Goal: Task Accomplishment & Management: Manage account settings

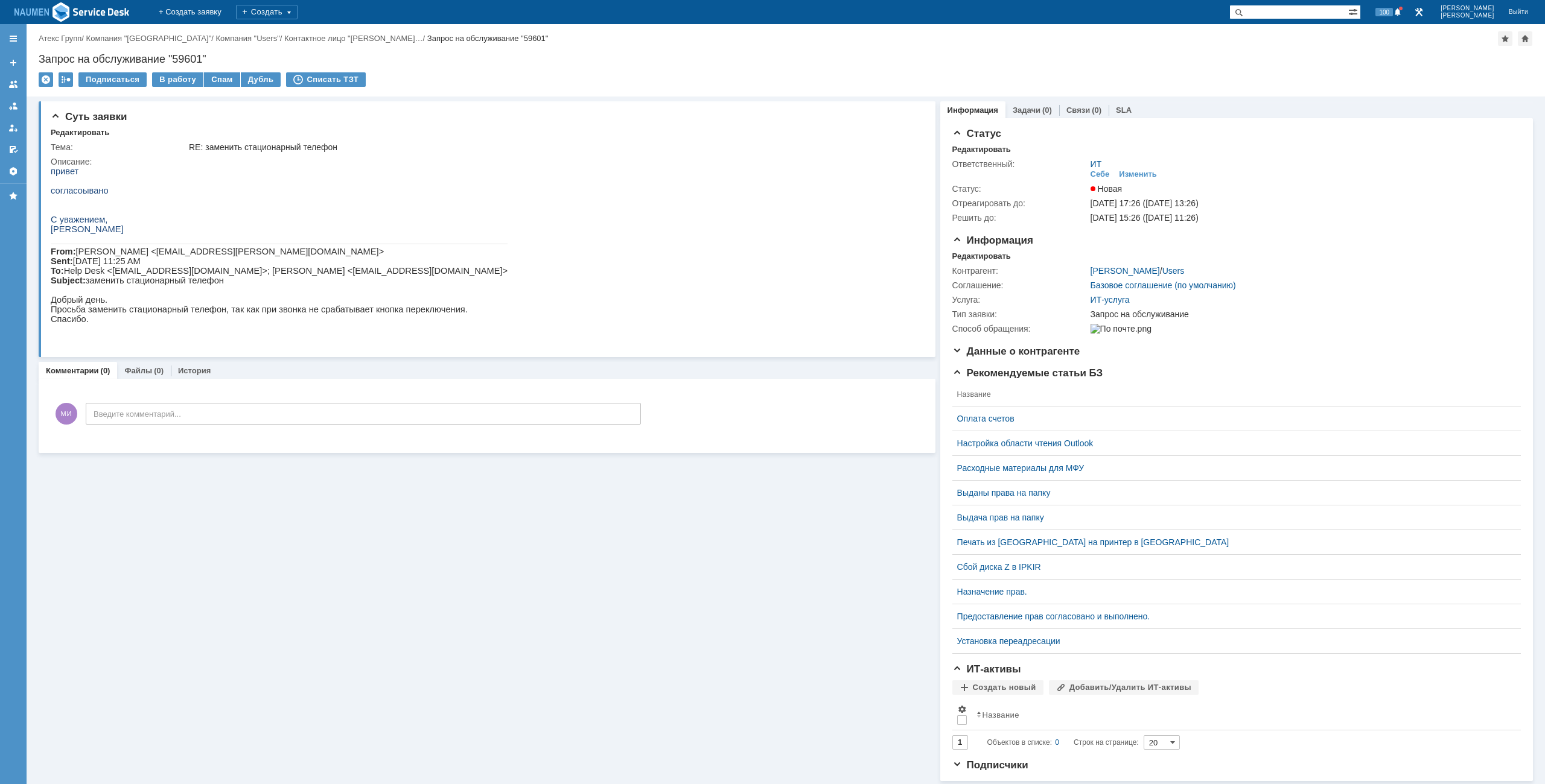
click at [938, 60] on div "Запрос на обслуживание "59601"" at bounding box center [786, 59] width 1494 height 12
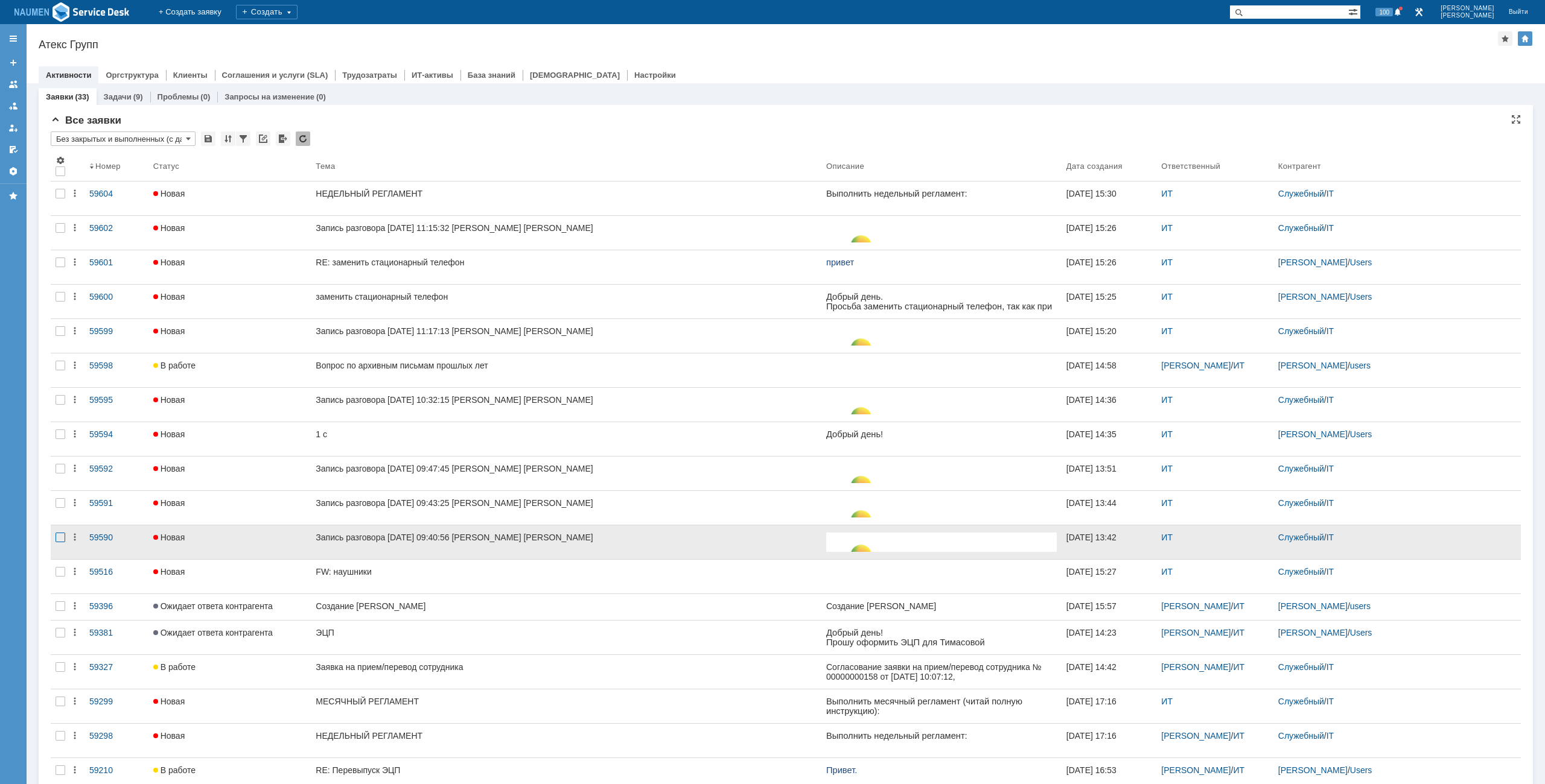
click at [61, 537] on div at bounding box center [60, 537] width 10 height 10
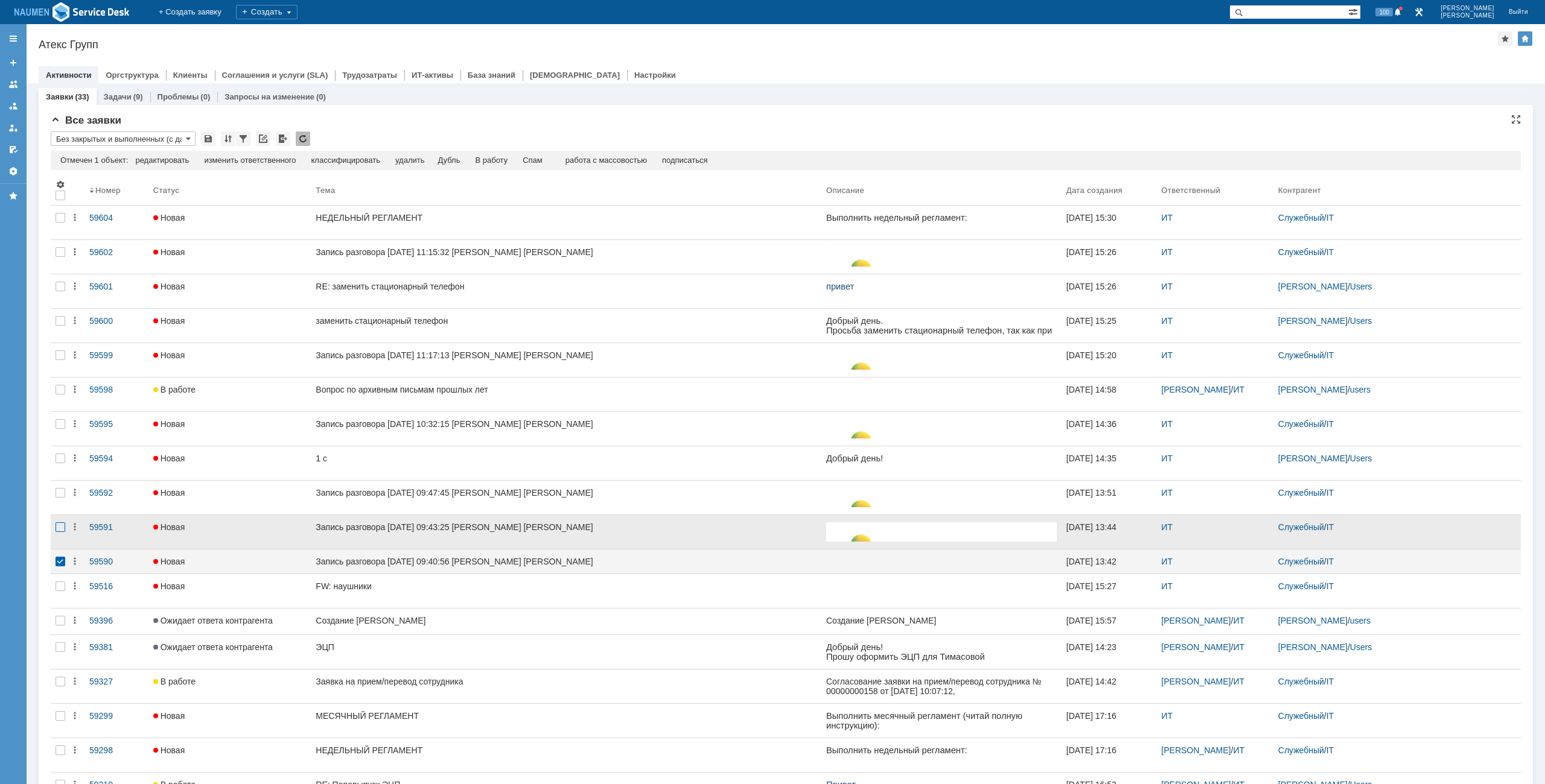
click at [62, 527] on div at bounding box center [60, 527] width 10 height 10
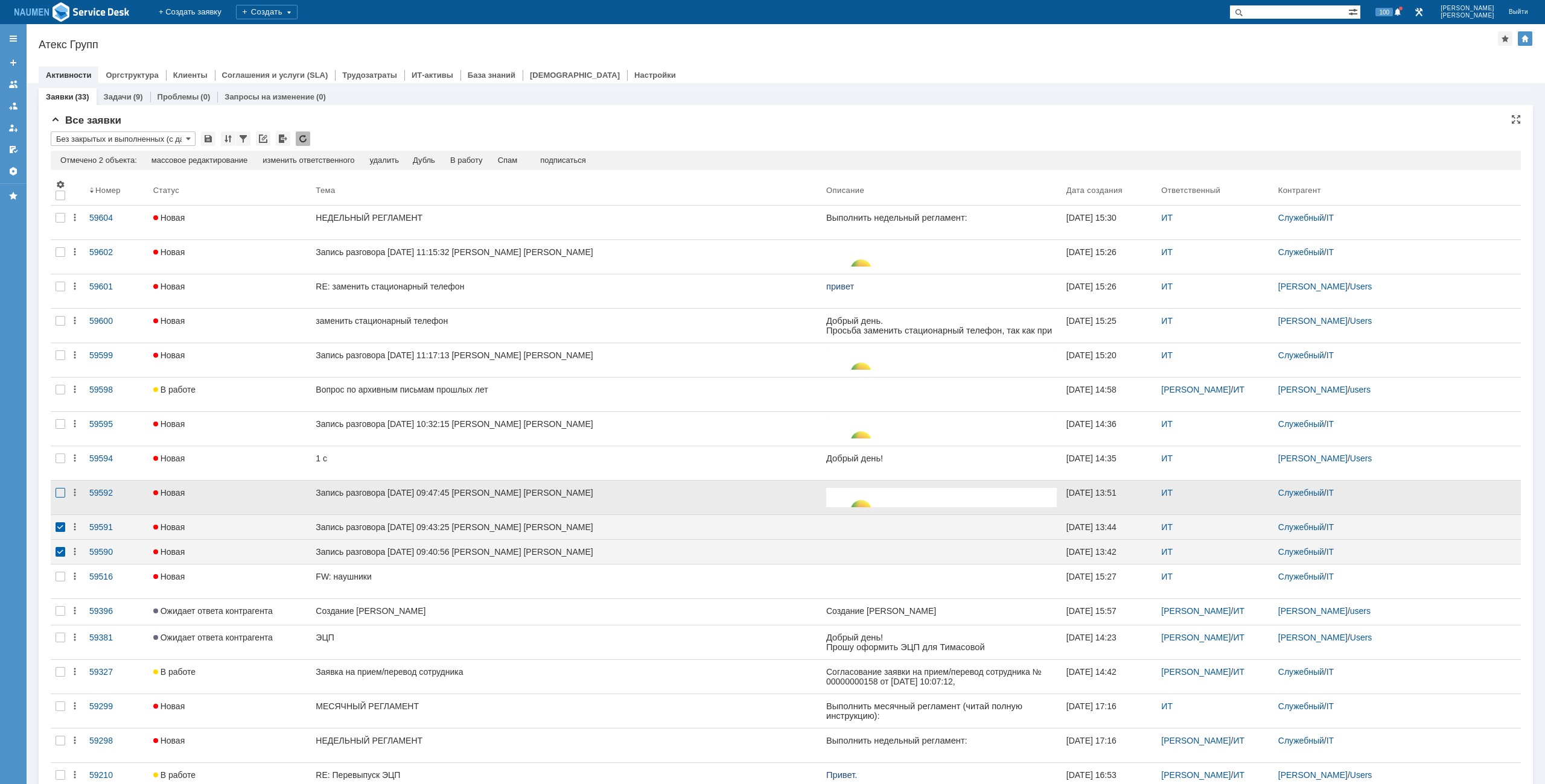
click at [63, 490] on div at bounding box center [60, 493] width 10 height 10
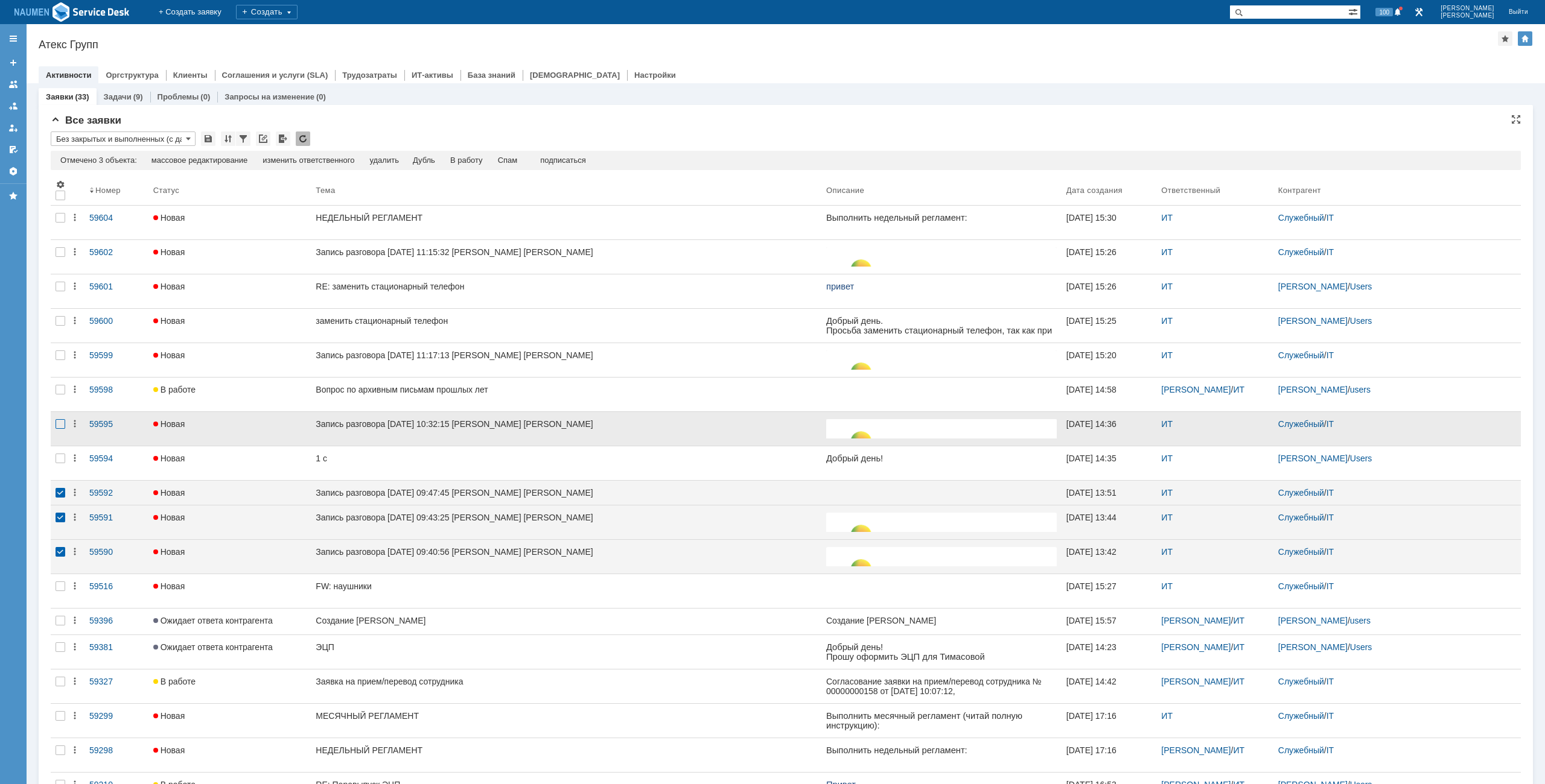
click at [58, 424] on div at bounding box center [60, 423] width 10 height 10
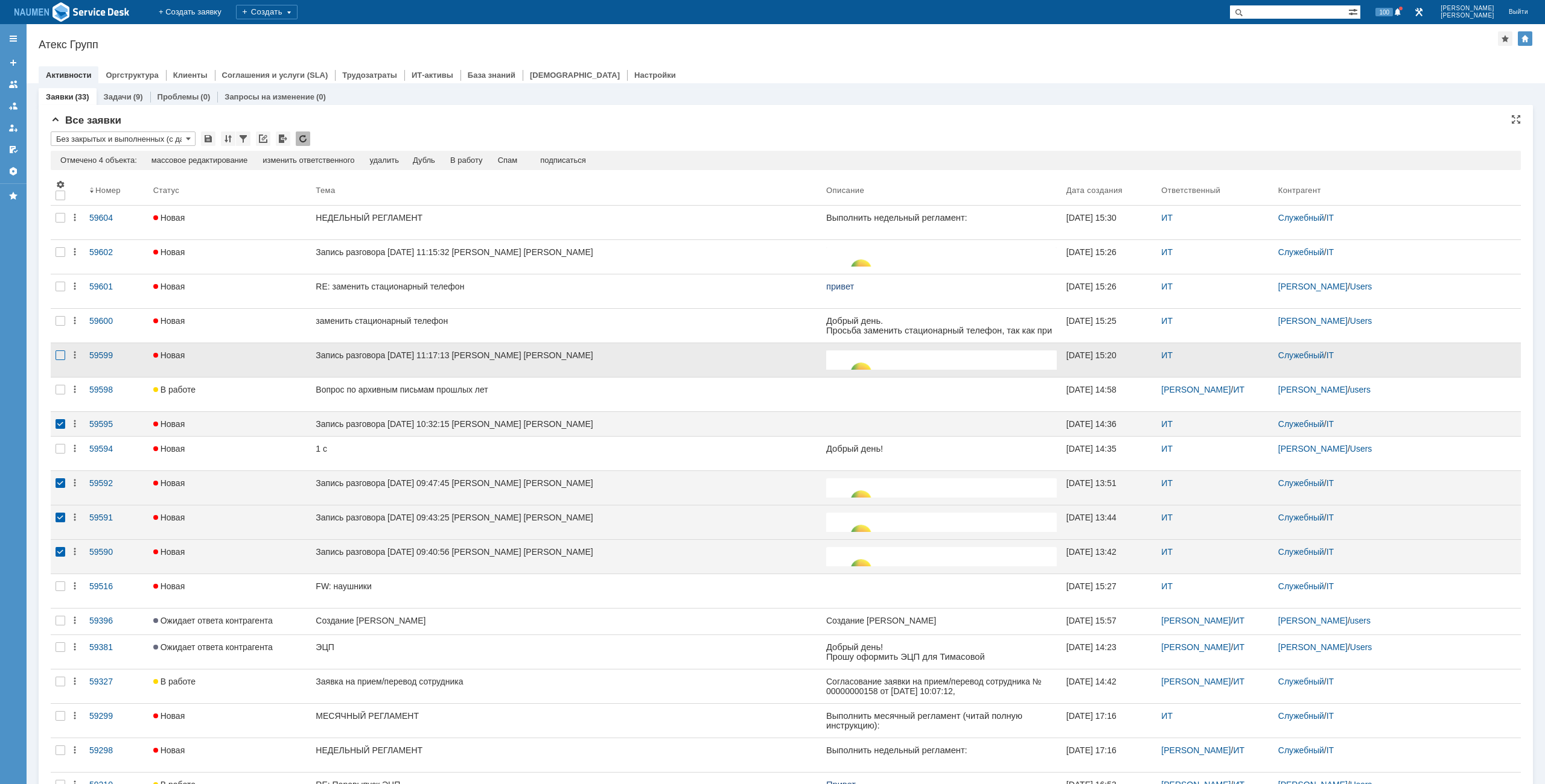
click at [58, 357] on div at bounding box center [60, 355] width 10 height 10
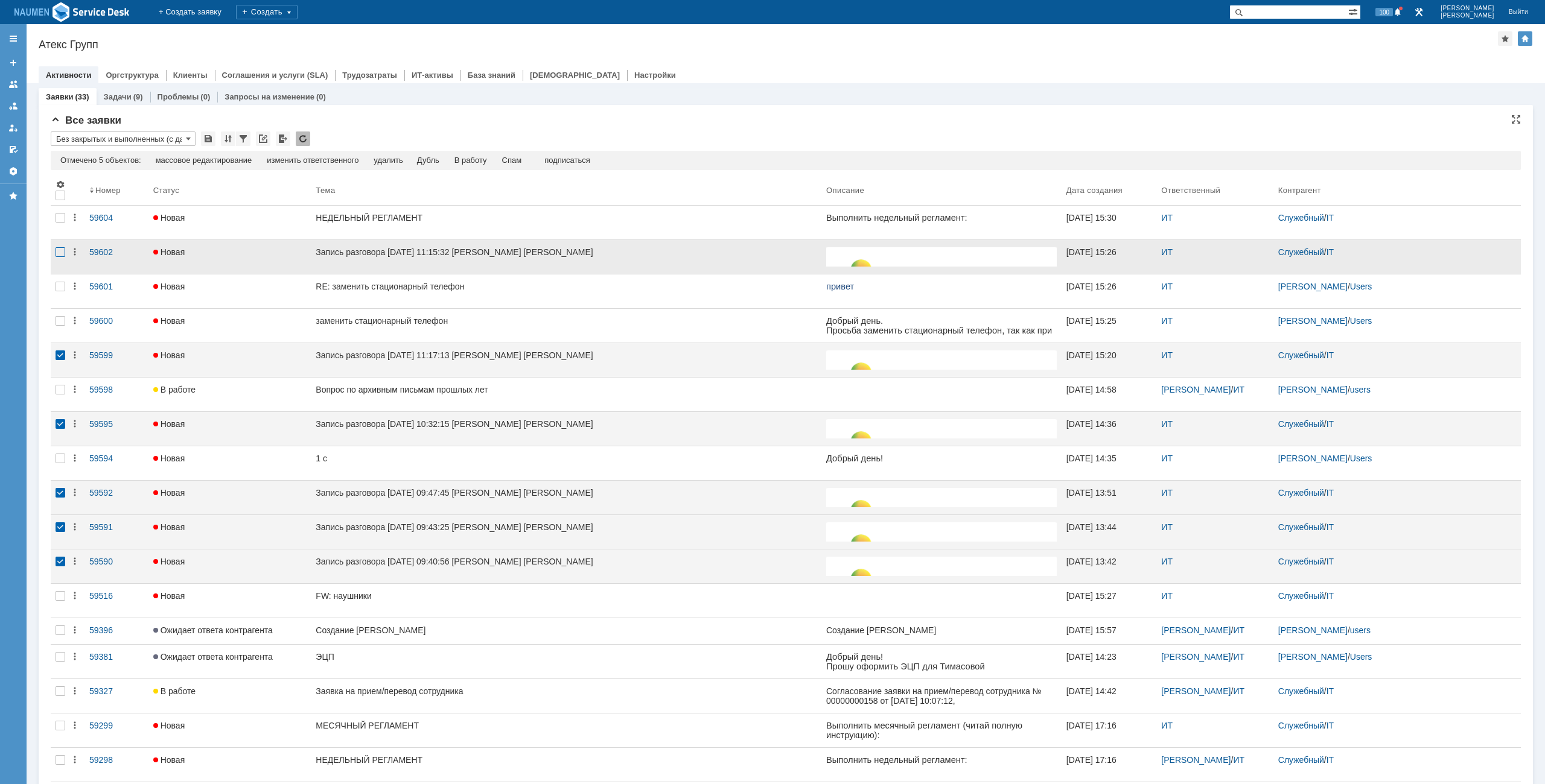
click at [61, 257] on div at bounding box center [60, 252] width 10 height 10
click at [522, 159] on div "Спам" at bounding box center [512, 160] width 20 height 10
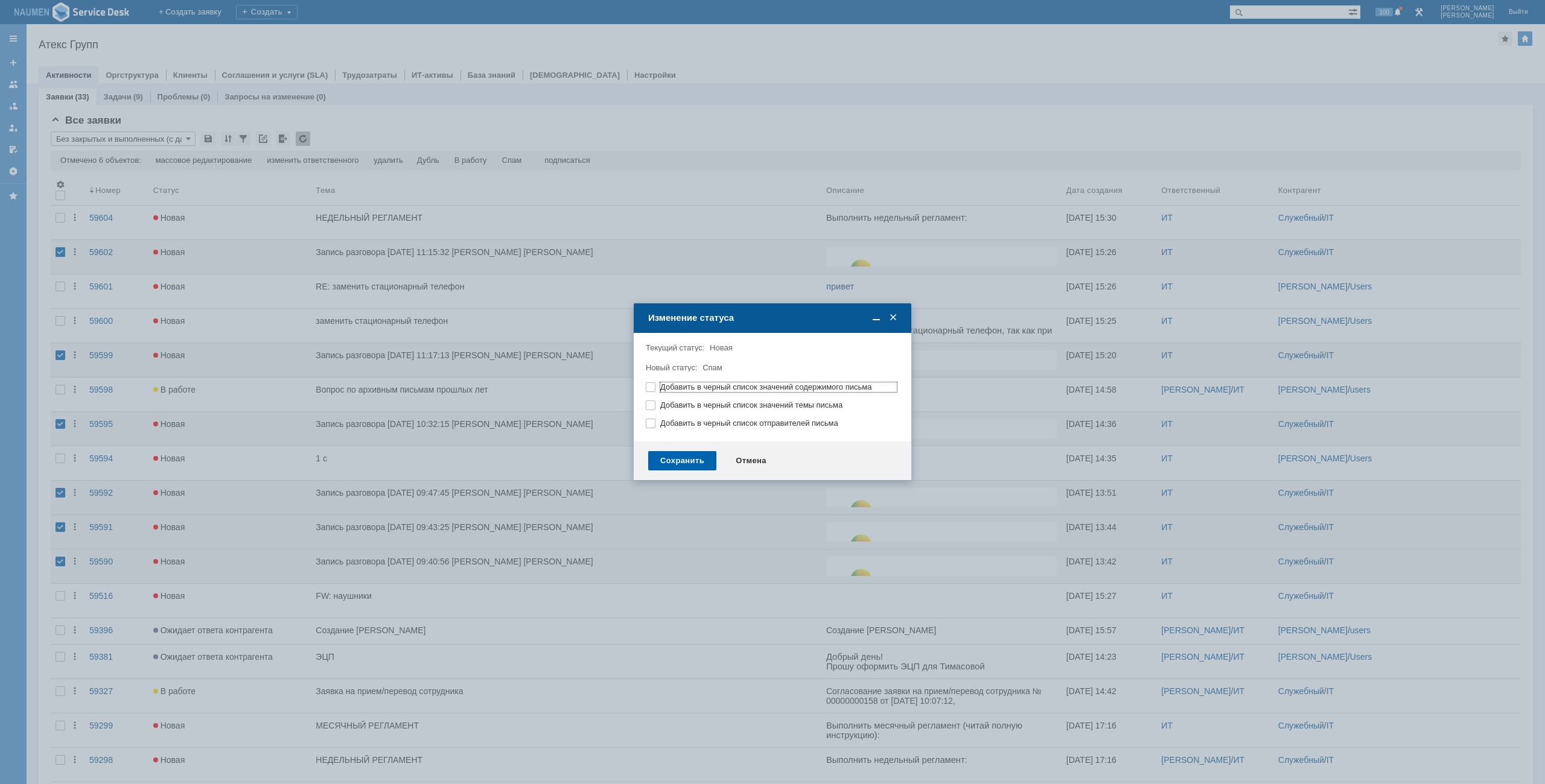
click at [684, 465] on div "Сохранить" at bounding box center [683, 461] width 68 height 19
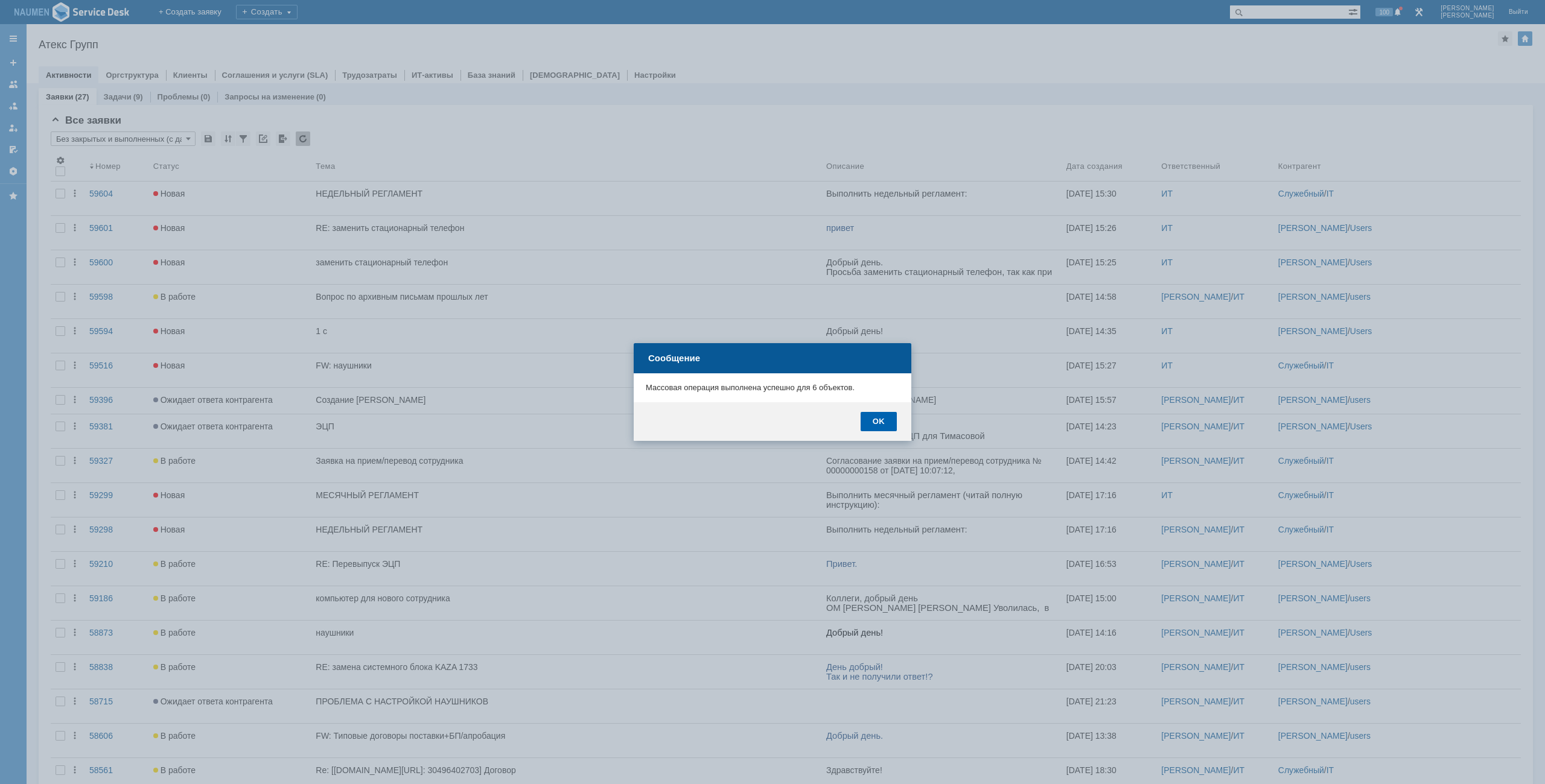
click at [872, 416] on div "OK" at bounding box center [879, 421] width 36 height 19
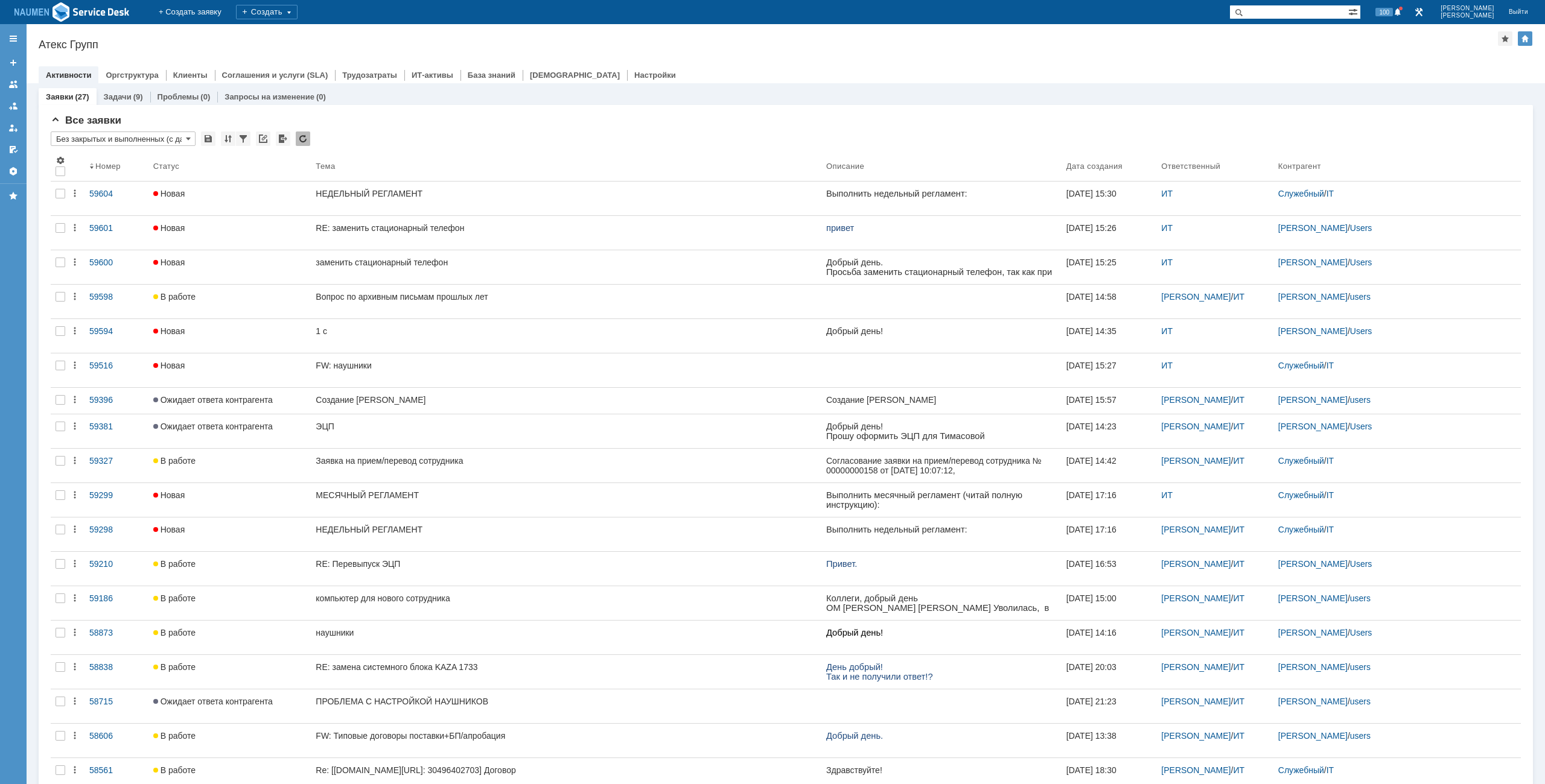
click at [834, 47] on div "Атекс Групп" at bounding box center [768, 45] width 1459 height 12
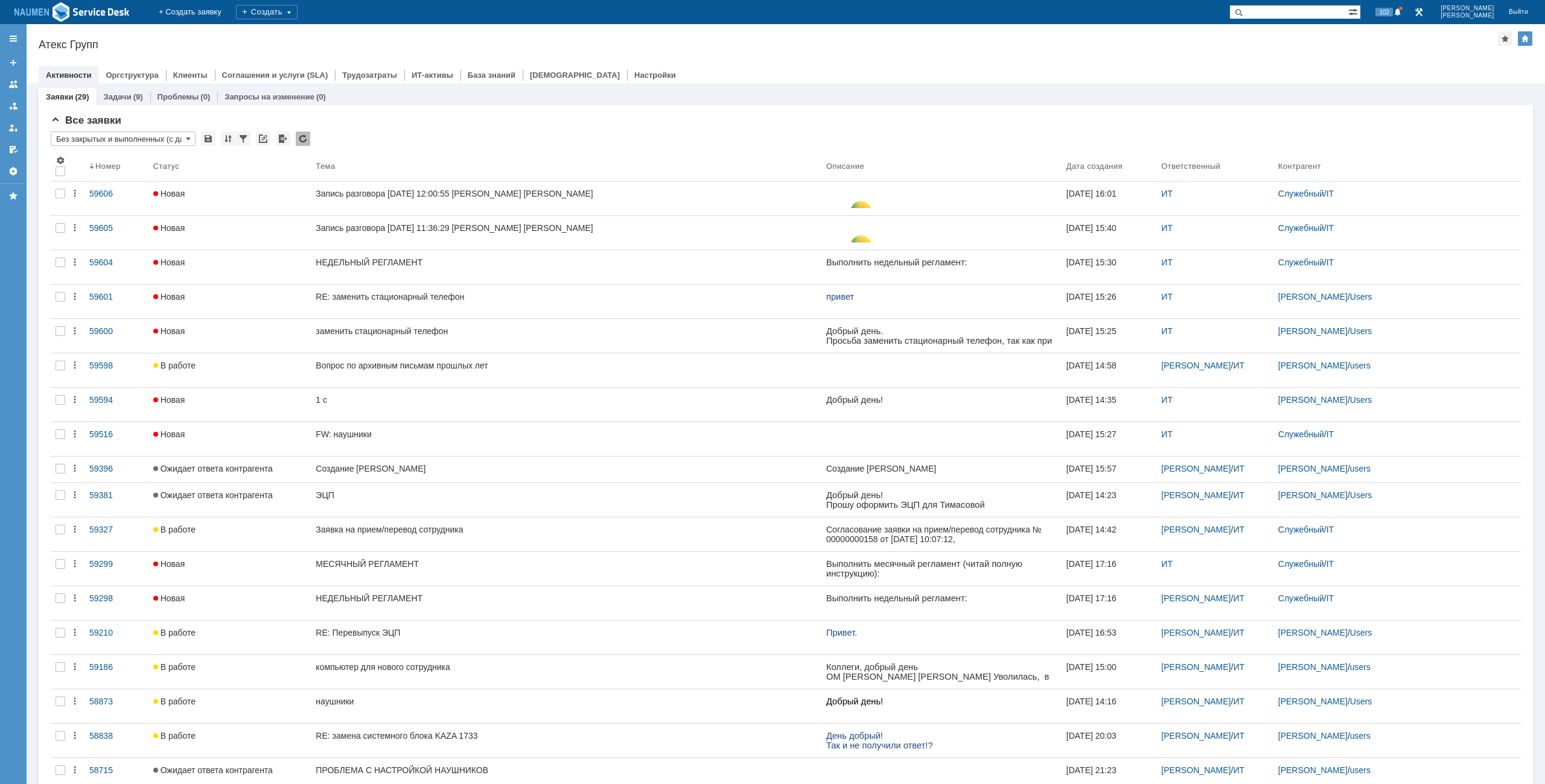
click at [1313, 62] on div at bounding box center [786, 62] width 1494 height 10
click at [733, 124] on div "Все заявки" at bounding box center [786, 121] width 1470 height 12
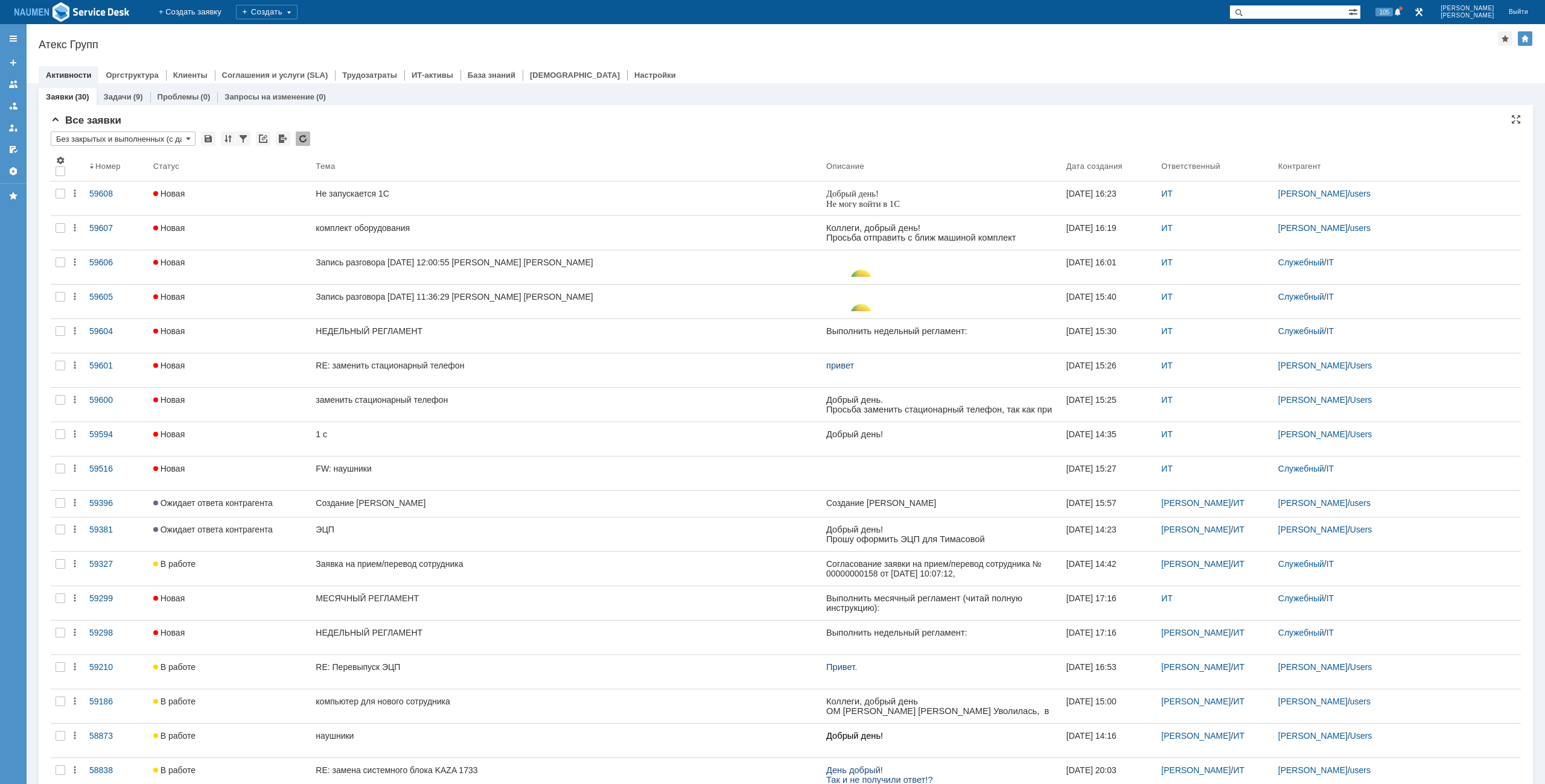
click at [514, 125] on div "Все заявки" at bounding box center [786, 121] width 1470 height 12
click at [837, 65] on div "Назад | Атекс Групп Атекс Групп root$101 Активности Оргструктура Клиенты Соглаш…" at bounding box center [786, 54] width 1518 height 59
click at [850, 61] on div at bounding box center [786, 62] width 1494 height 10
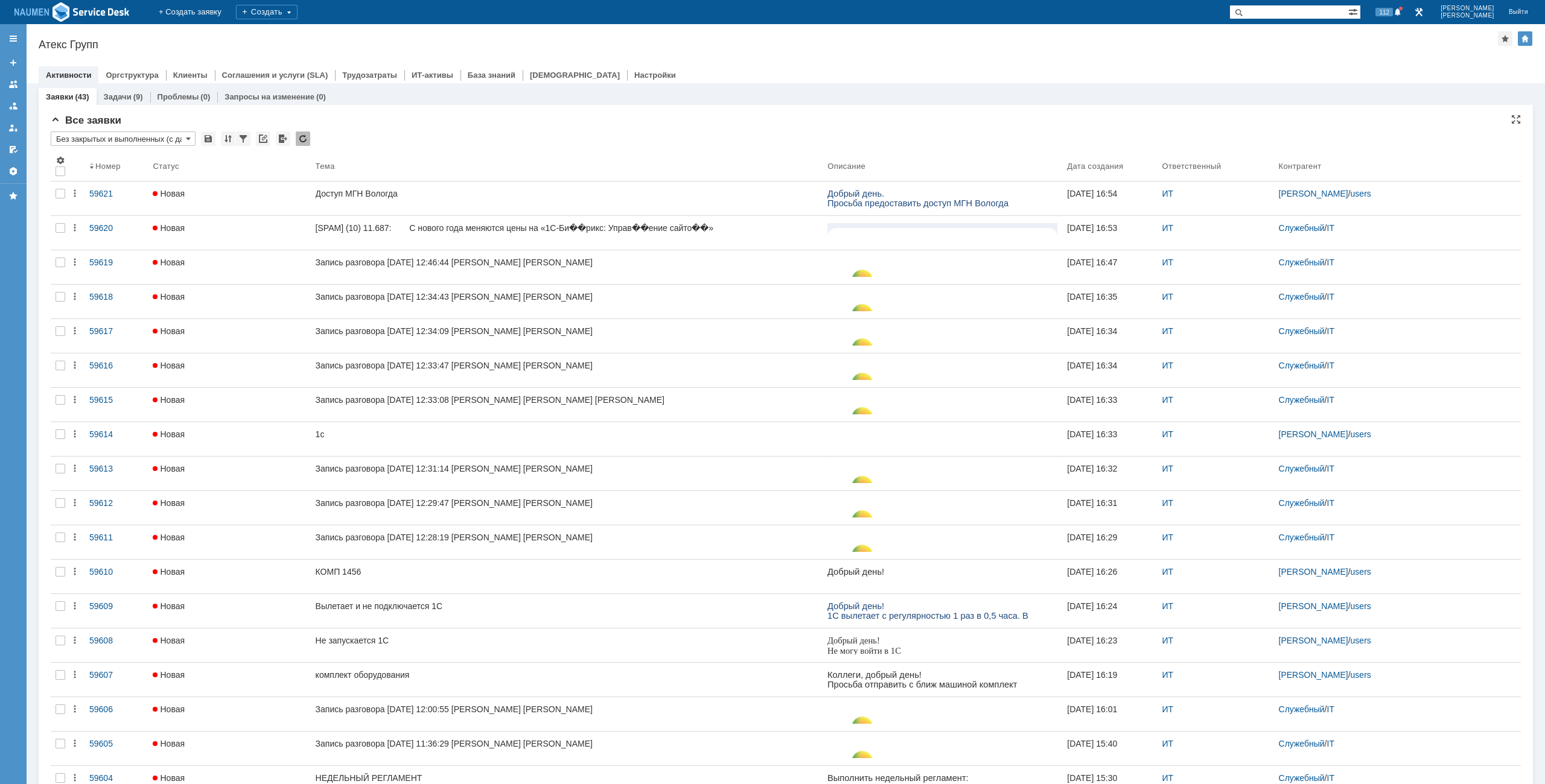
click at [590, 116] on div "Все заявки" at bounding box center [786, 121] width 1470 height 12
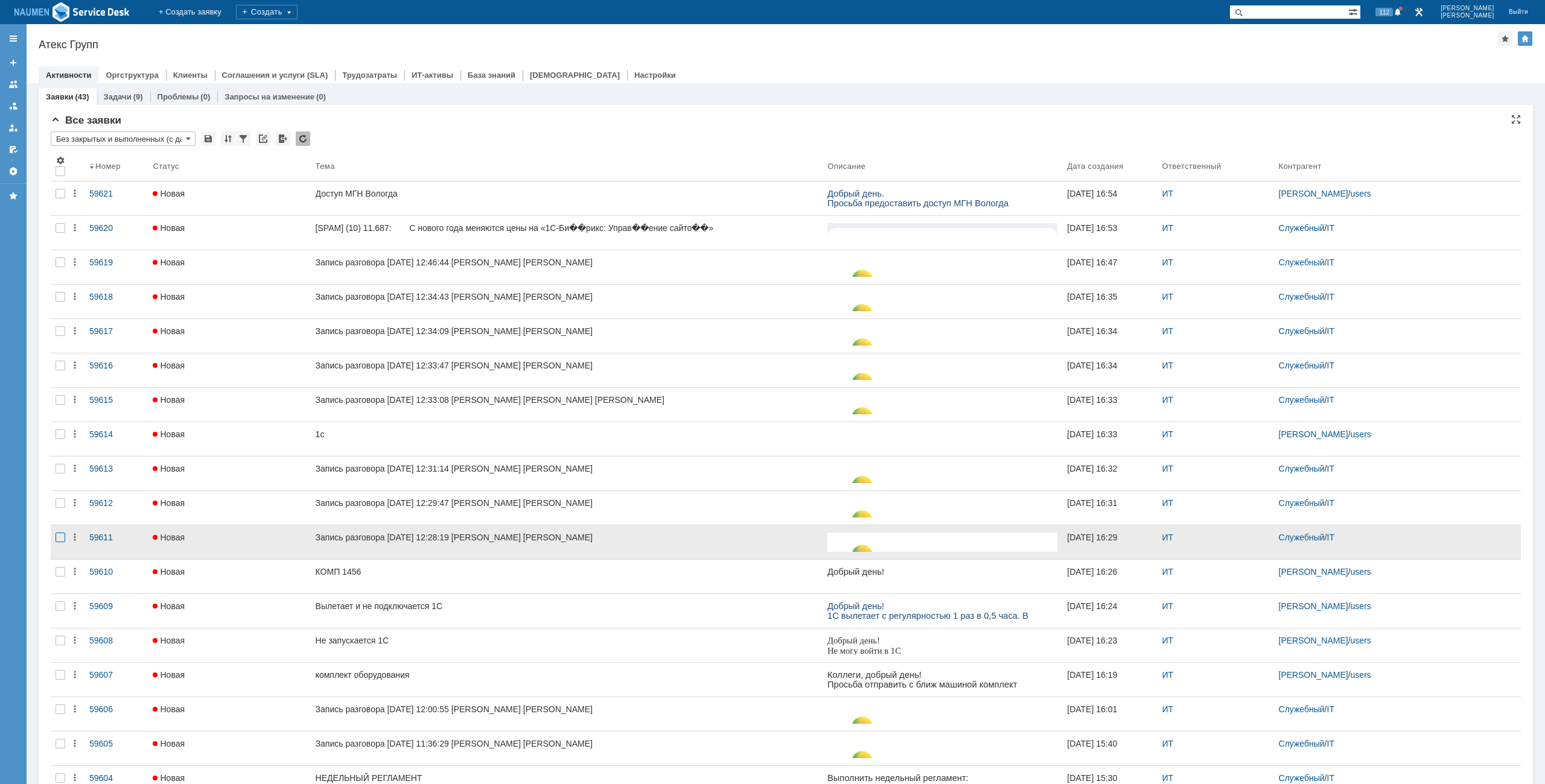
click at [60, 540] on div at bounding box center [60, 537] width 10 height 10
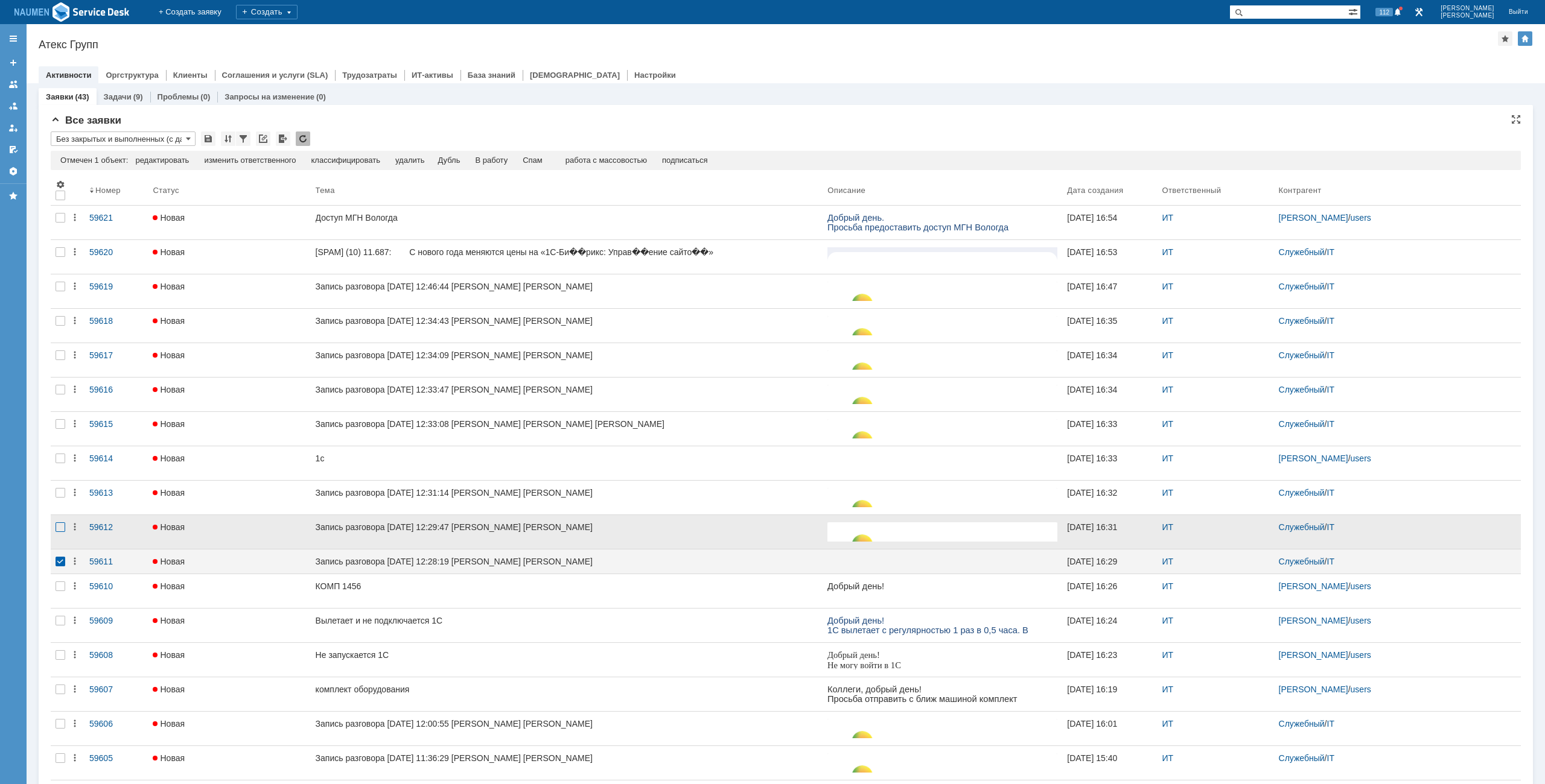
click at [58, 525] on div at bounding box center [60, 527] width 10 height 10
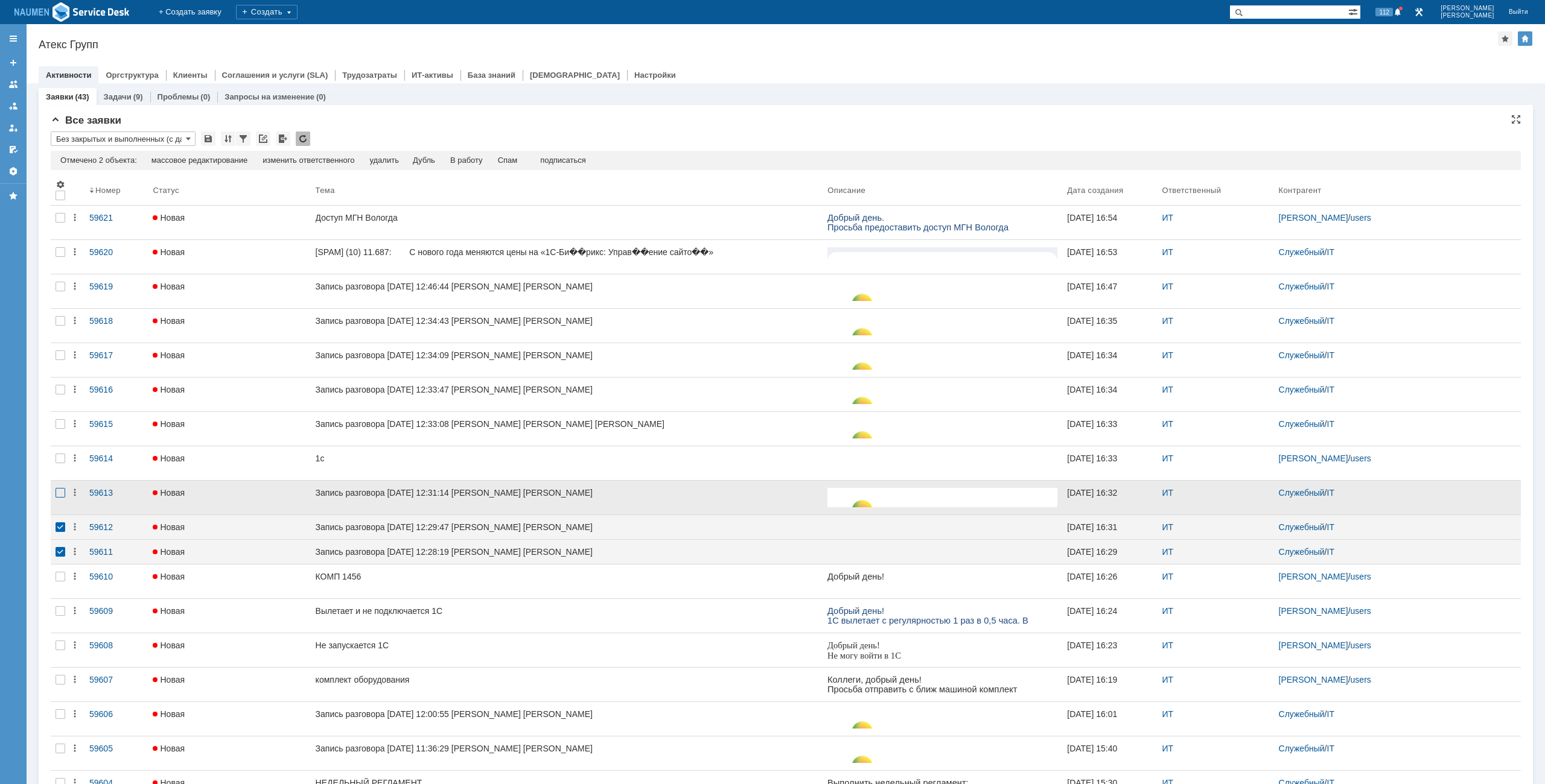
click at [62, 498] on div at bounding box center [60, 493] width 10 height 10
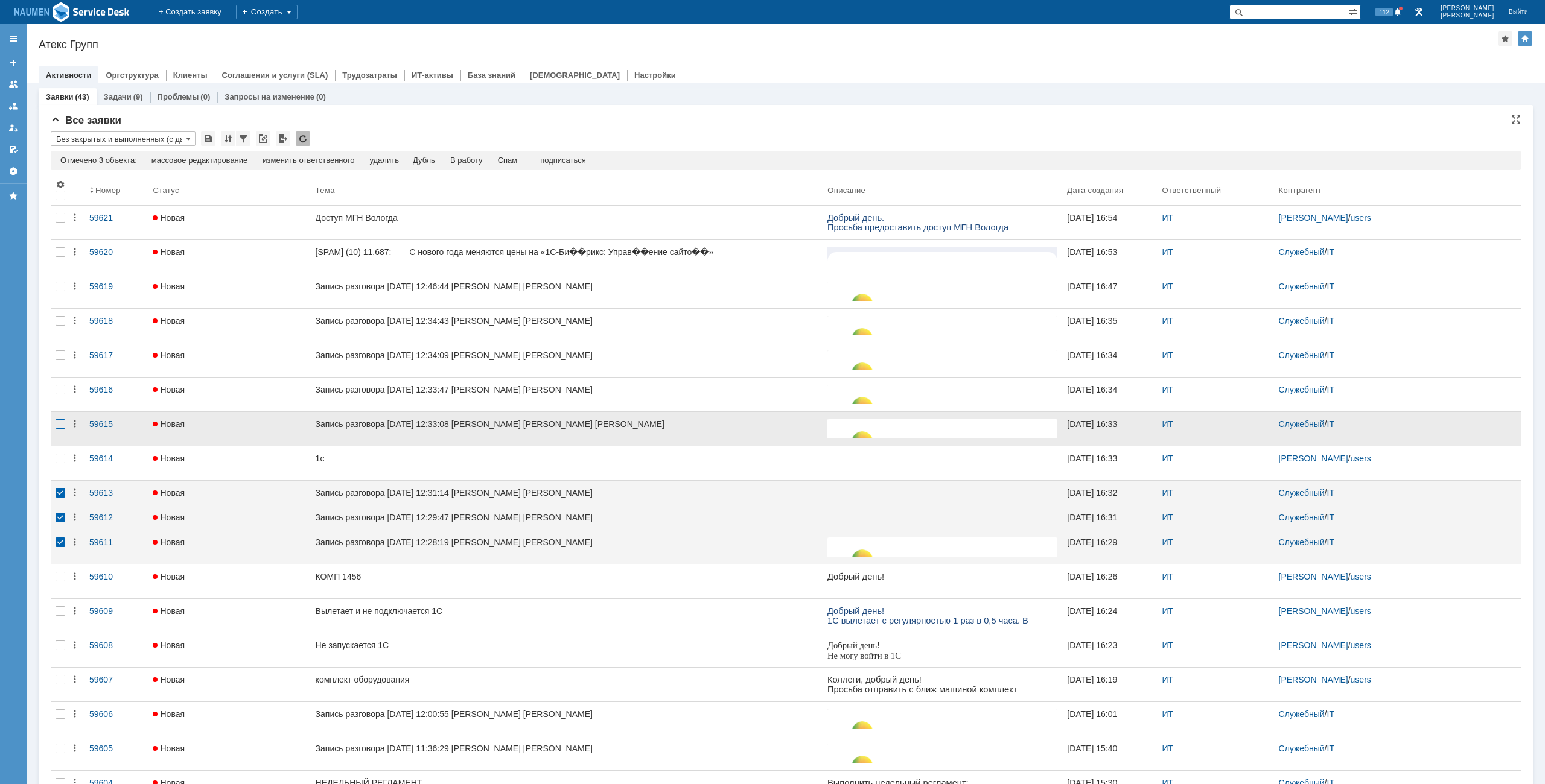
click at [58, 422] on div at bounding box center [60, 423] width 10 height 10
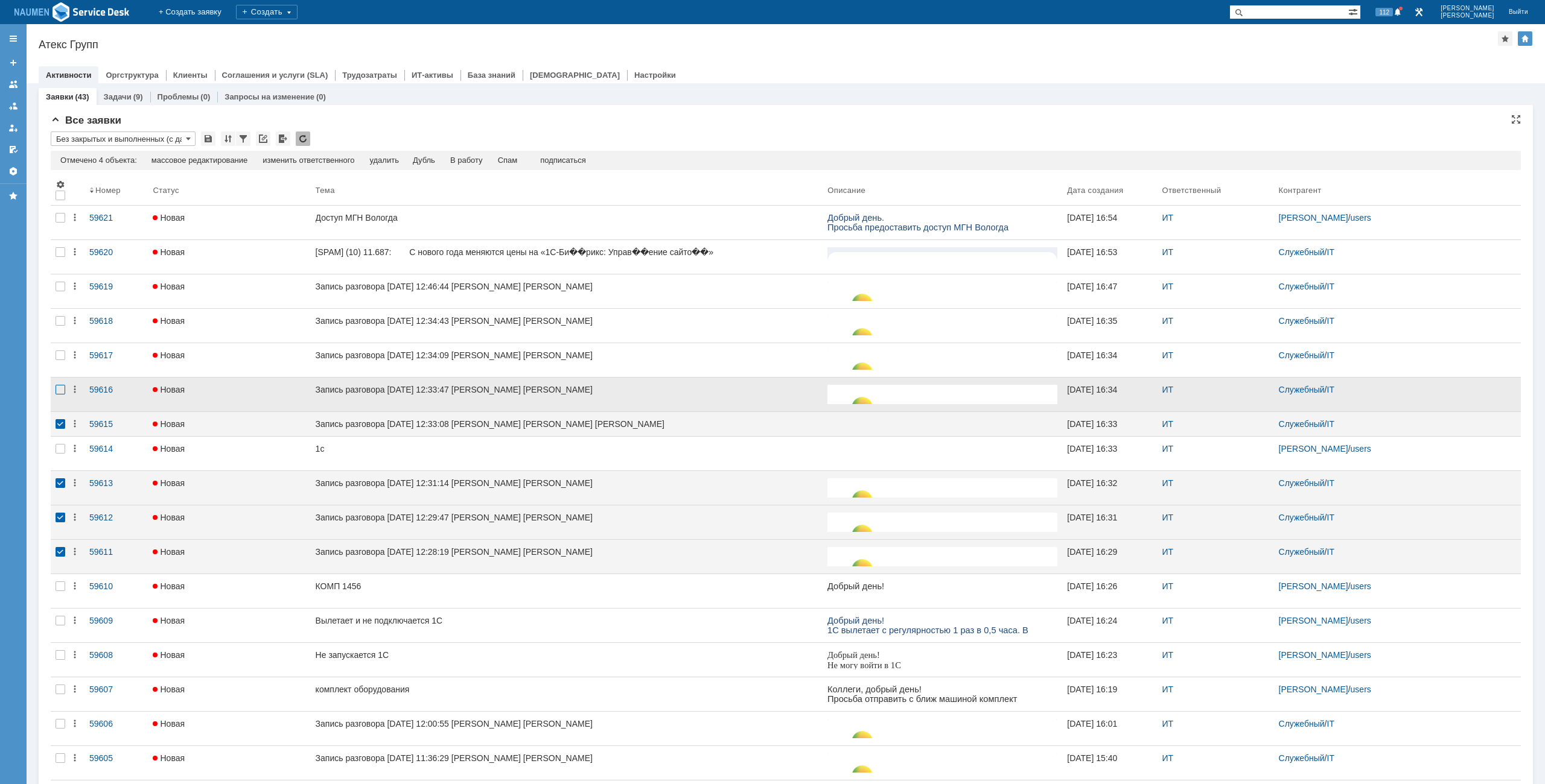
click at [63, 387] on div at bounding box center [60, 389] width 10 height 10
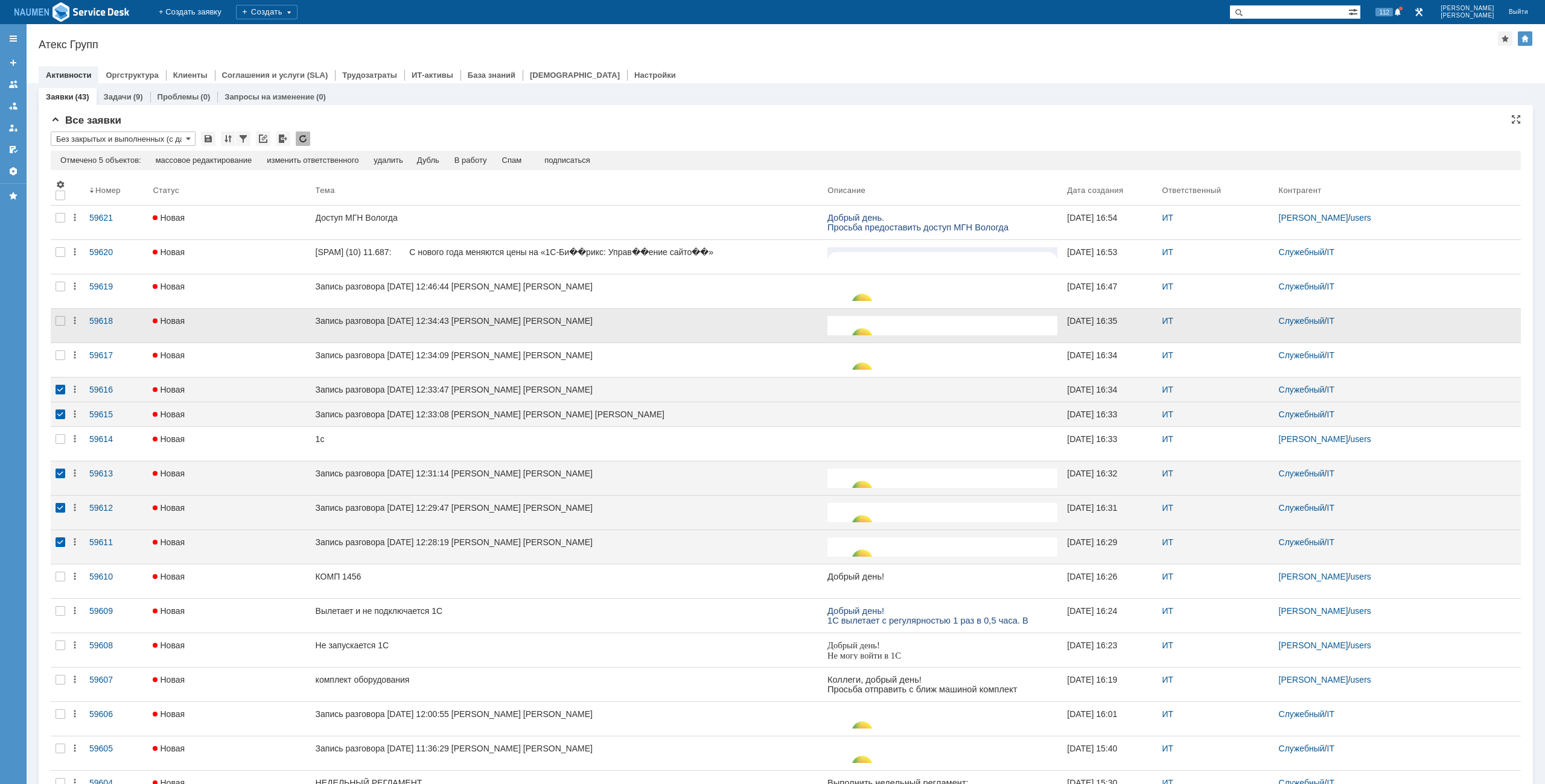
drag, startPoint x: 61, startPoint y: 348, endPoint x: 60, endPoint y: 342, distance: 6.1
click at [60, 348] on div at bounding box center [60, 360] width 19 height 34
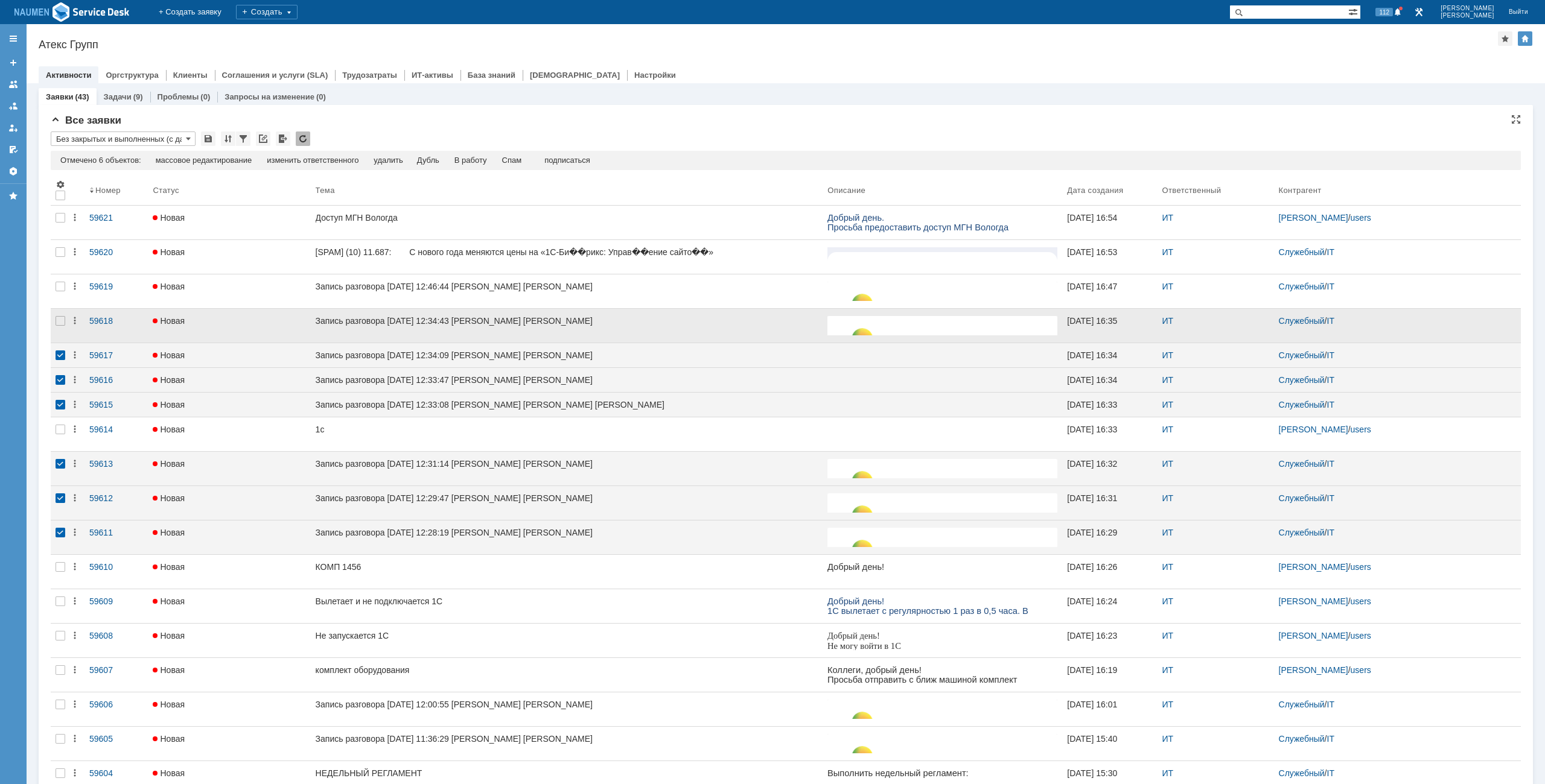
click at [58, 331] on div at bounding box center [60, 326] width 19 height 34
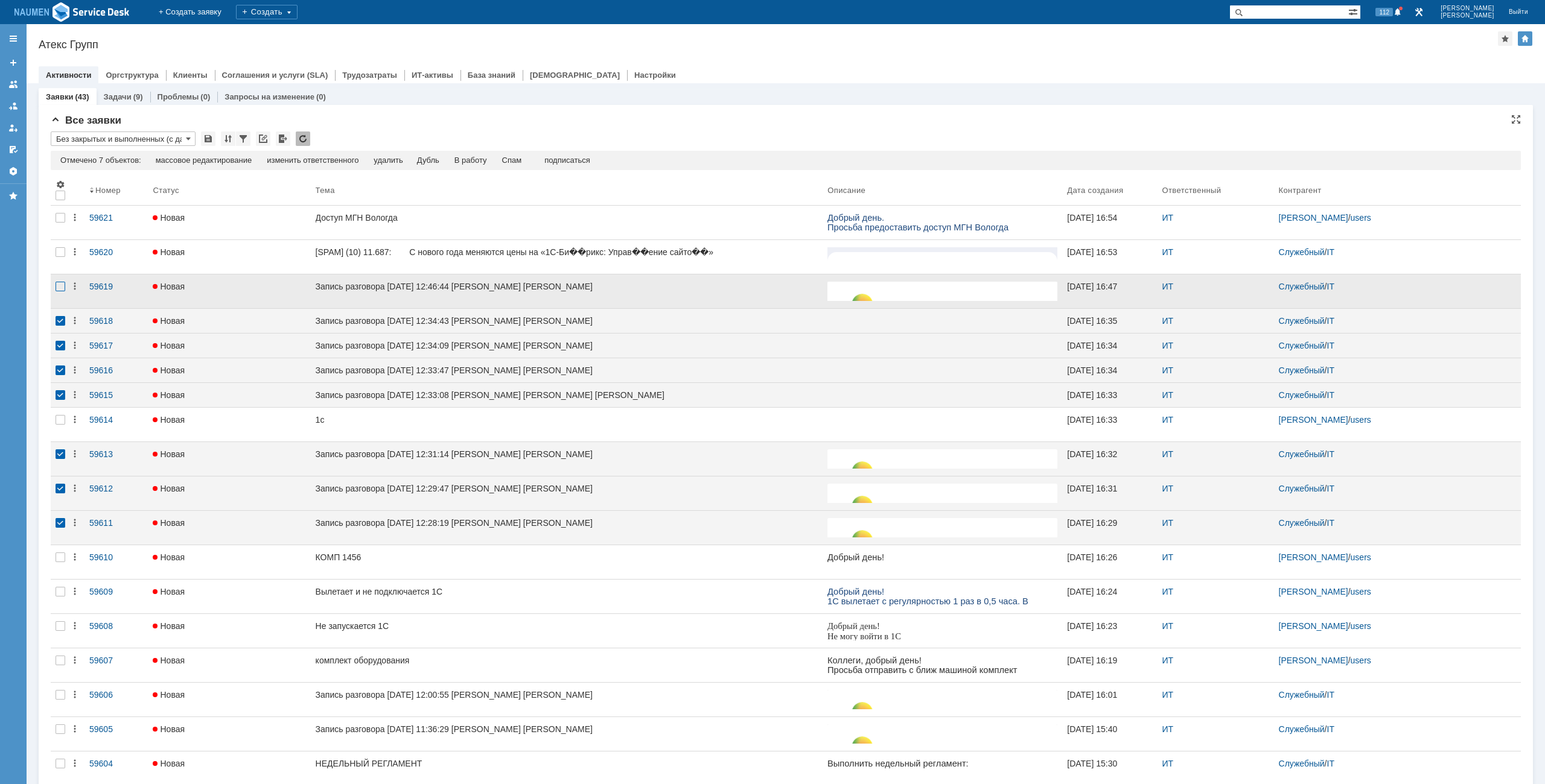
click at [60, 285] on div at bounding box center [60, 286] width 10 height 10
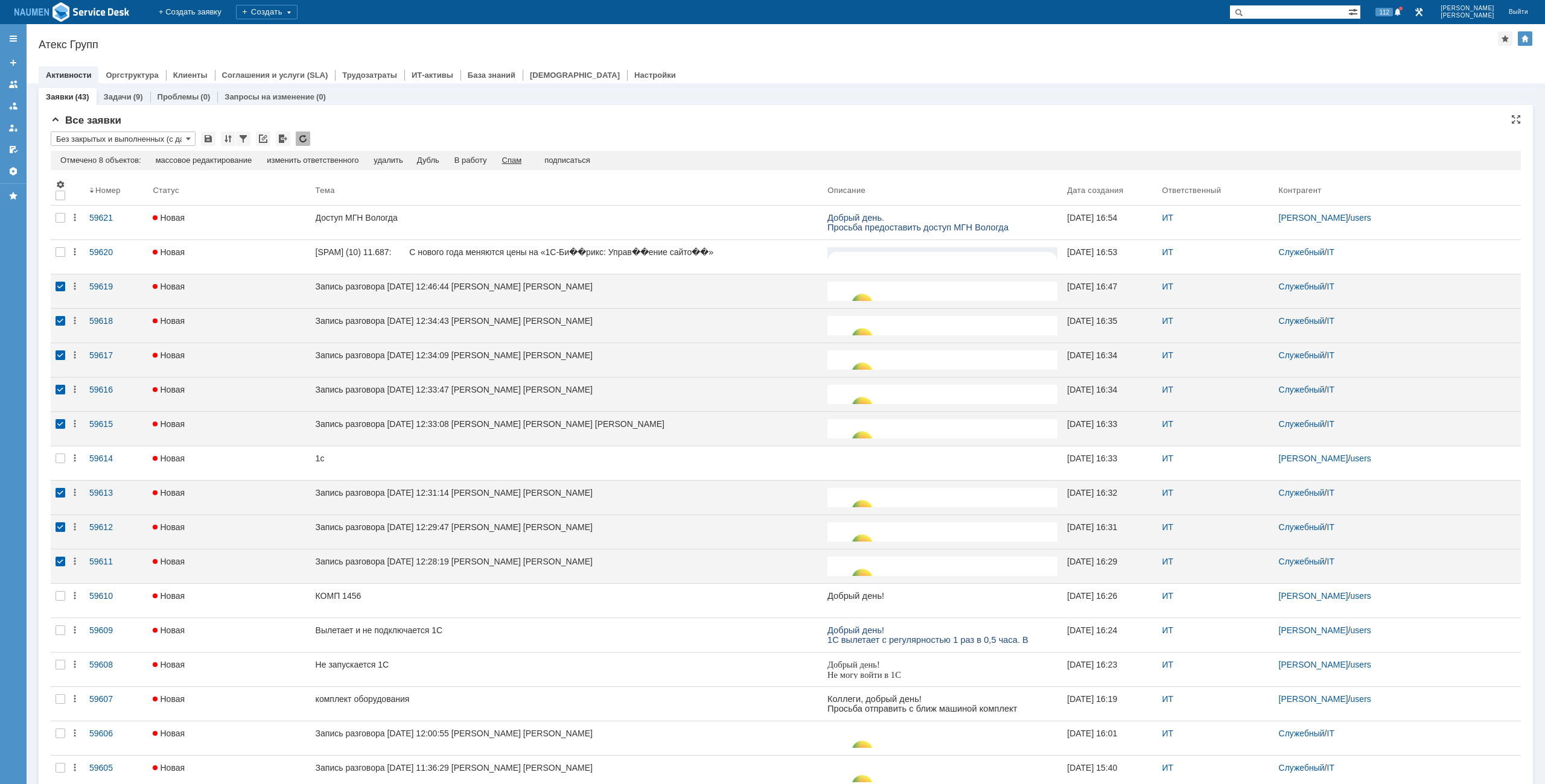
click at [514, 160] on div "Спам" at bounding box center [512, 160] width 20 height 10
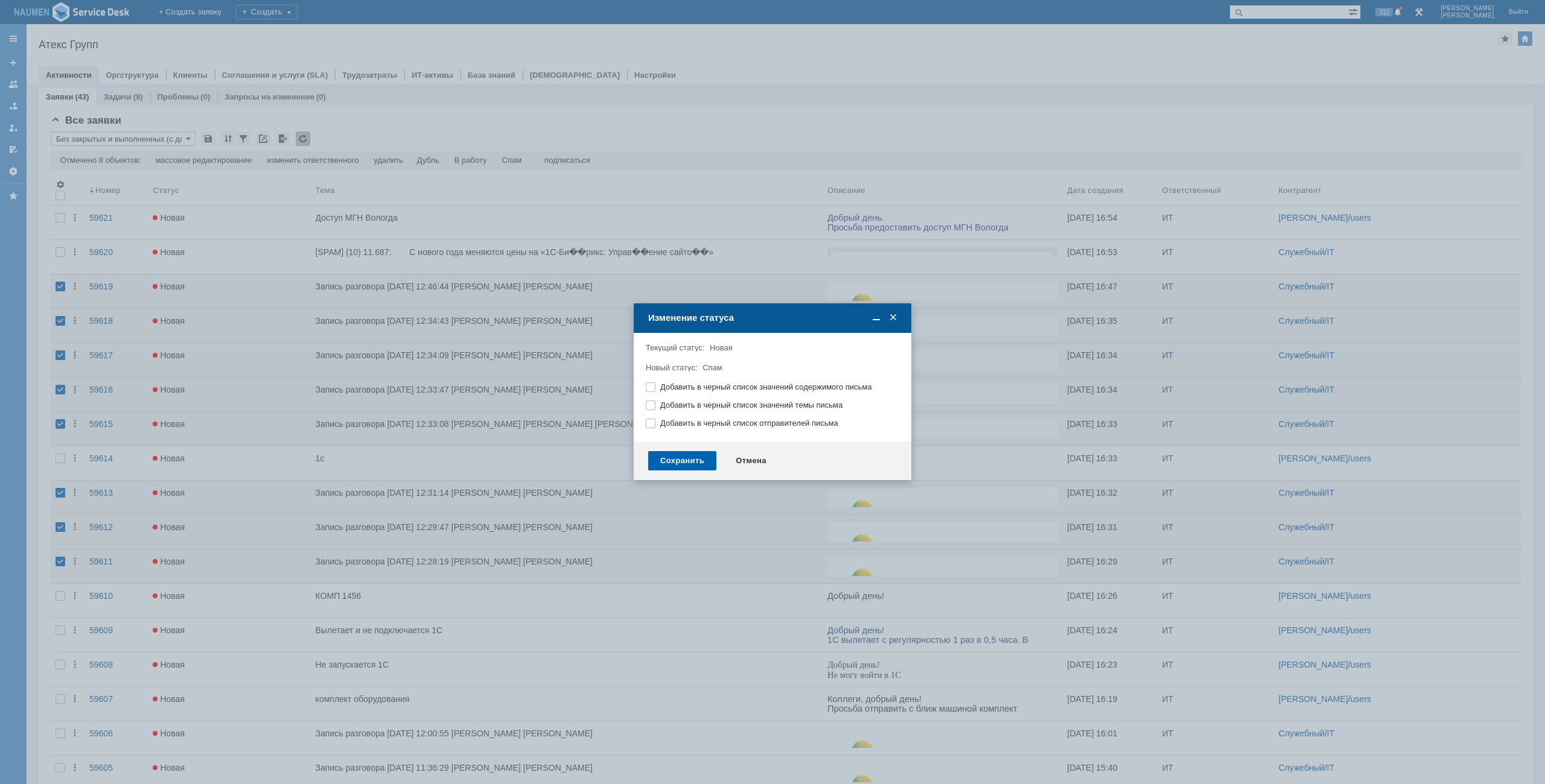
click at [685, 453] on div "Сохранить" at bounding box center [683, 461] width 68 height 19
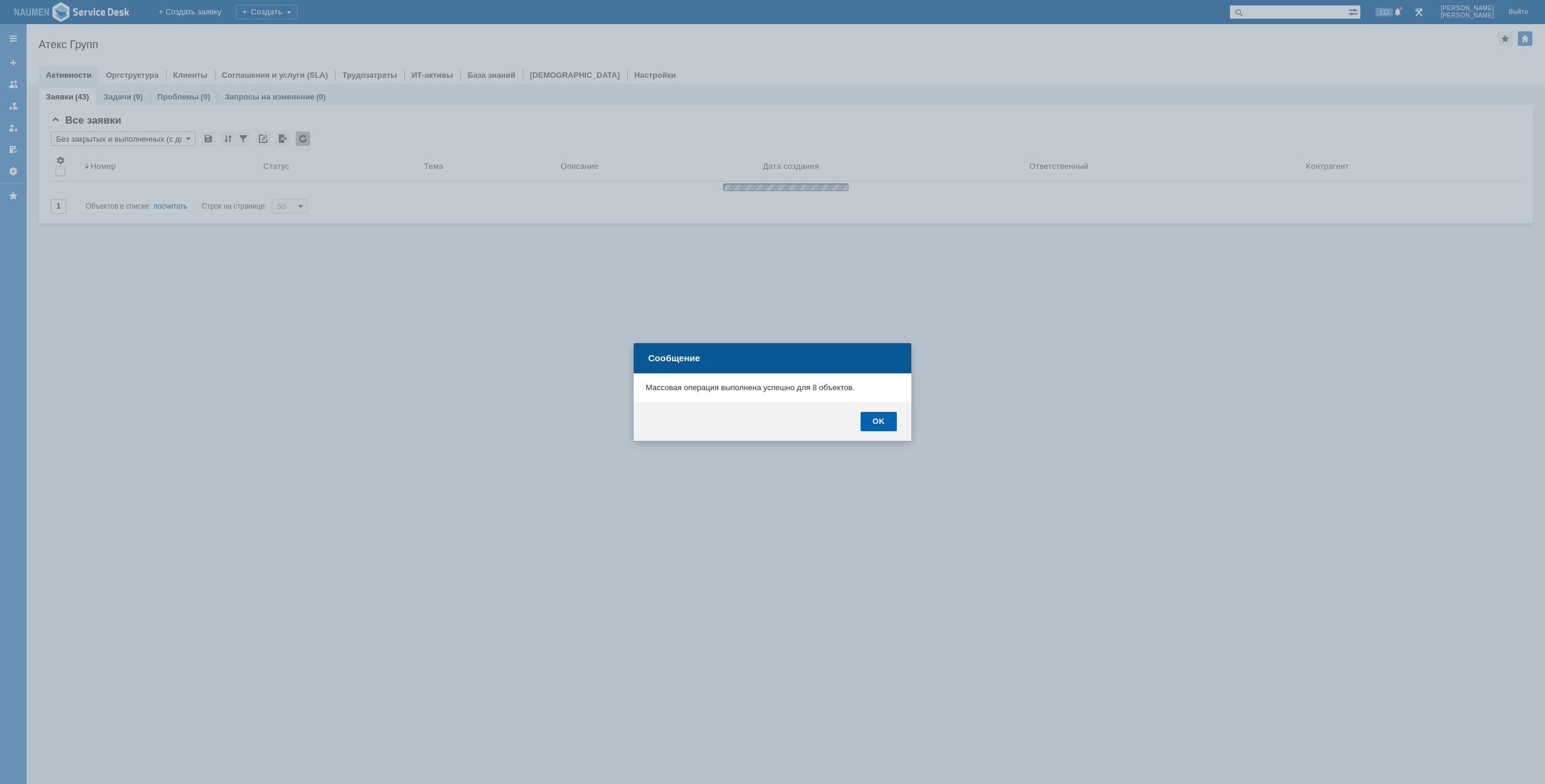
click at [891, 421] on div "OK" at bounding box center [879, 421] width 36 height 19
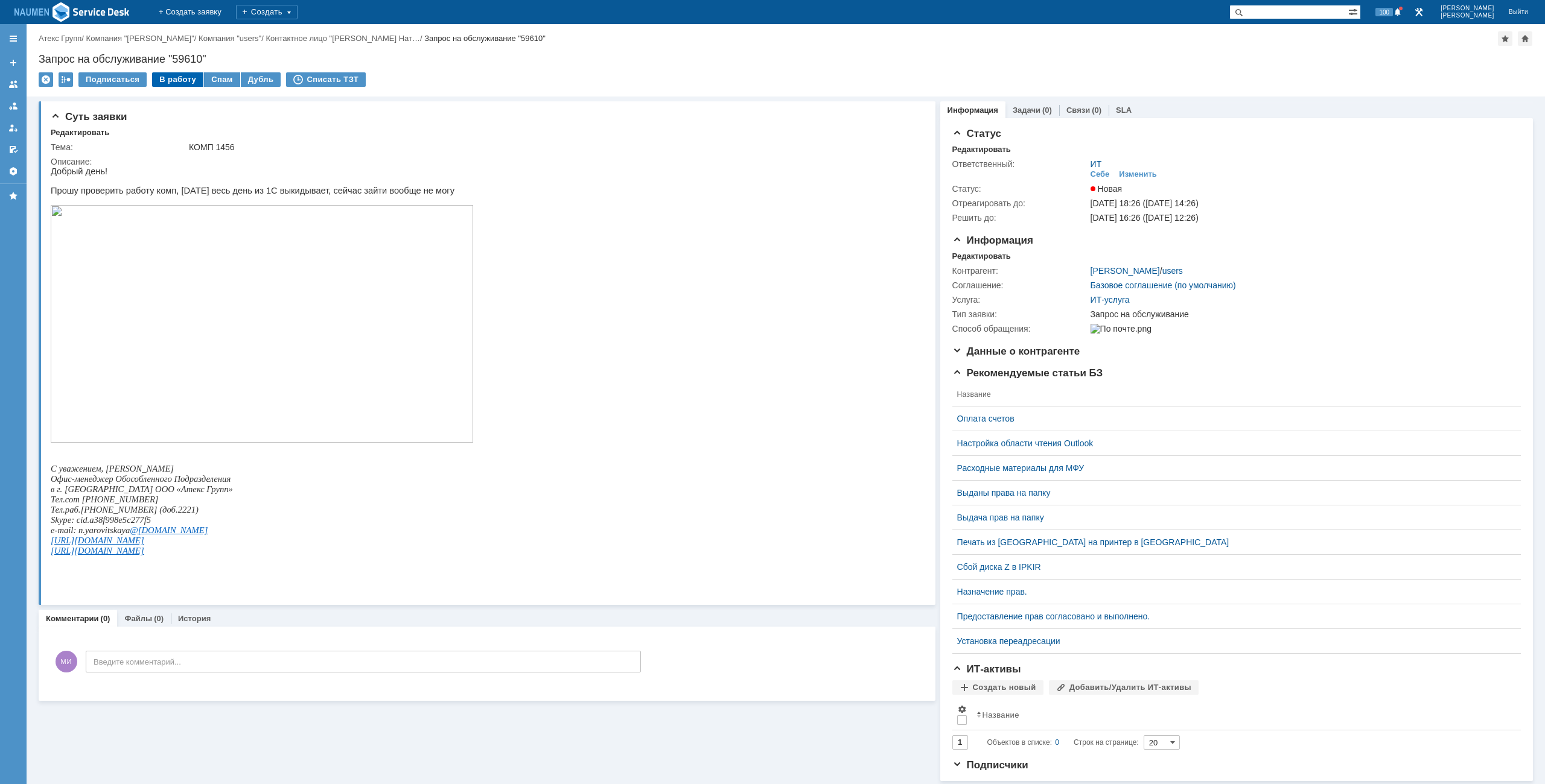
click at [181, 78] on div "В работу" at bounding box center [178, 79] width 52 height 14
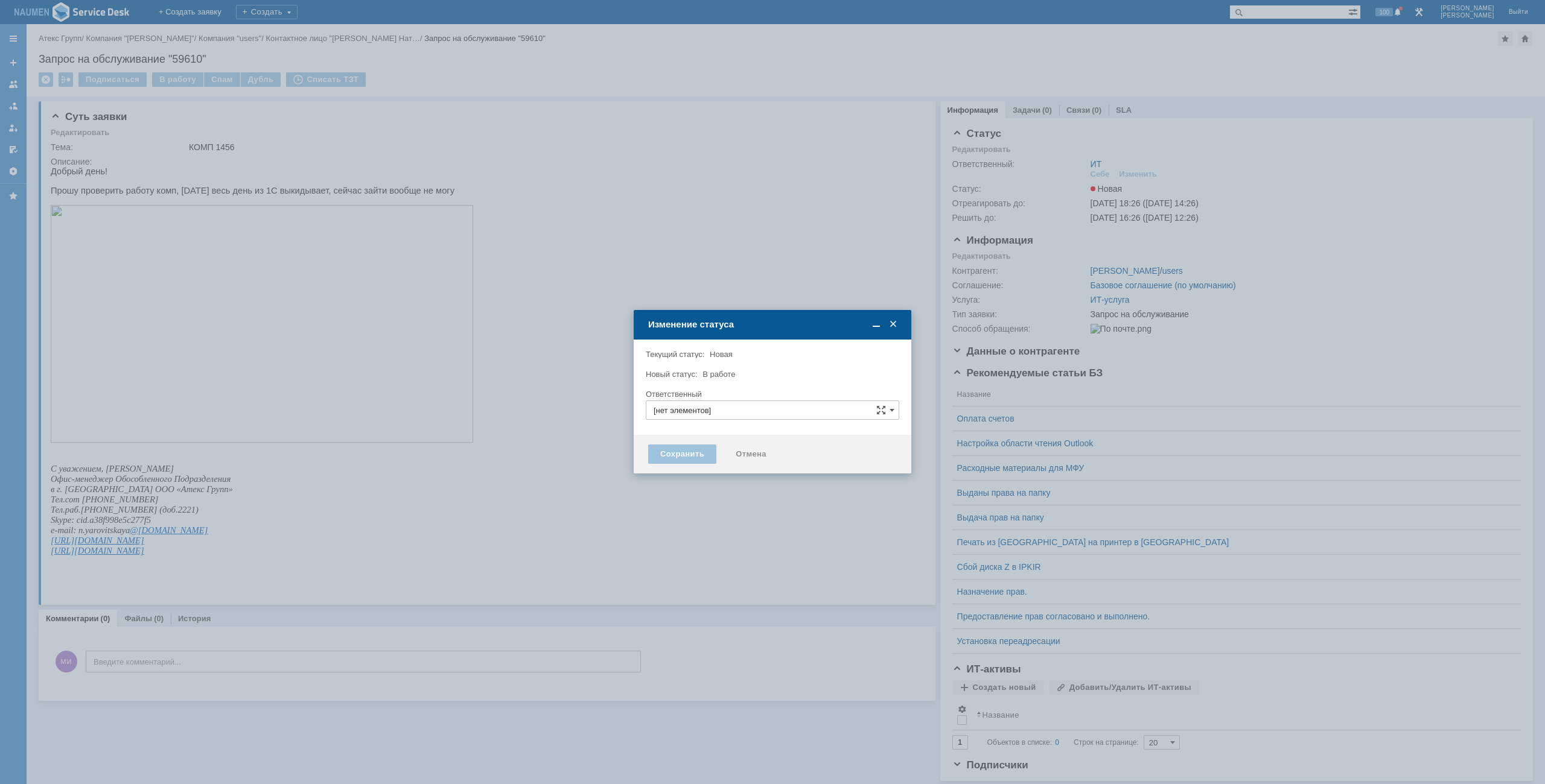
type input "ИТ"
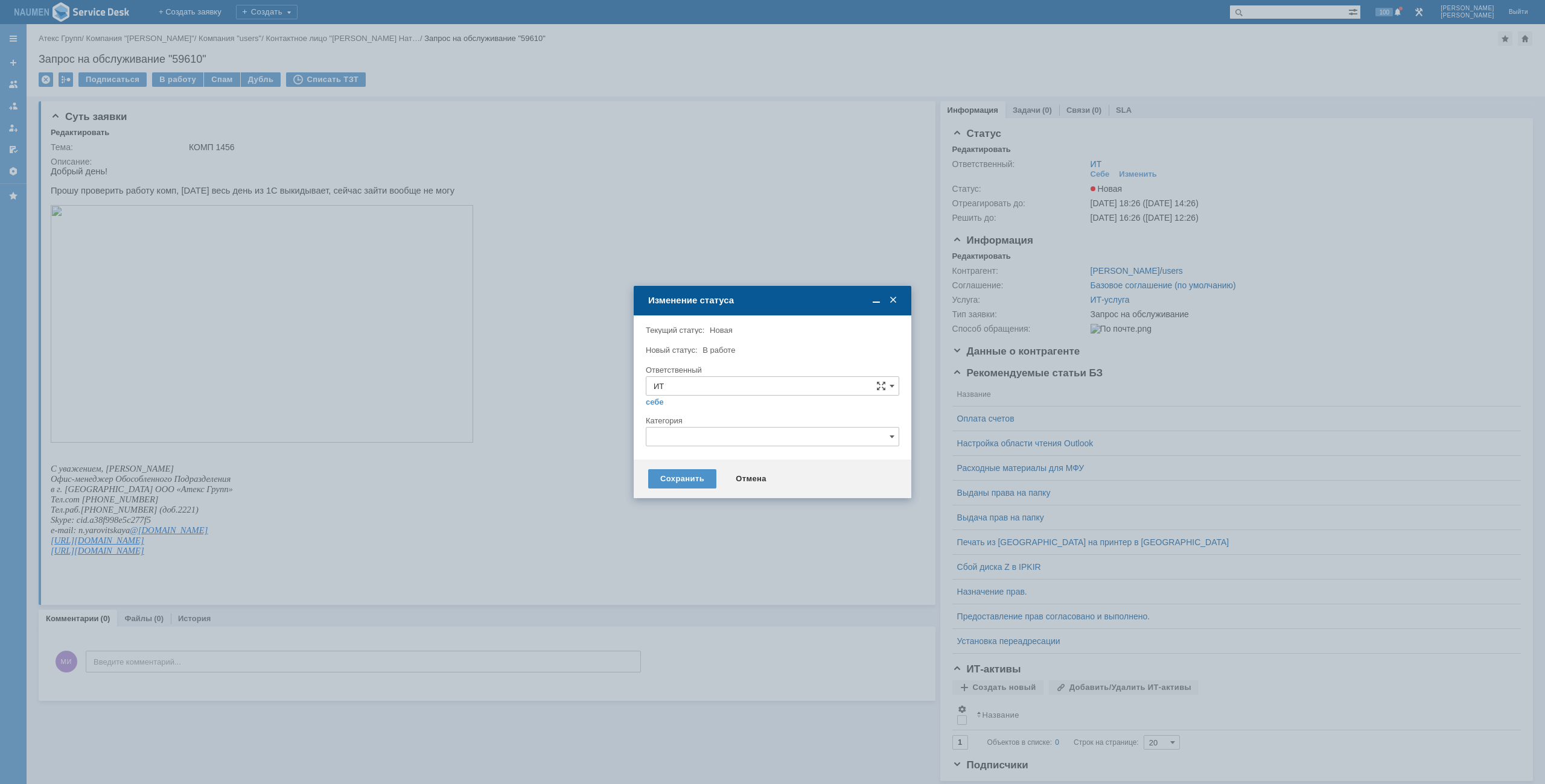
type input "[PERSON_NAME]"
click at [698, 446] on input "text" at bounding box center [773, 436] width 254 height 19
click at [690, 540] on span "Не запускается 1С" at bounding box center [772, 538] width 238 height 10
click at [673, 486] on div "Сохранить" at bounding box center [683, 478] width 68 height 19
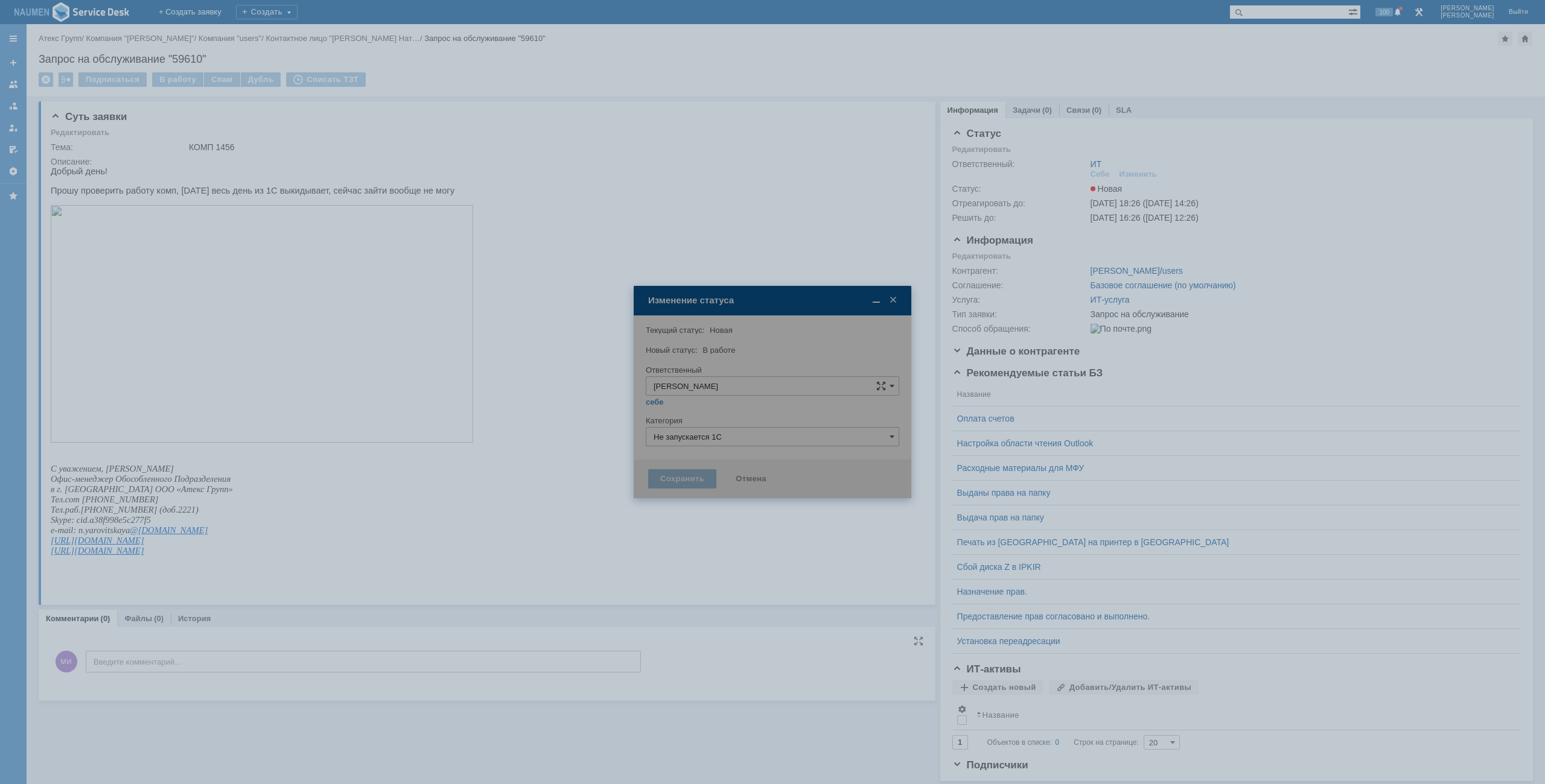
type input "Не запускается 1С"
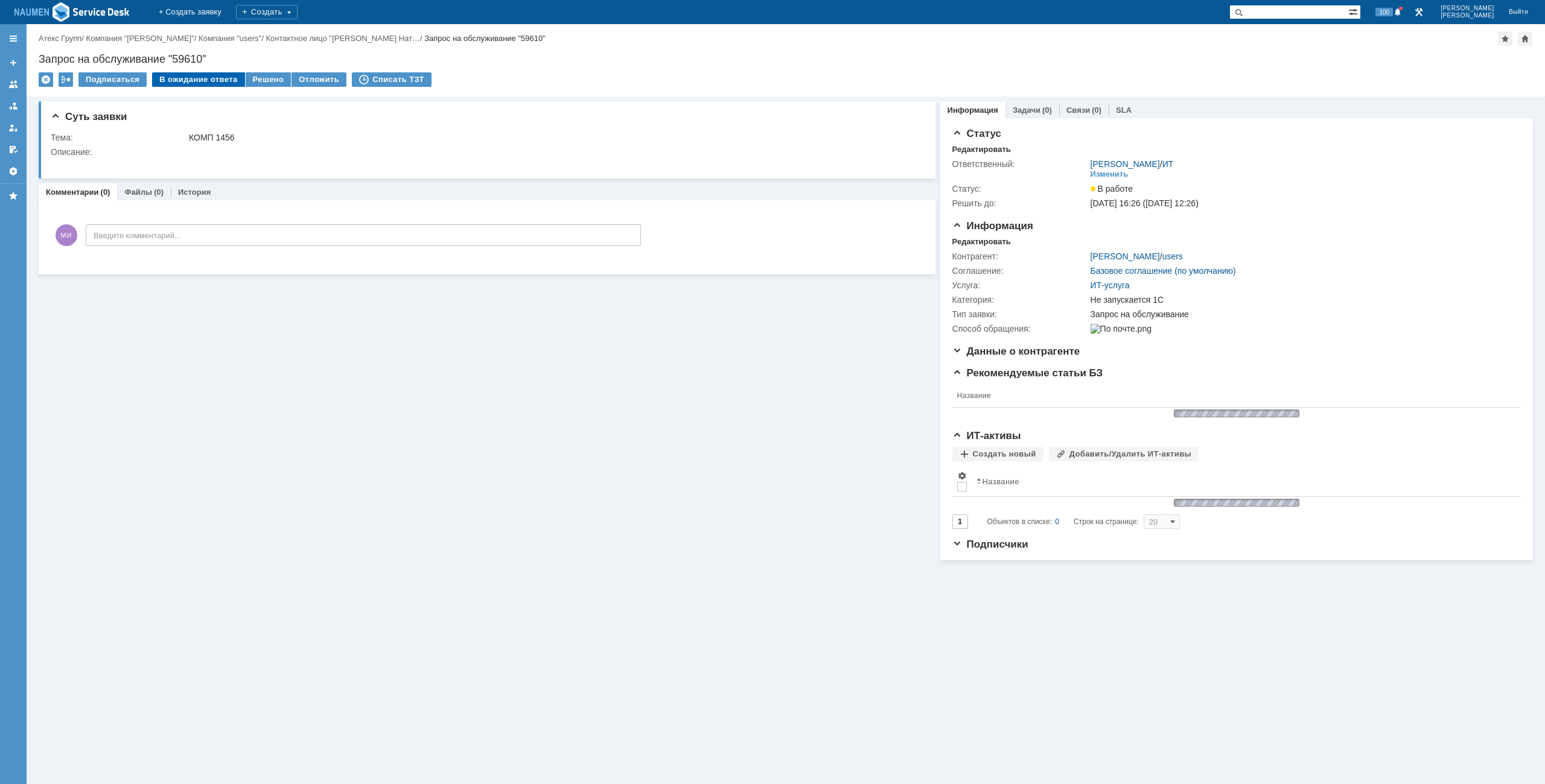
click at [238, 80] on div "В ожидание ответа" at bounding box center [198, 79] width 93 height 14
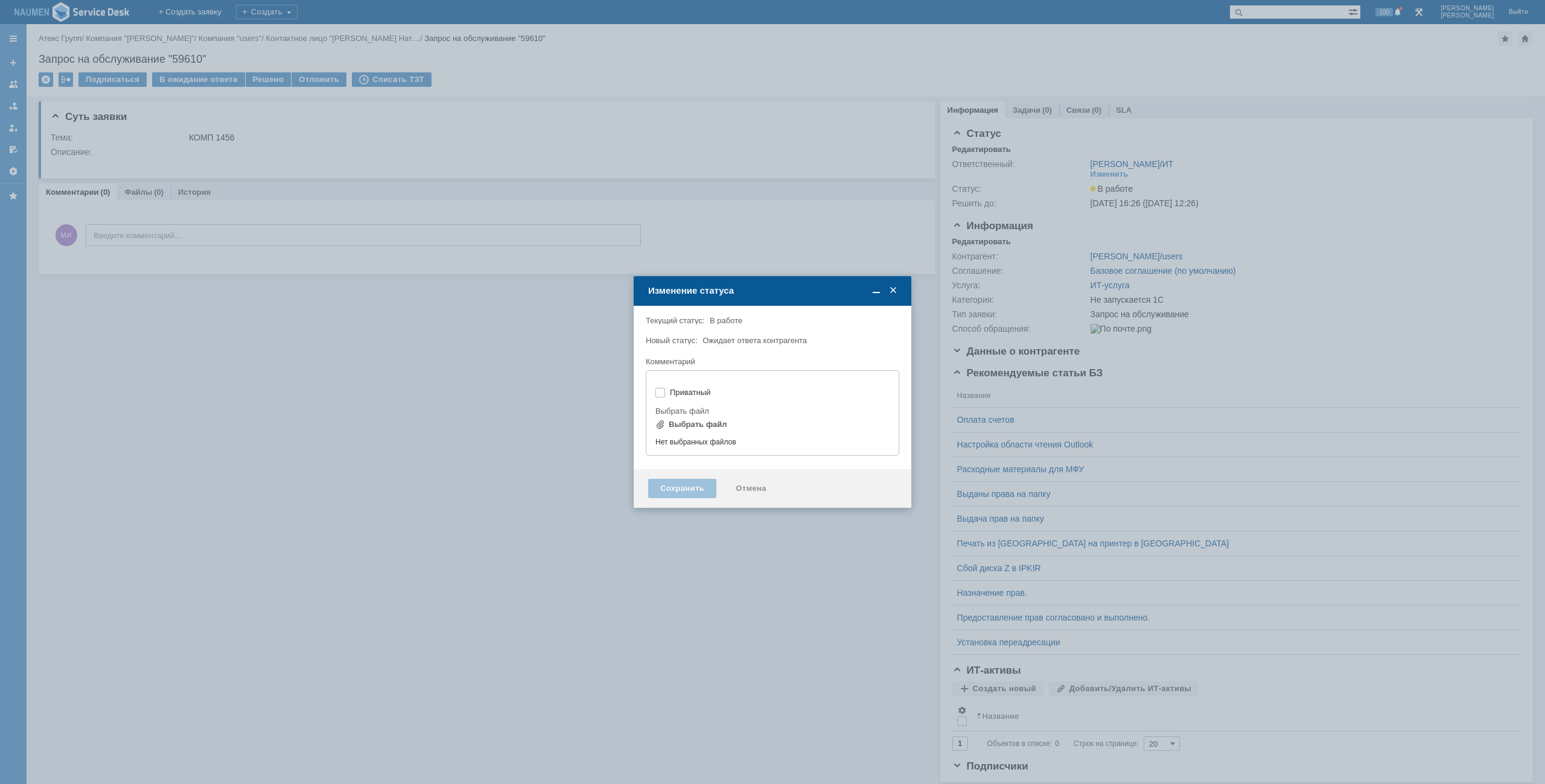
type input "[не указано]"
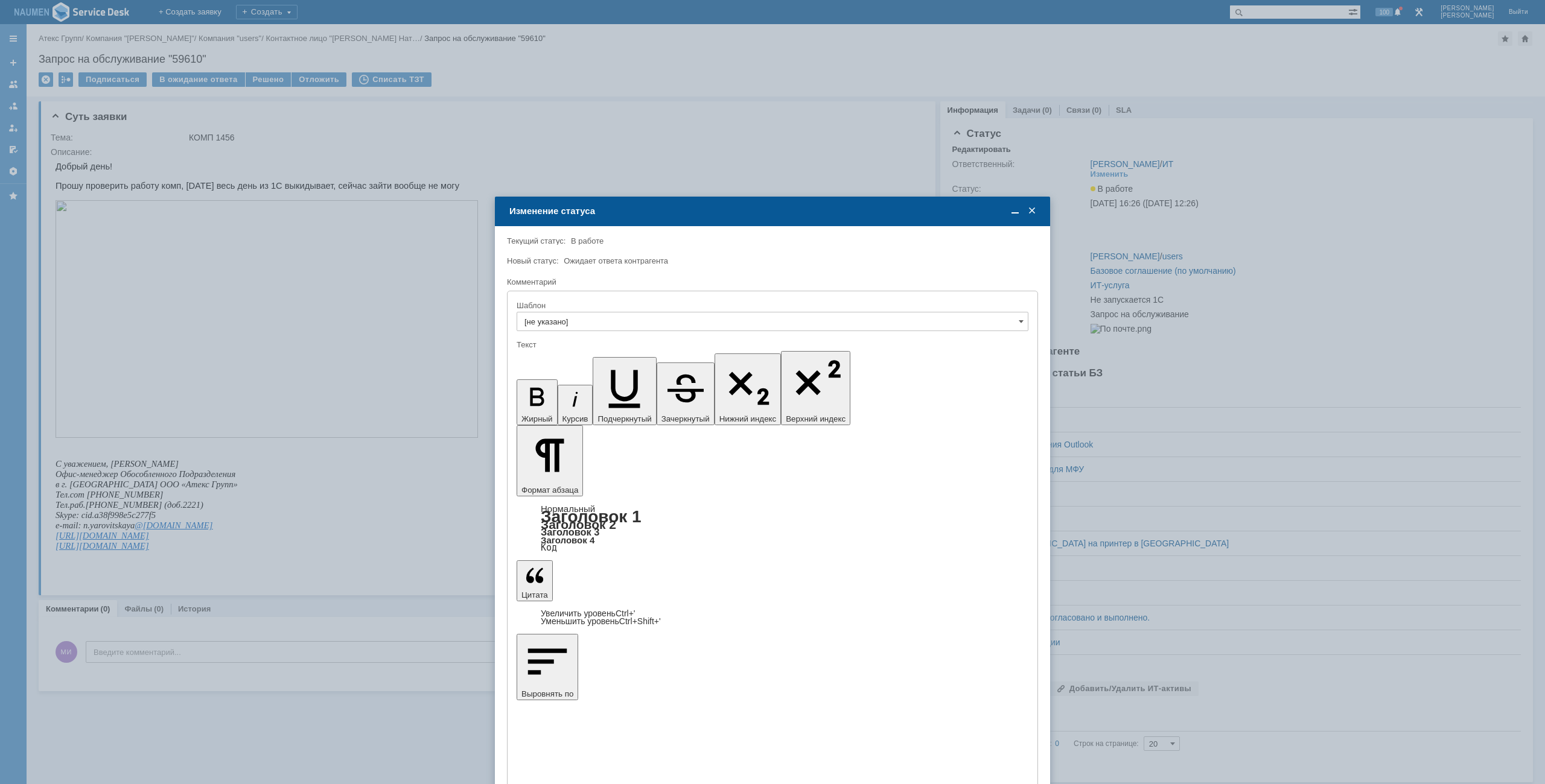
click at [763, 481] on div "Внимание! Текущий статус: В работе В работе Новый статус: Ожидает ответа контра…" at bounding box center [772, 599] width 555 height 745
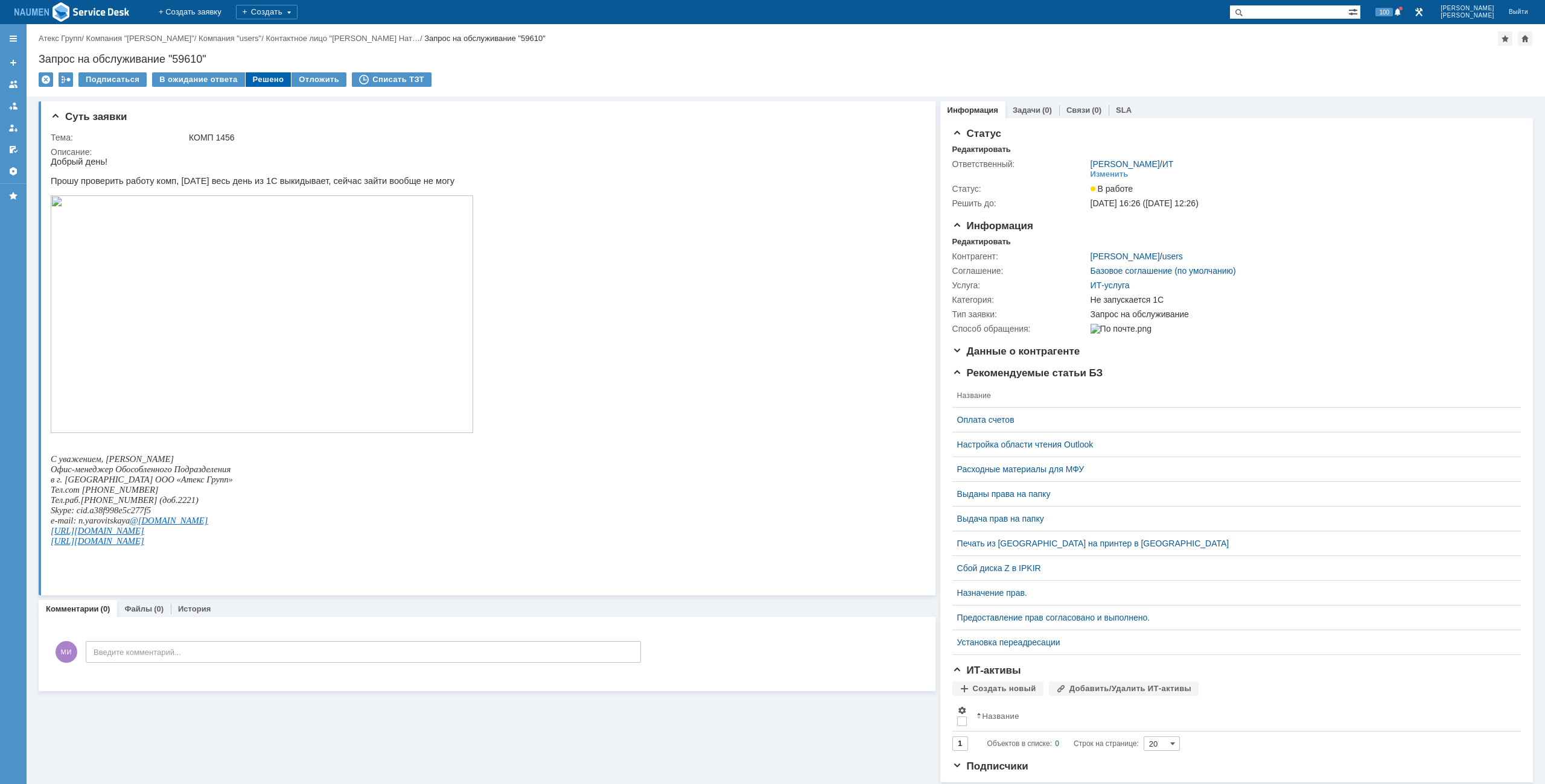
click at [266, 83] on div "Решено" at bounding box center [269, 79] width 46 height 14
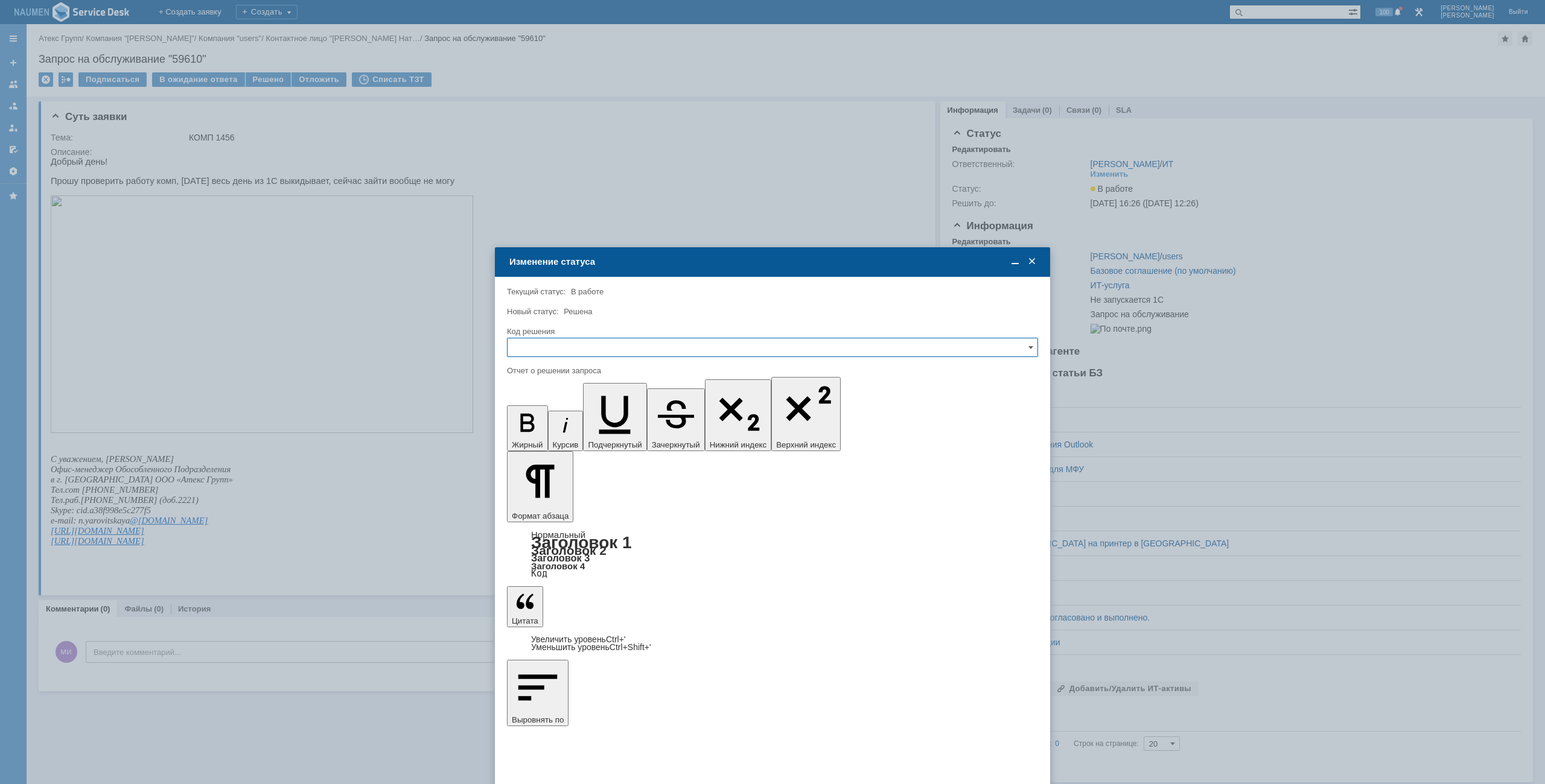
click at [631, 336] on div "Код решения" at bounding box center [773, 332] width 531 height 11
click at [626, 354] on input "text" at bounding box center [773, 347] width 531 height 19
click at [607, 424] on div "Решено" at bounding box center [773, 429] width 530 height 19
type input "Решено"
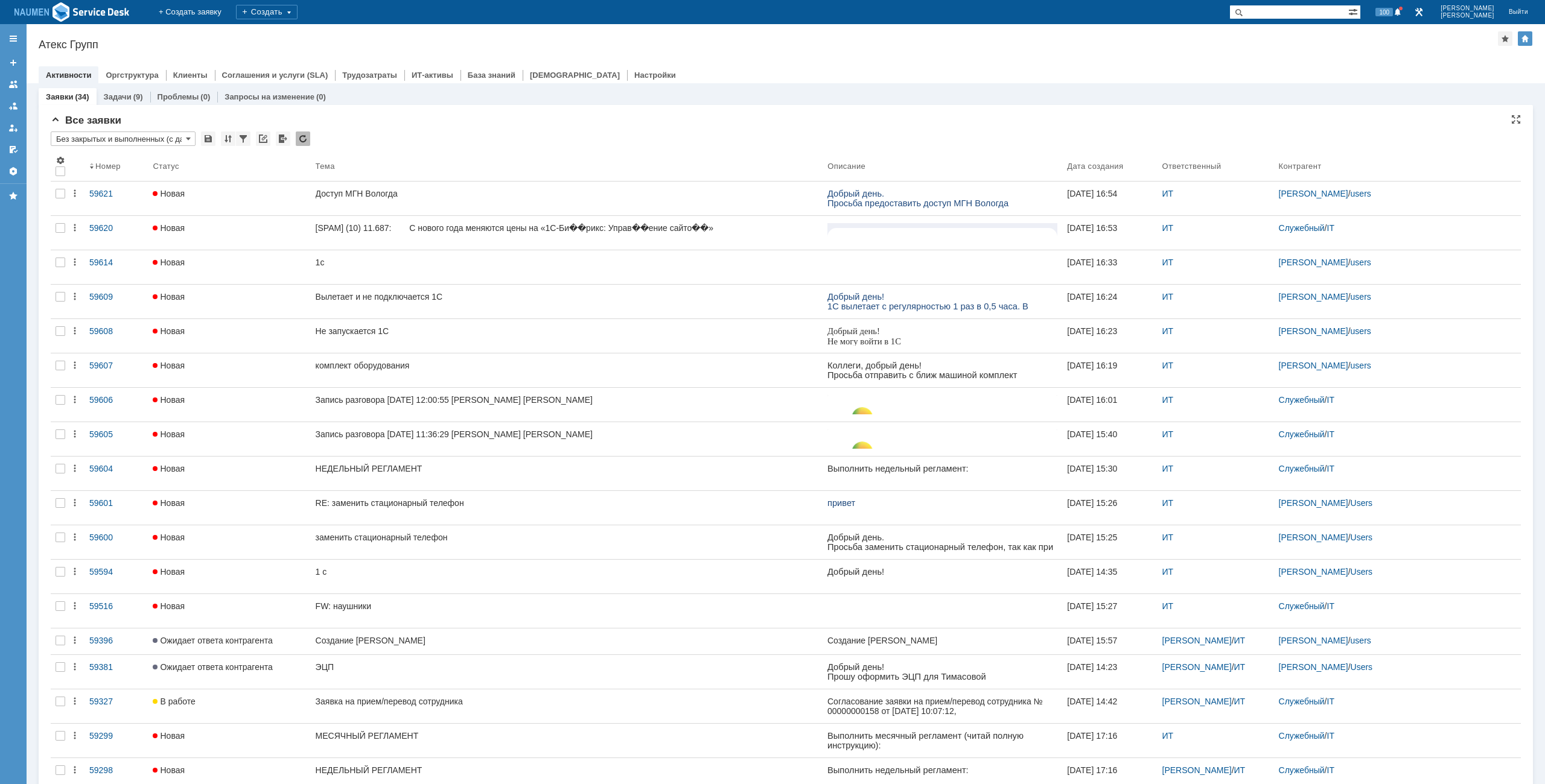
click at [411, 128] on div "Все заявки * Без закрытых и выполненных (с датой создания) ред. 08.05 Результат…" at bounding box center [786, 743] width 1470 height 1258
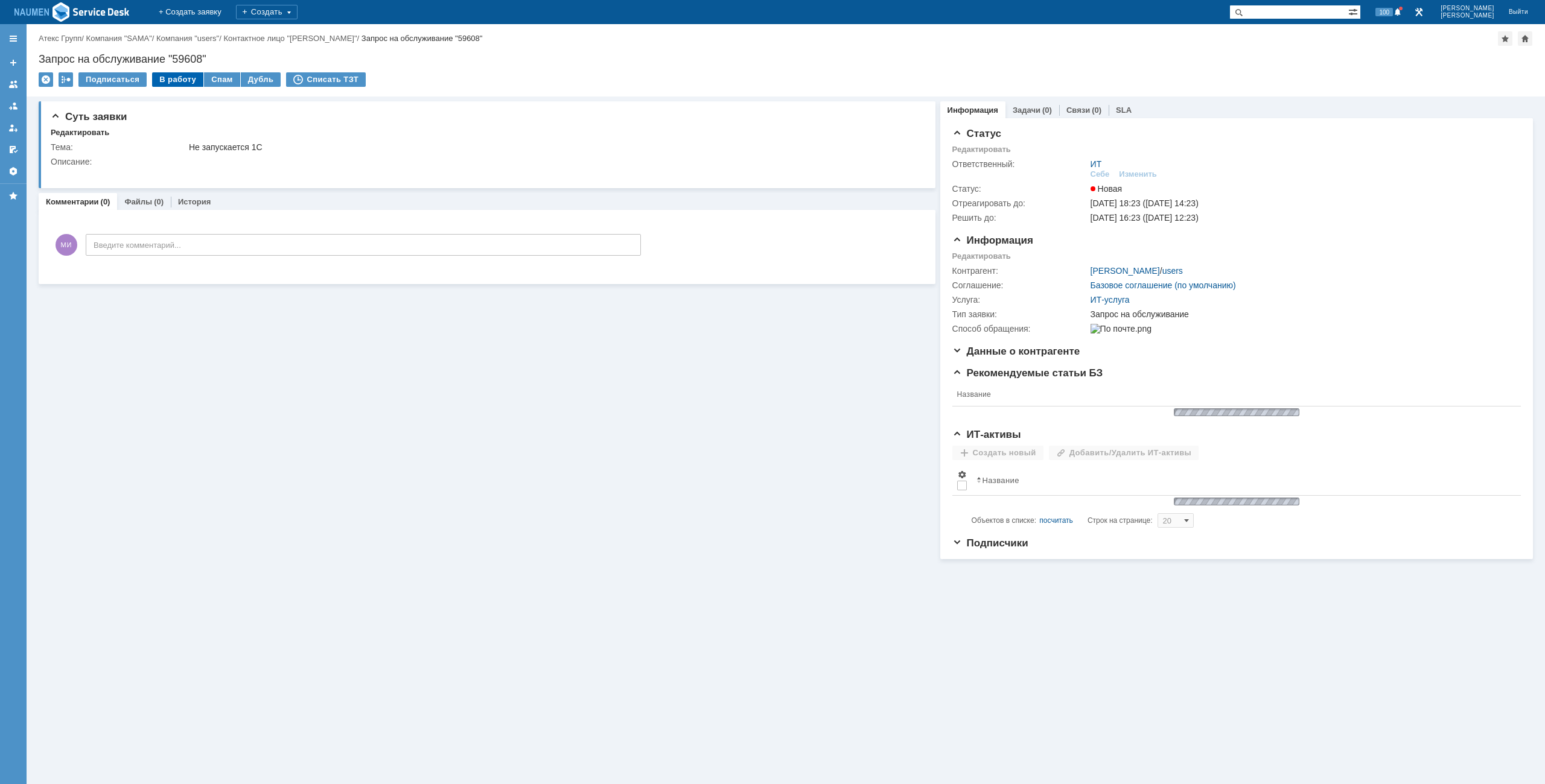
click at [184, 80] on div "В работу" at bounding box center [178, 79] width 52 height 14
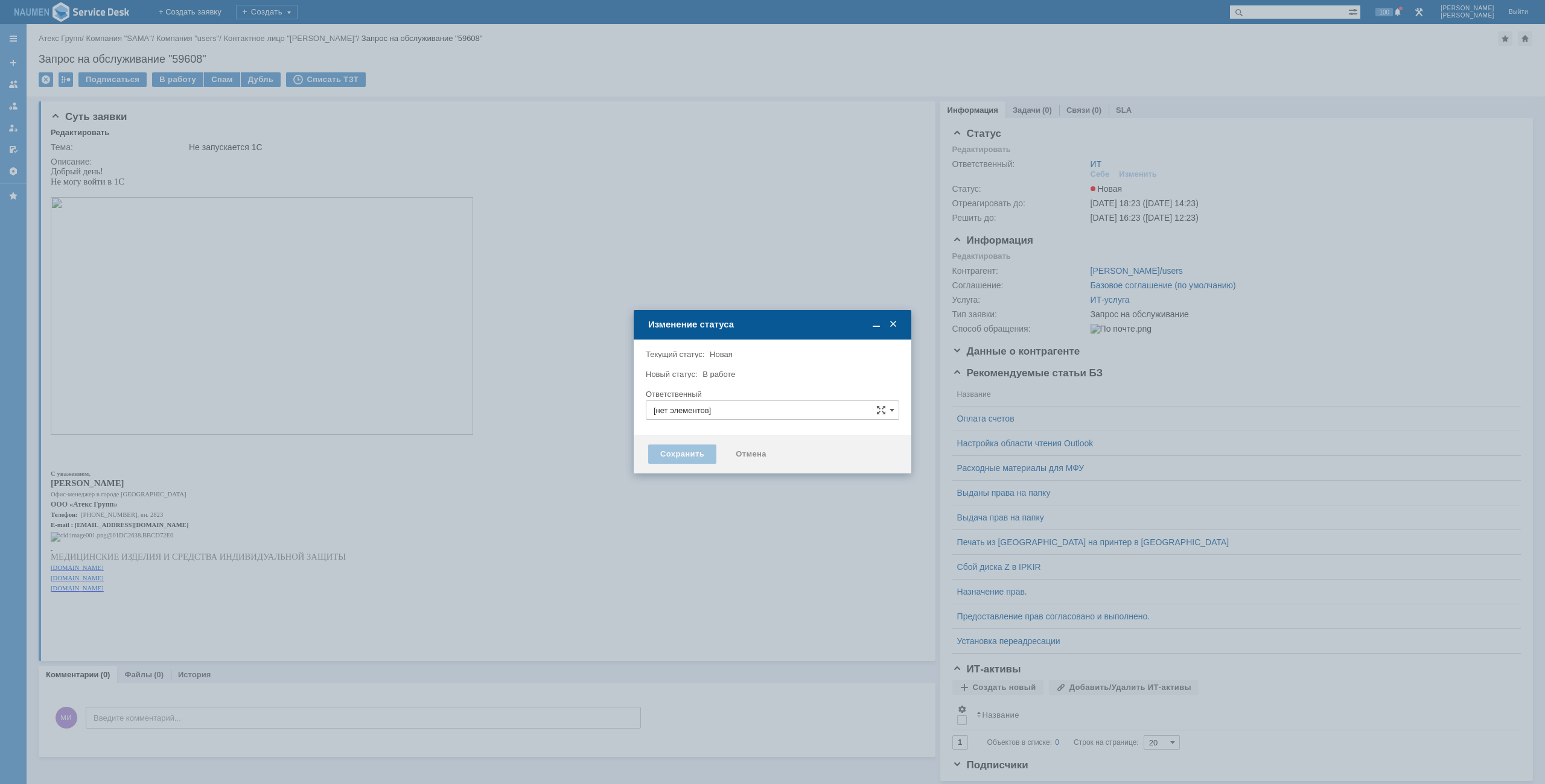
type input "ИТ"
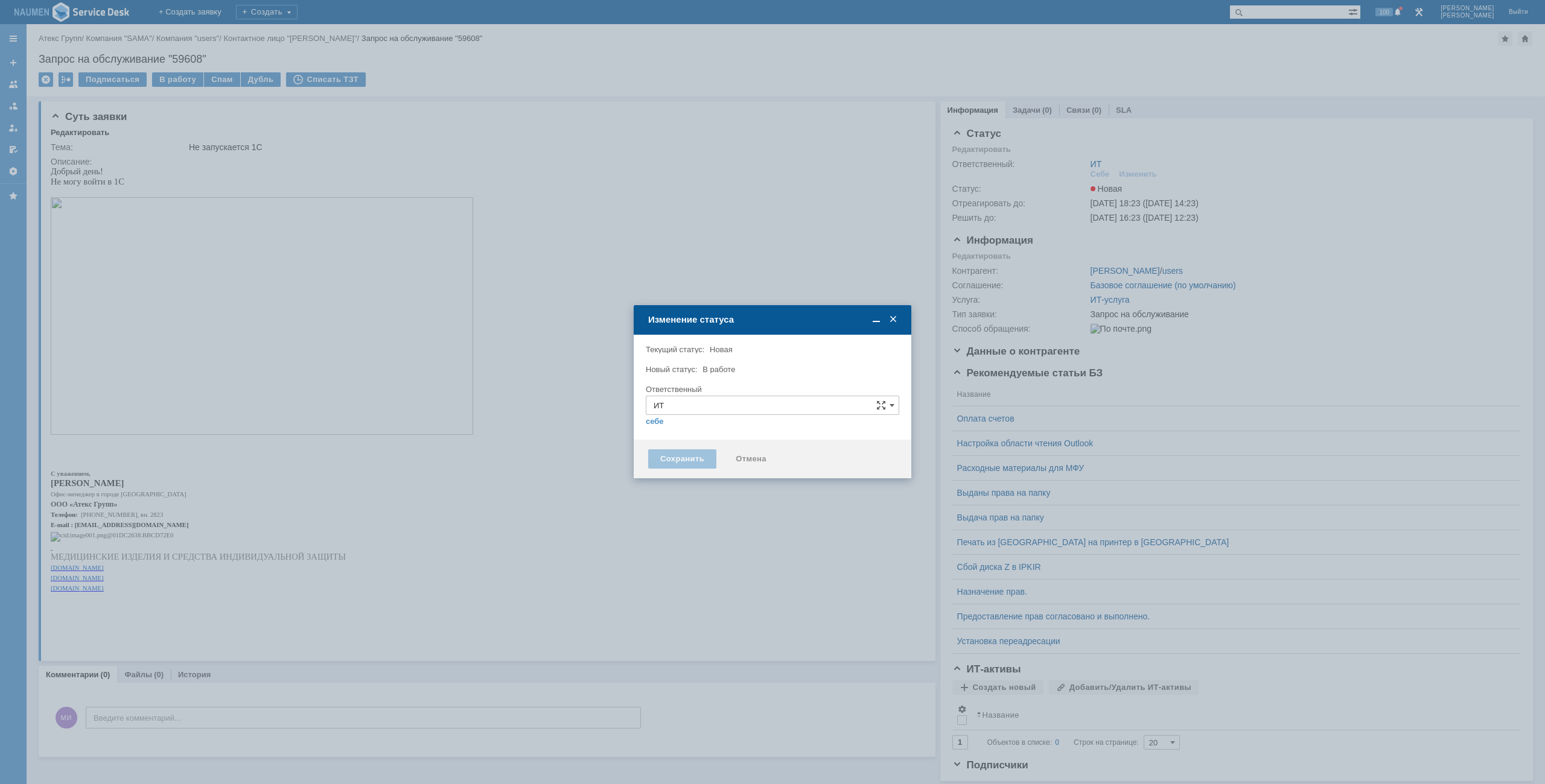
type input "[PERSON_NAME]"
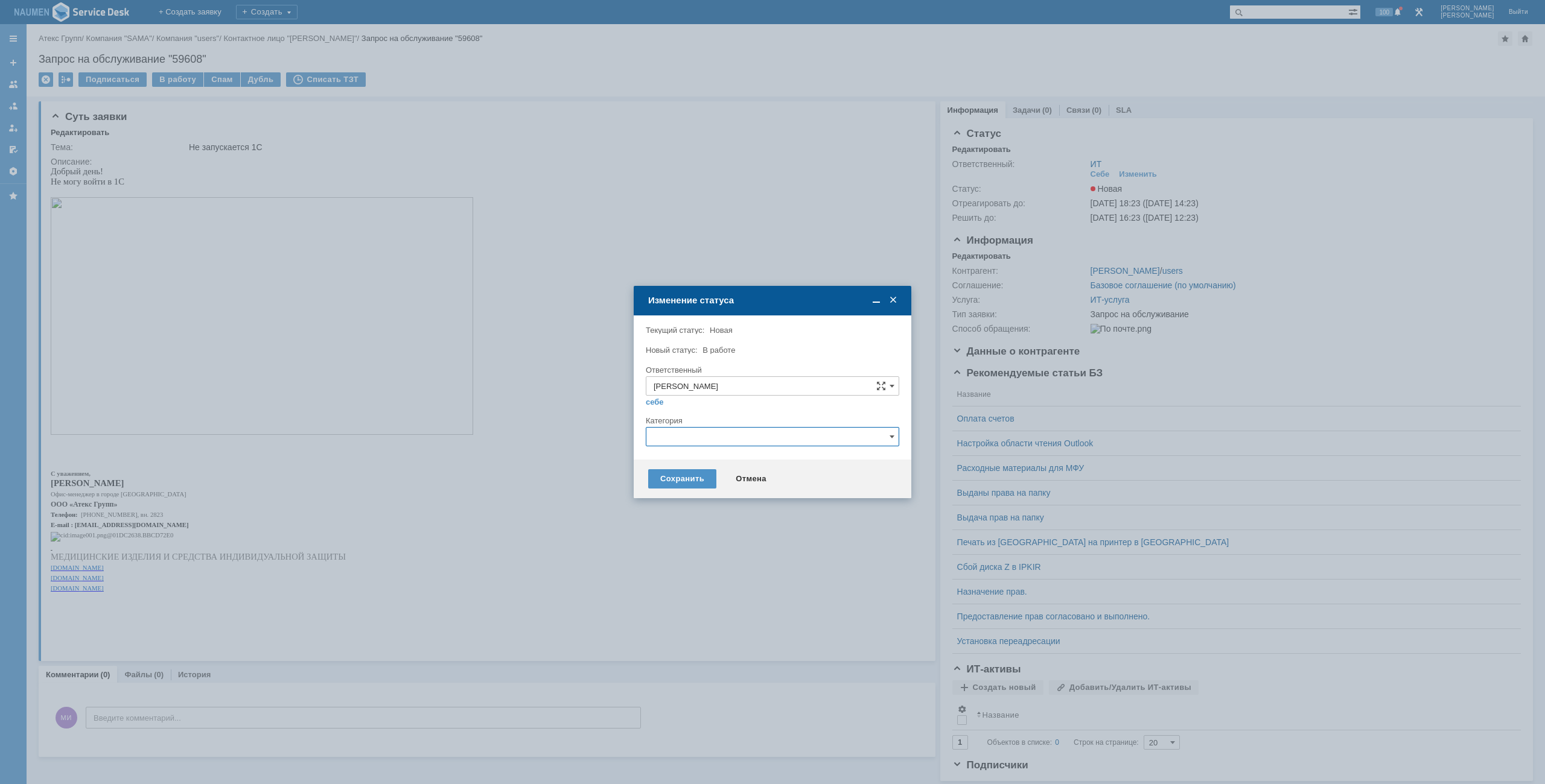
click at [726, 433] on input "text" at bounding box center [773, 436] width 254 height 19
click at [689, 536] on span "Не запускается 1С" at bounding box center [772, 538] width 238 height 10
click at [671, 477] on div "Сохранить" at bounding box center [683, 478] width 68 height 19
type input "Не запускается 1С"
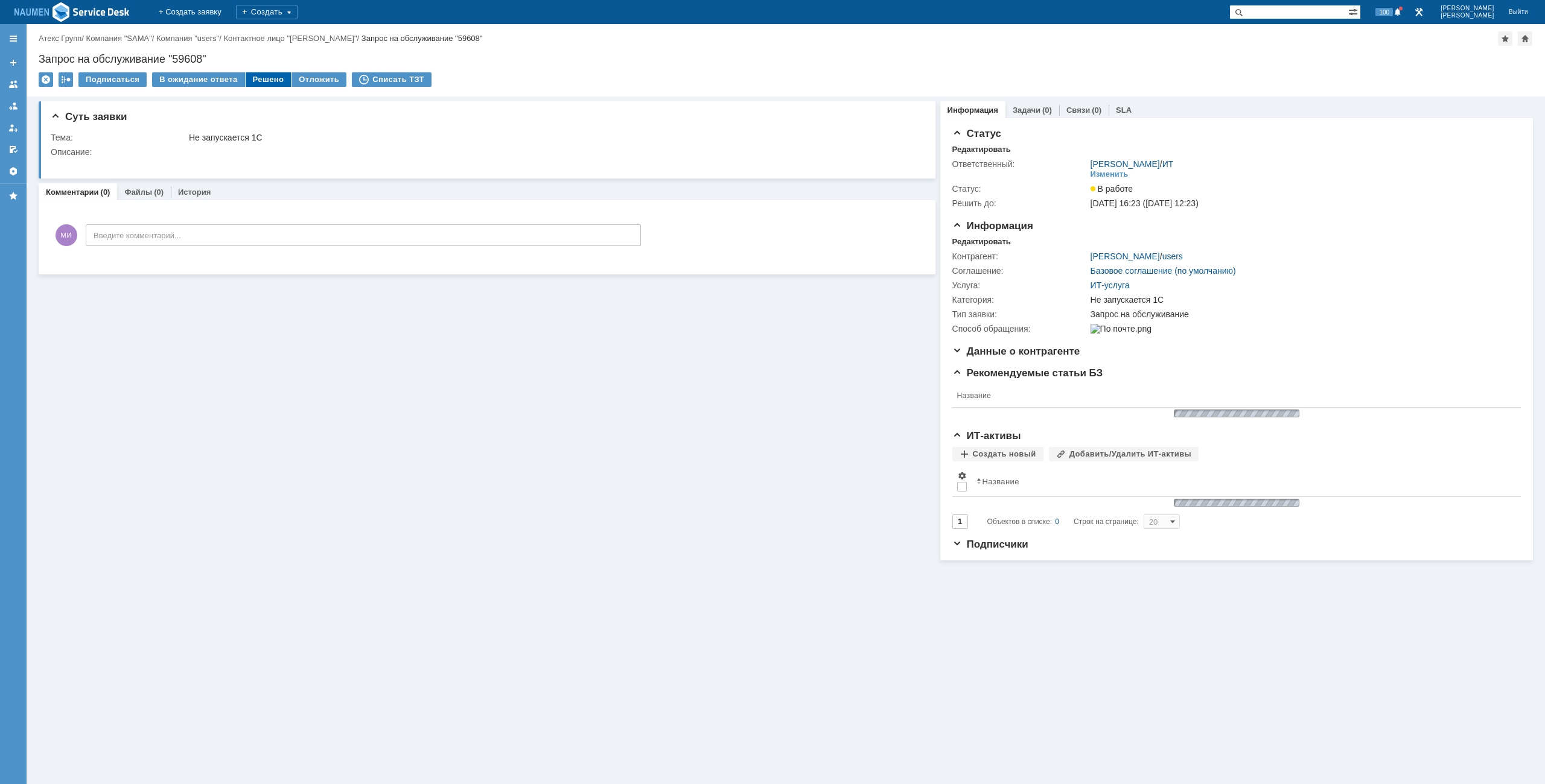
click at [260, 74] on div "Решено" at bounding box center [269, 79] width 46 height 14
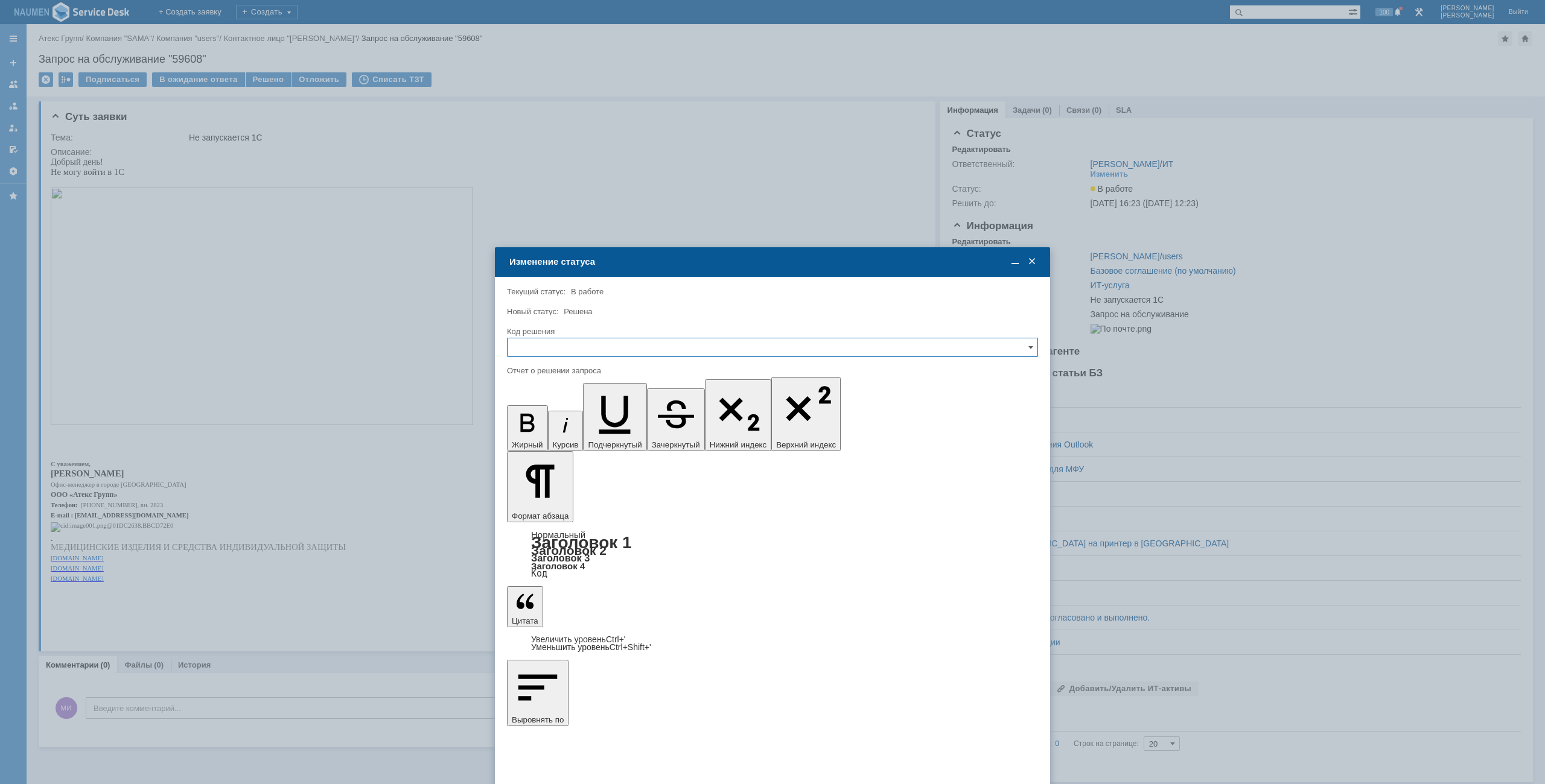
click at [599, 348] on input "text" at bounding box center [773, 347] width 531 height 19
click at [558, 437] on div "Решено" at bounding box center [773, 429] width 530 height 19
type input "Решено"
copy div "Проблема устранена, пробуйте входить повторно"
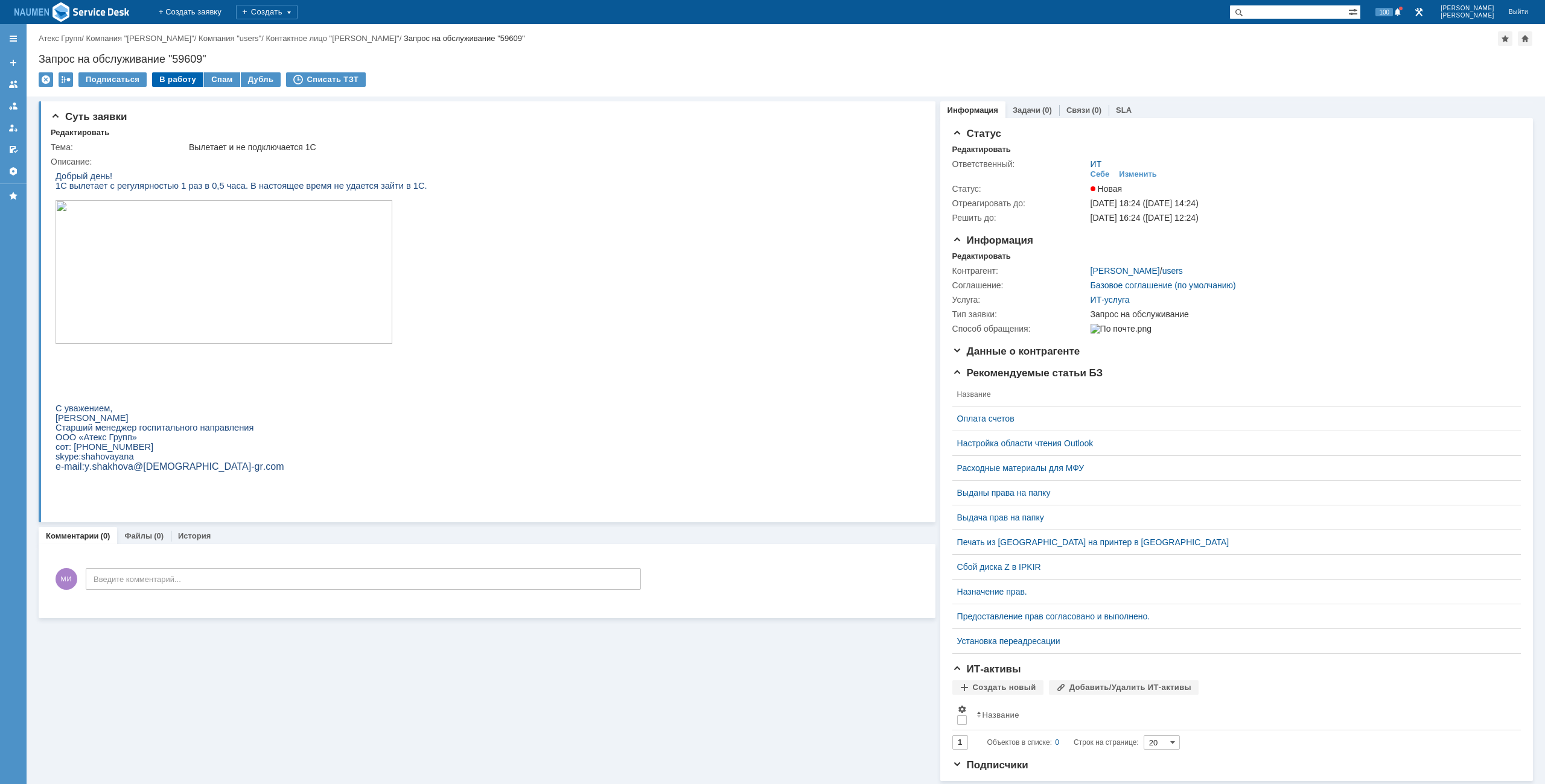
click at [178, 79] on div "В работу" at bounding box center [178, 79] width 52 height 14
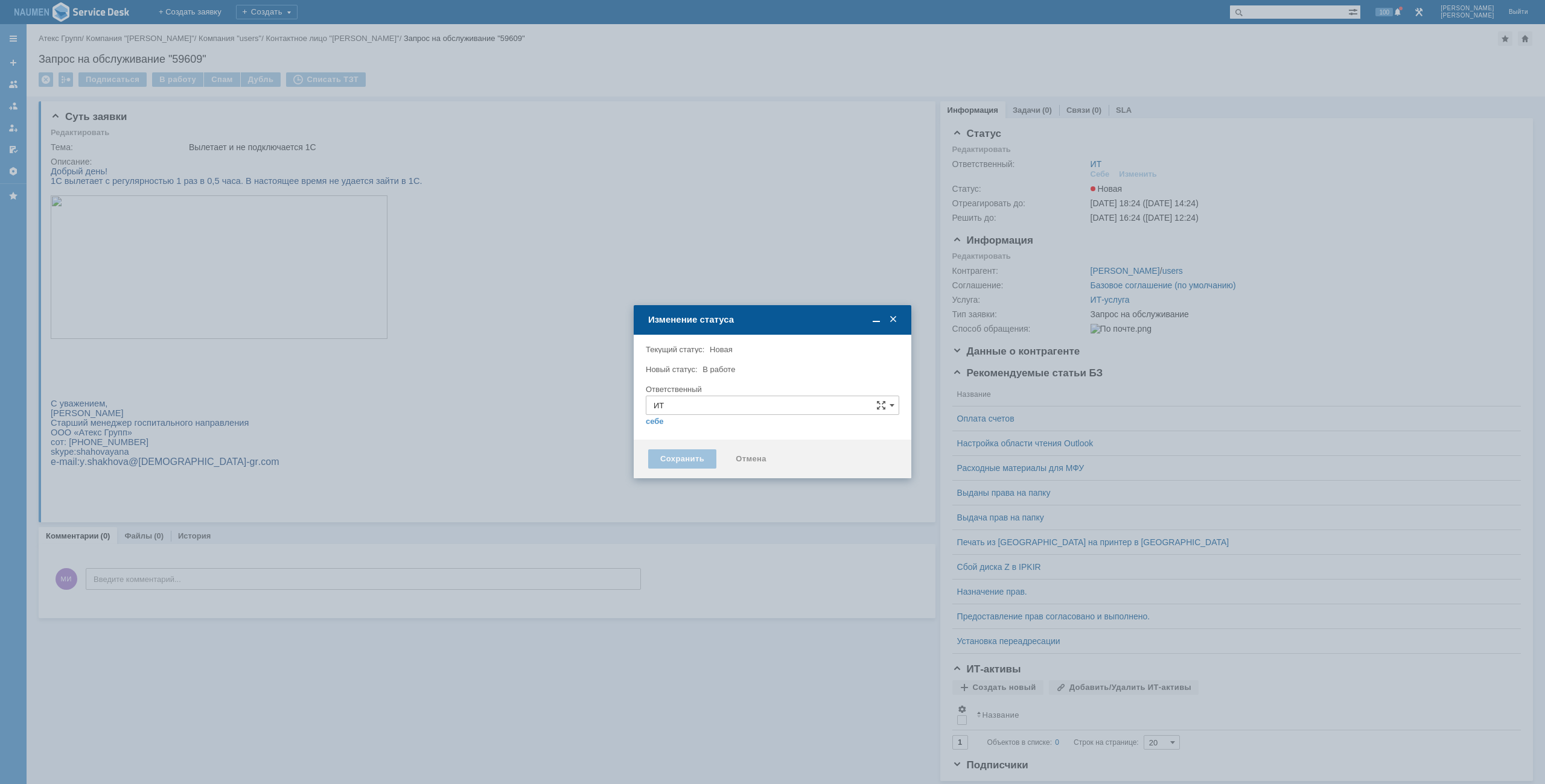
type input "[PERSON_NAME]"
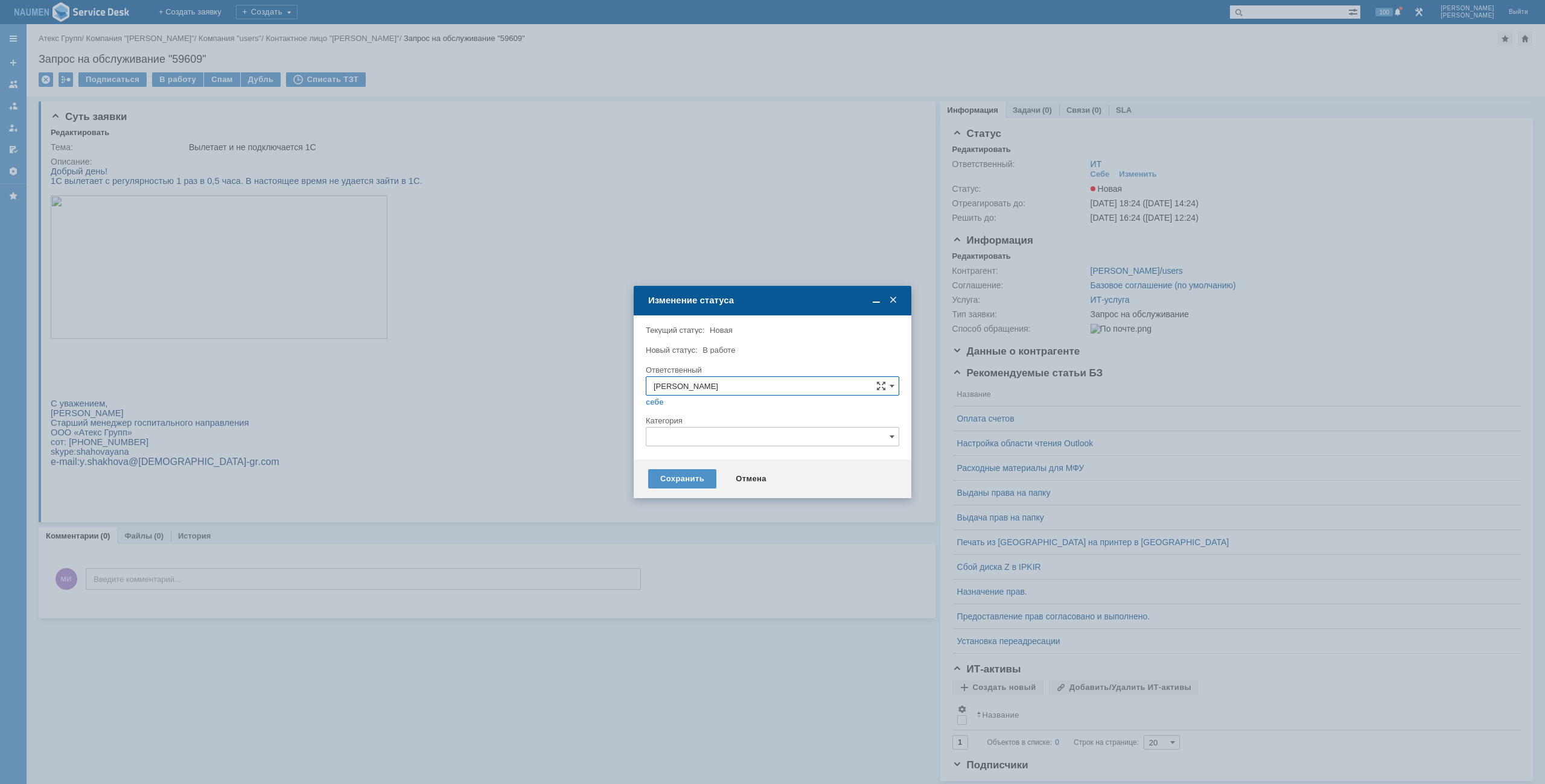
click at [743, 441] on input "text" at bounding box center [773, 436] width 254 height 19
click at [693, 543] on div "Не запускается 1С" at bounding box center [772, 538] width 252 height 19
click at [669, 466] on div "Сохранить Отмена" at bounding box center [773, 479] width 278 height 39
type input "Не запускается 1С"
click at [667, 469] on div "Сохранить" at bounding box center [683, 478] width 68 height 19
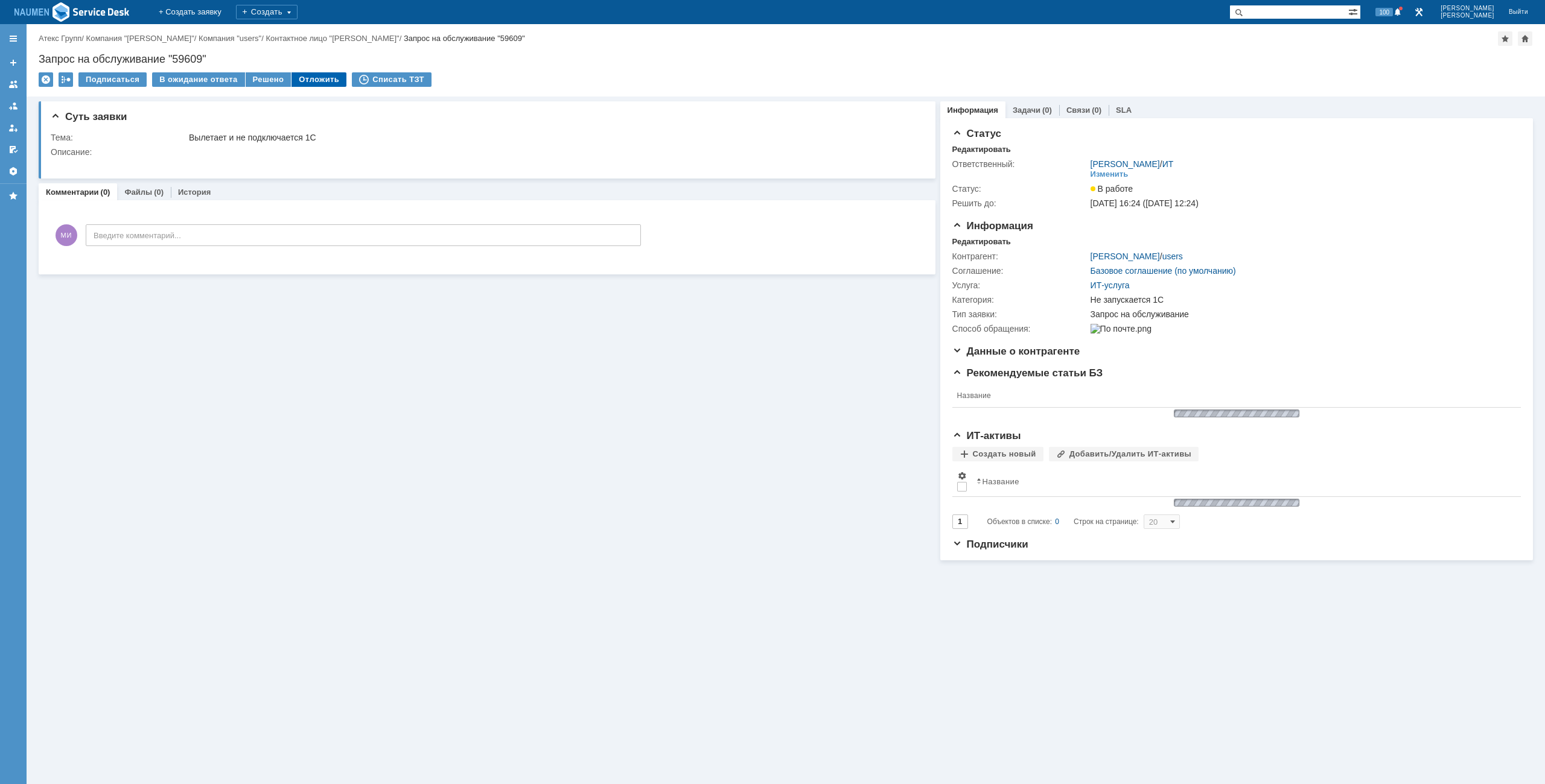
click at [292, 72] on div "Отложить" at bounding box center [319, 79] width 55 height 14
click at [263, 75] on div "Решено" at bounding box center [269, 79] width 46 height 14
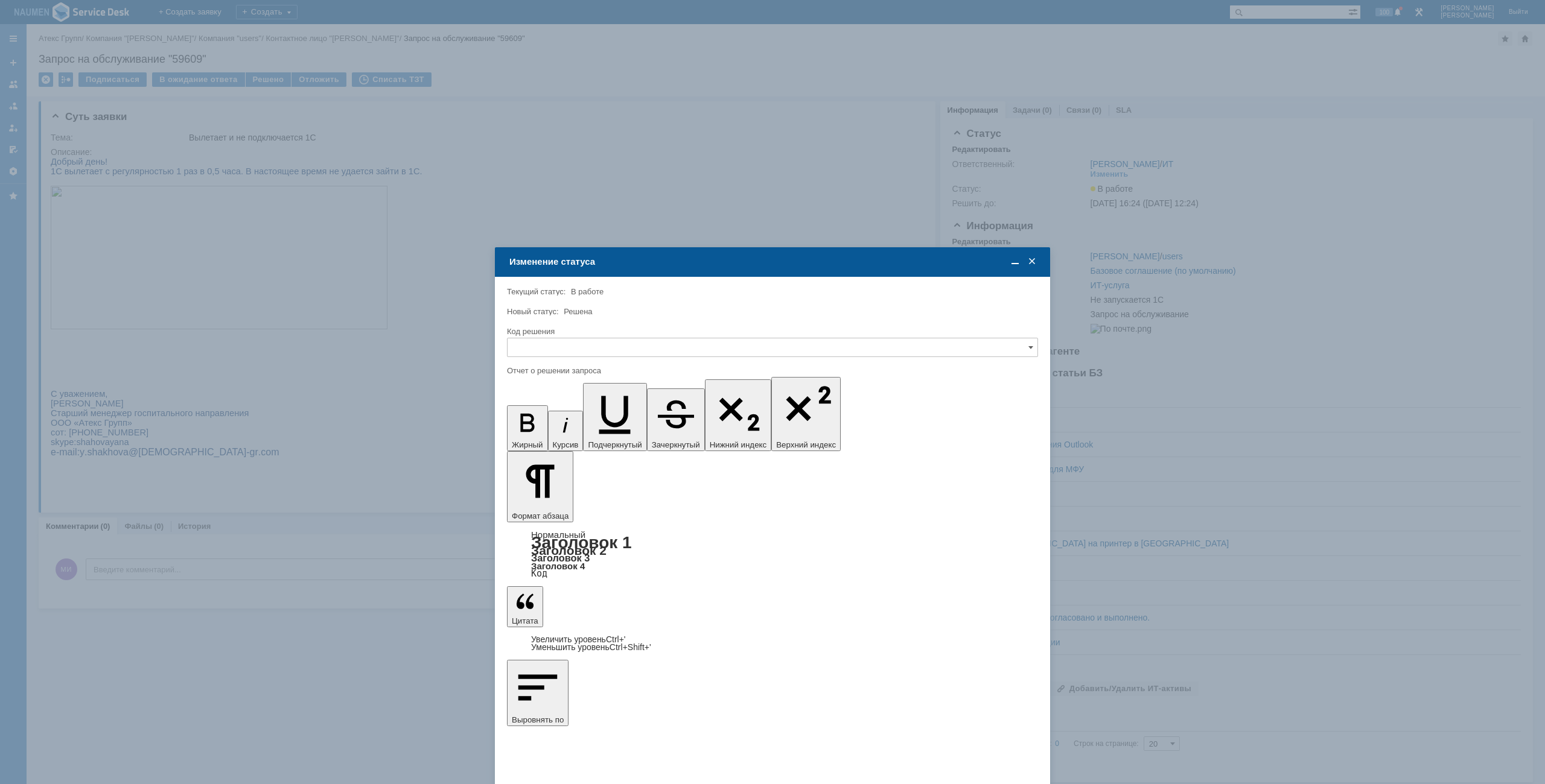
type input "[не указано]"
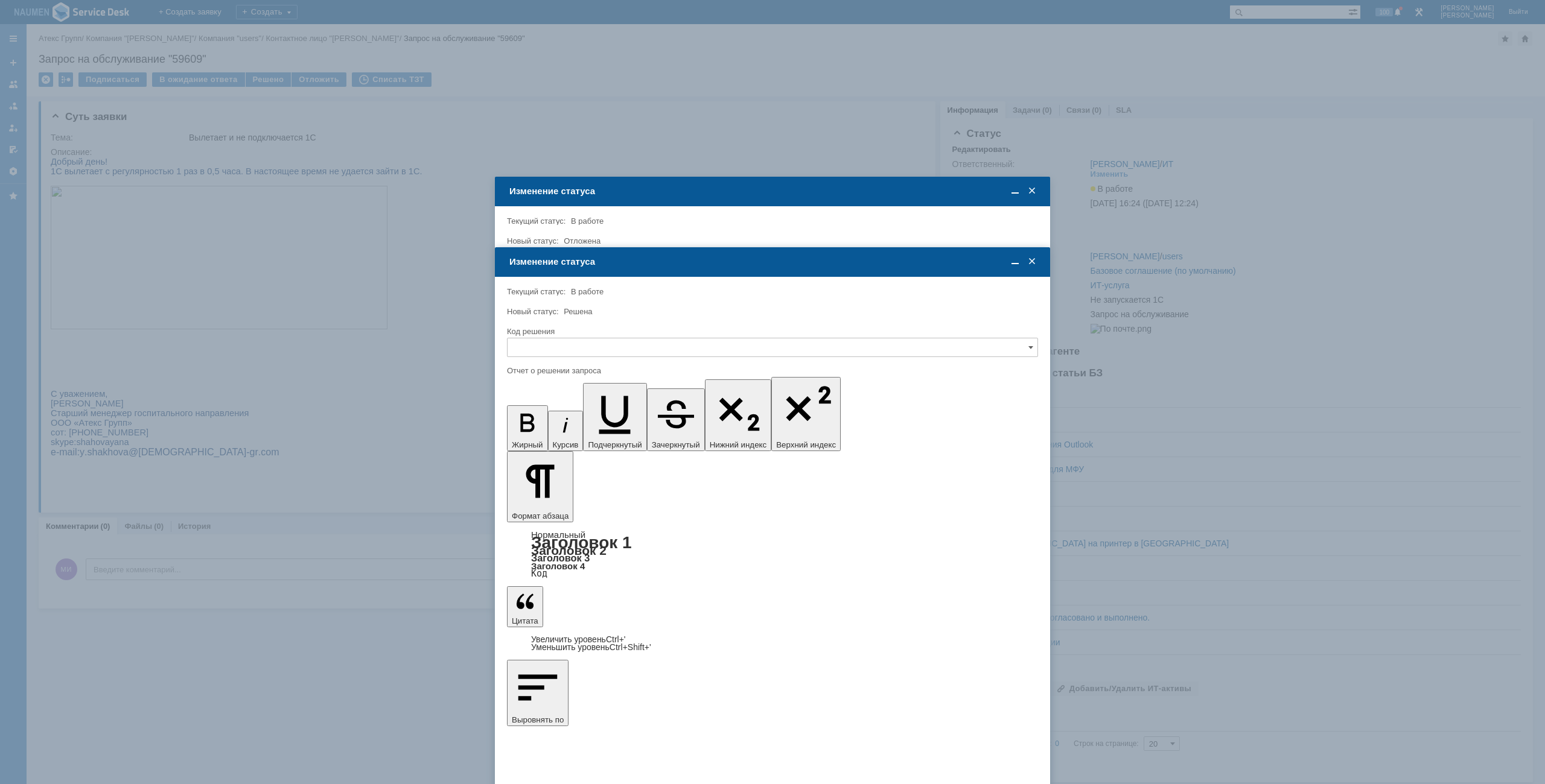
click at [855, 345] on input "text" at bounding box center [773, 347] width 531 height 19
click at [573, 424] on div "Решено" at bounding box center [773, 429] width 530 height 19
type input "Решено"
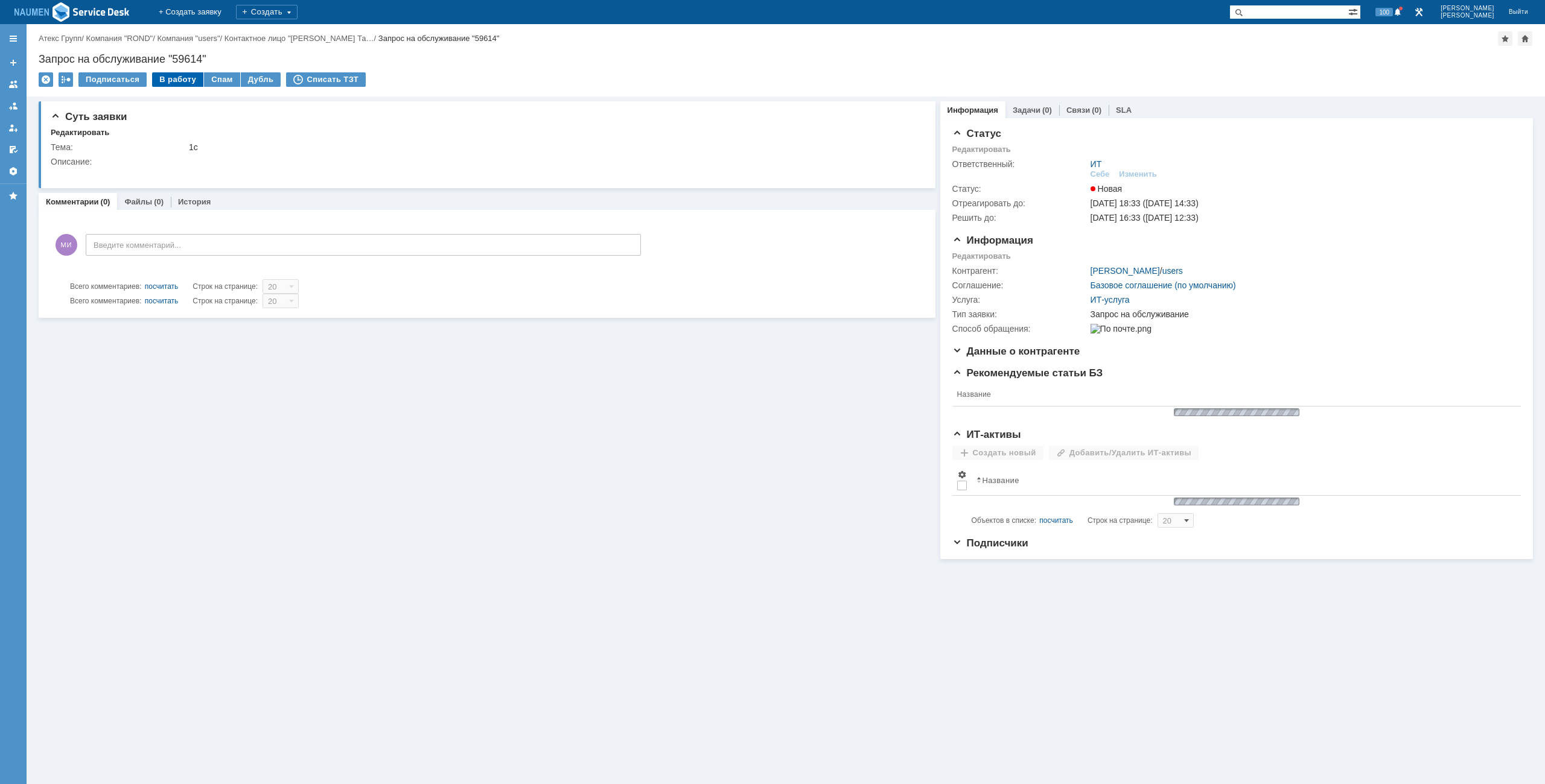
click at [175, 86] on div "В работу" at bounding box center [178, 79] width 52 height 14
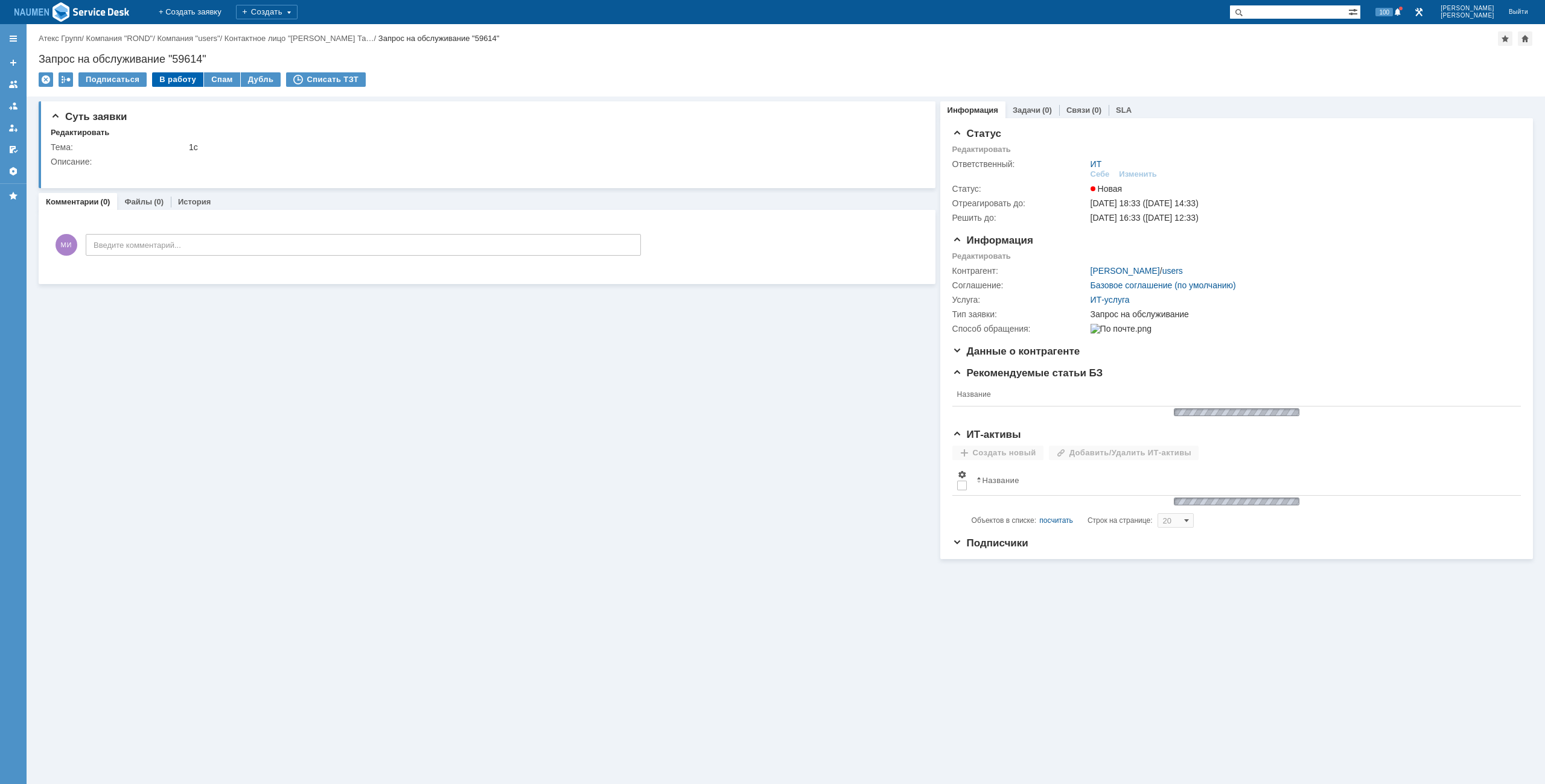
click at [175, 77] on div "В работу" at bounding box center [178, 79] width 52 height 14
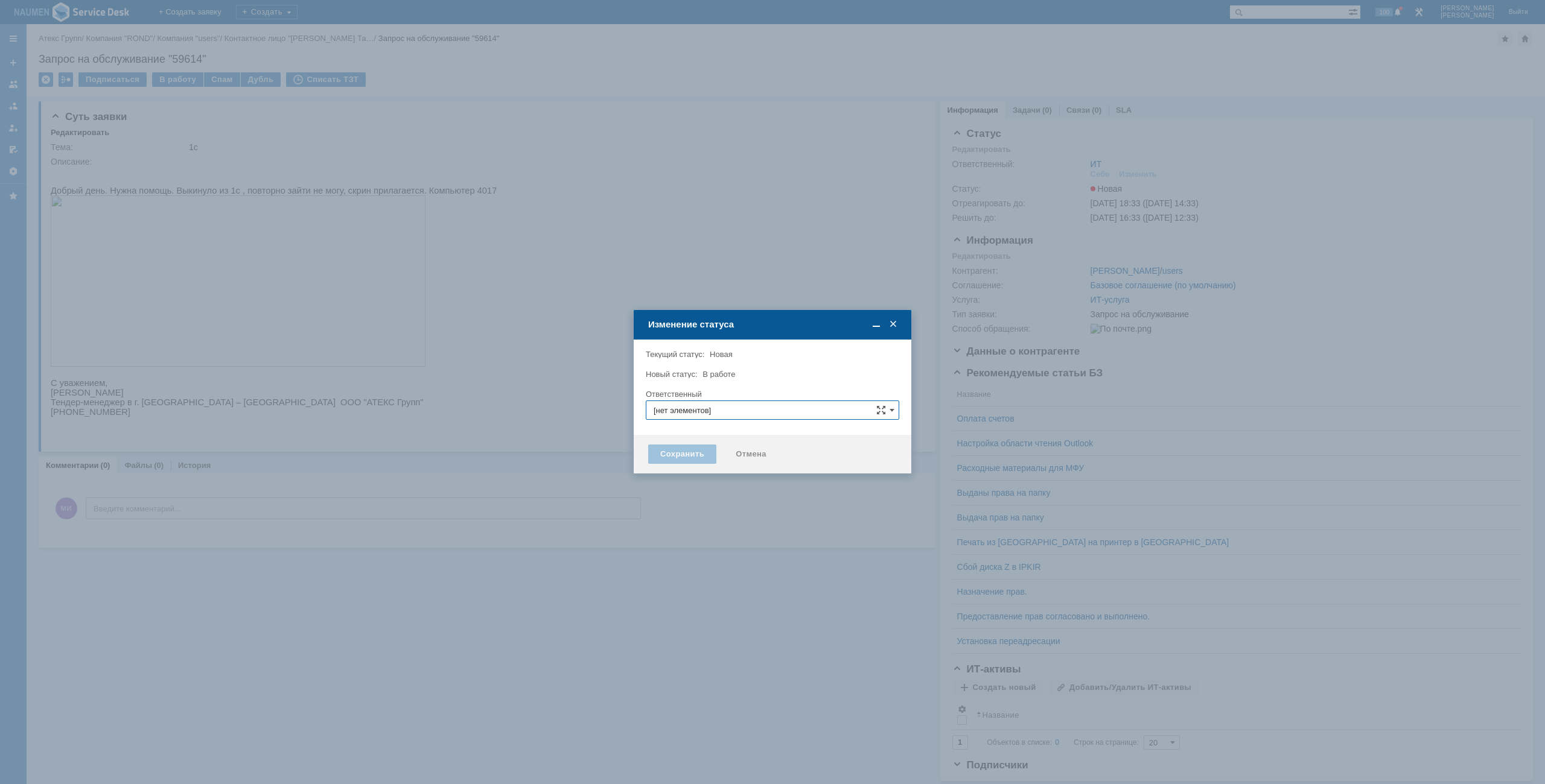
type input "ИТ"
click at [722, 411] on input "[нет элементов]" at bounding box center [773, 410] width 254 height 19
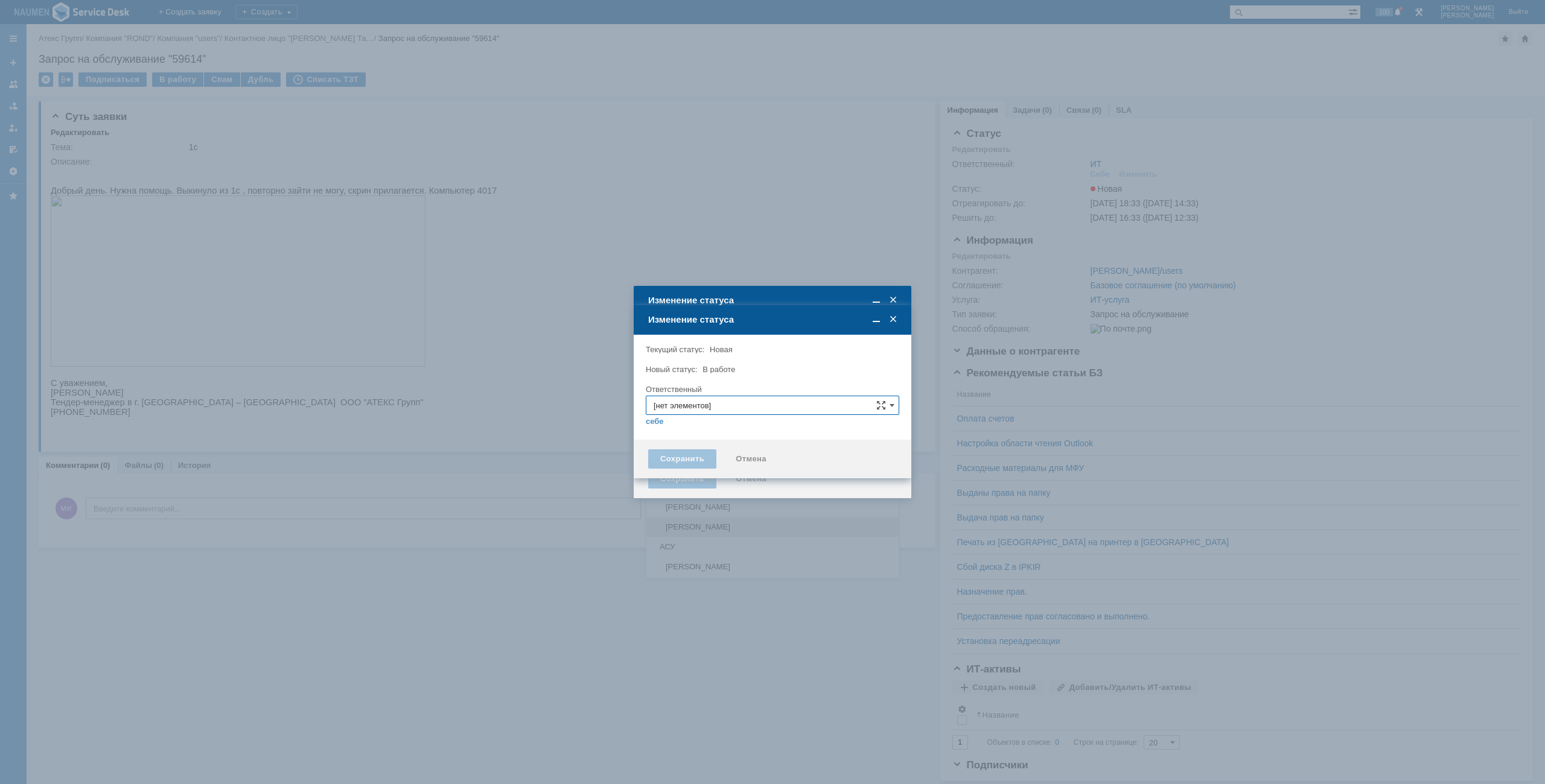
type input "[PERSON_NAME]"
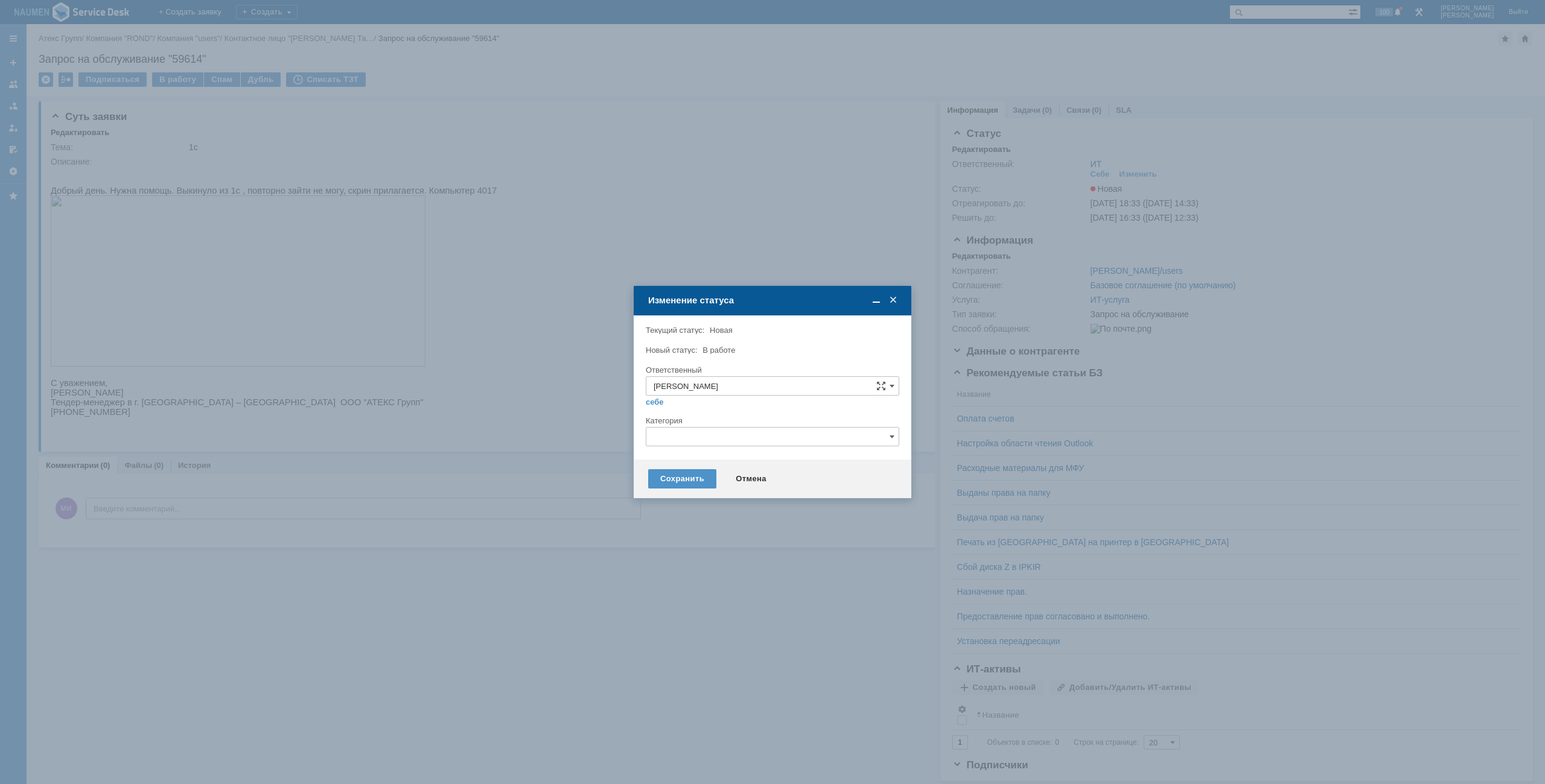
click at [697, 490] on div "Сохранить Отмена" at bounding box center [773, 479] width 278 height 39
type input "[PERSON_NAME]"
click at [690, 442] on input "text" at bounding box center [773, 436] width 254 height 19
click at [673, 546] on div "Не запускается 1С" at bounding box center [772, 538] width 252 height 19
click at [673, 481] on div "Сохранить" at bounding box center [683, 478] width 68 height 19
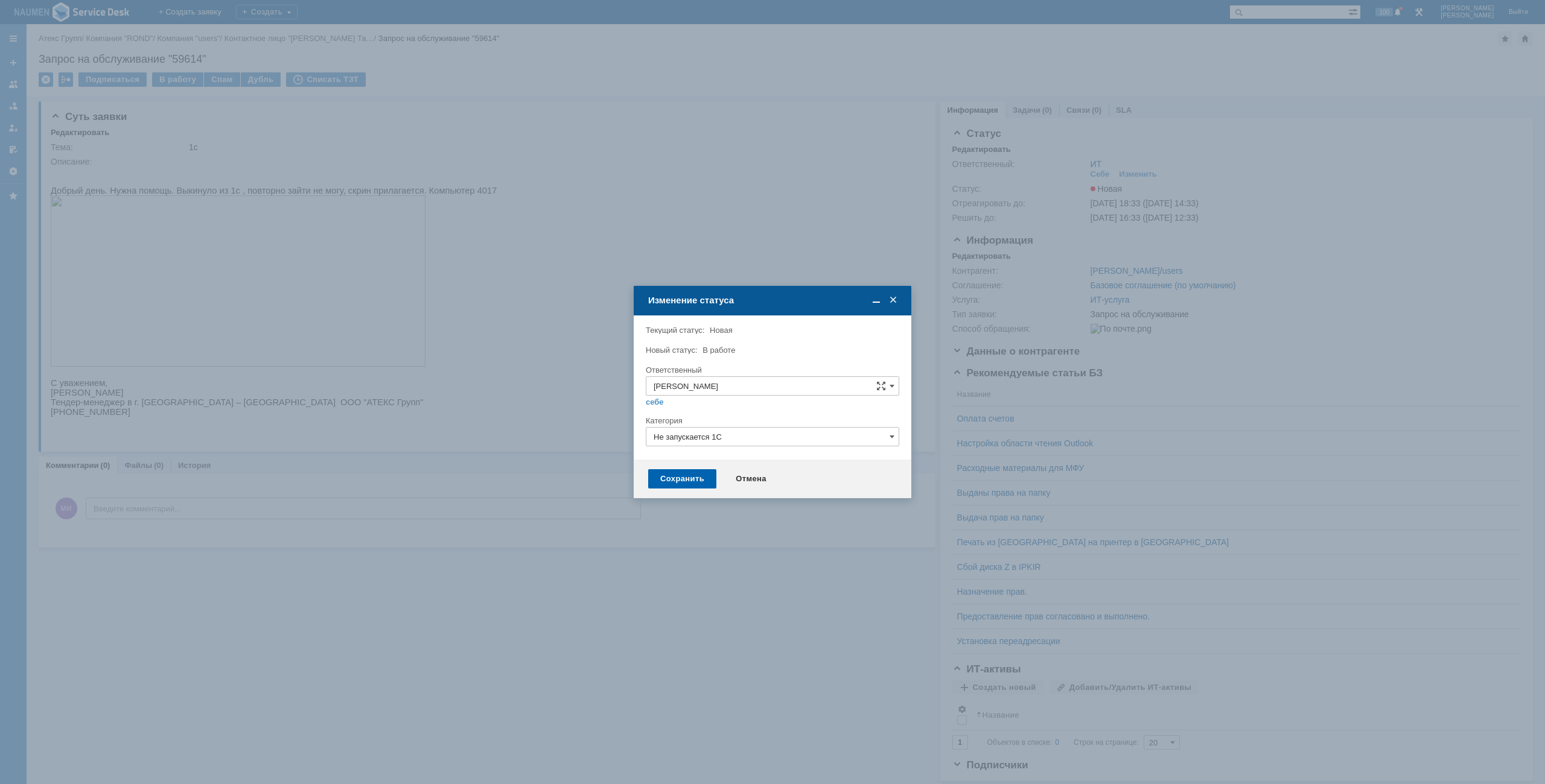
type input "Не запускается 1С"
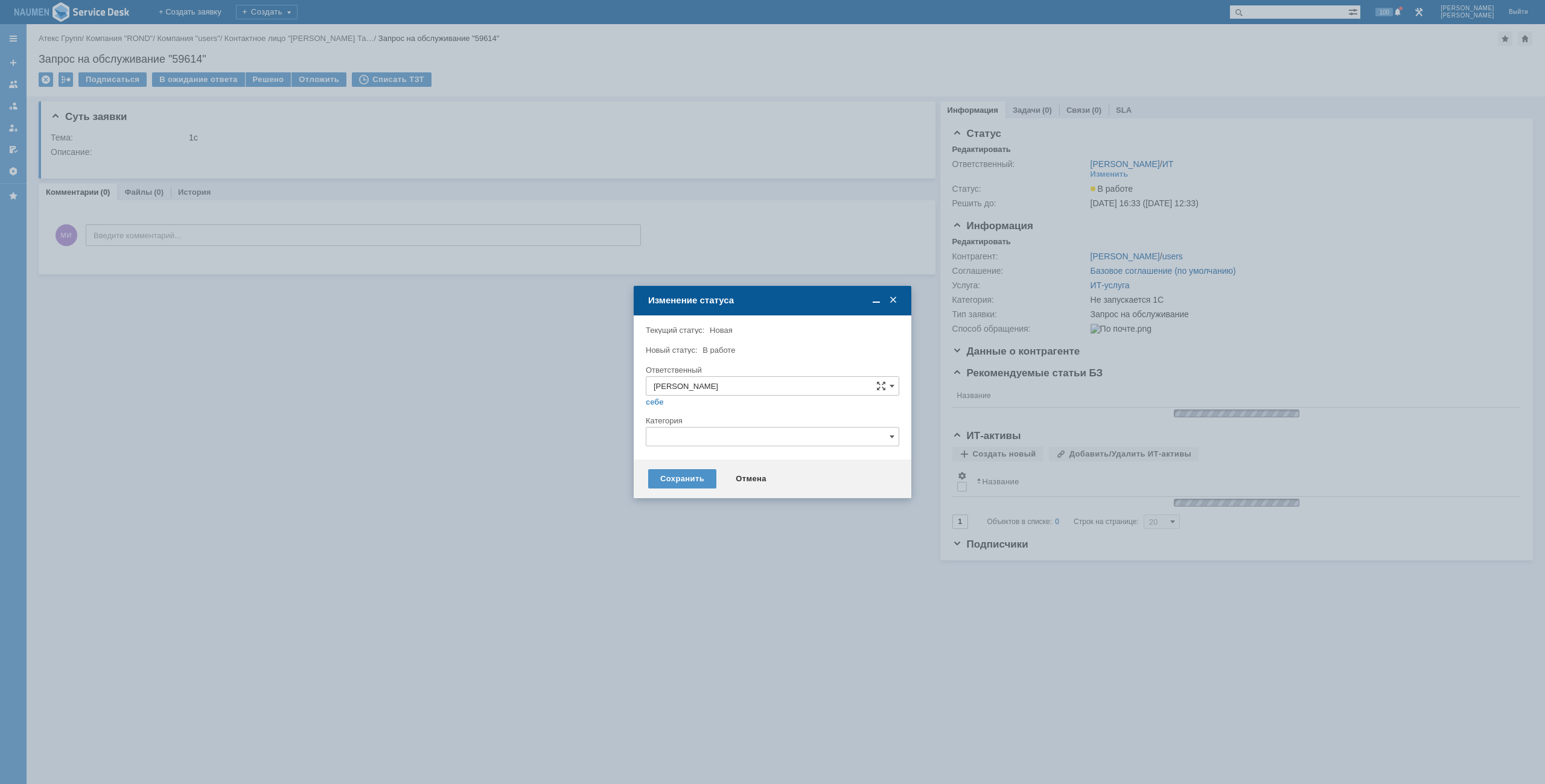
click at [754, 449] on div at bounding box center [773, 450] width 254 height 8
click at [753, 439] on input "text" at bounding box center [773, 436] width 254 height 19
click at [682, 540] on span "Не запускается 1С" at bounding box center [772, 538] width 238 height 10
click at [675, 478] on div "Сохранить" at bounding box center [683, 478] width 68 height 19
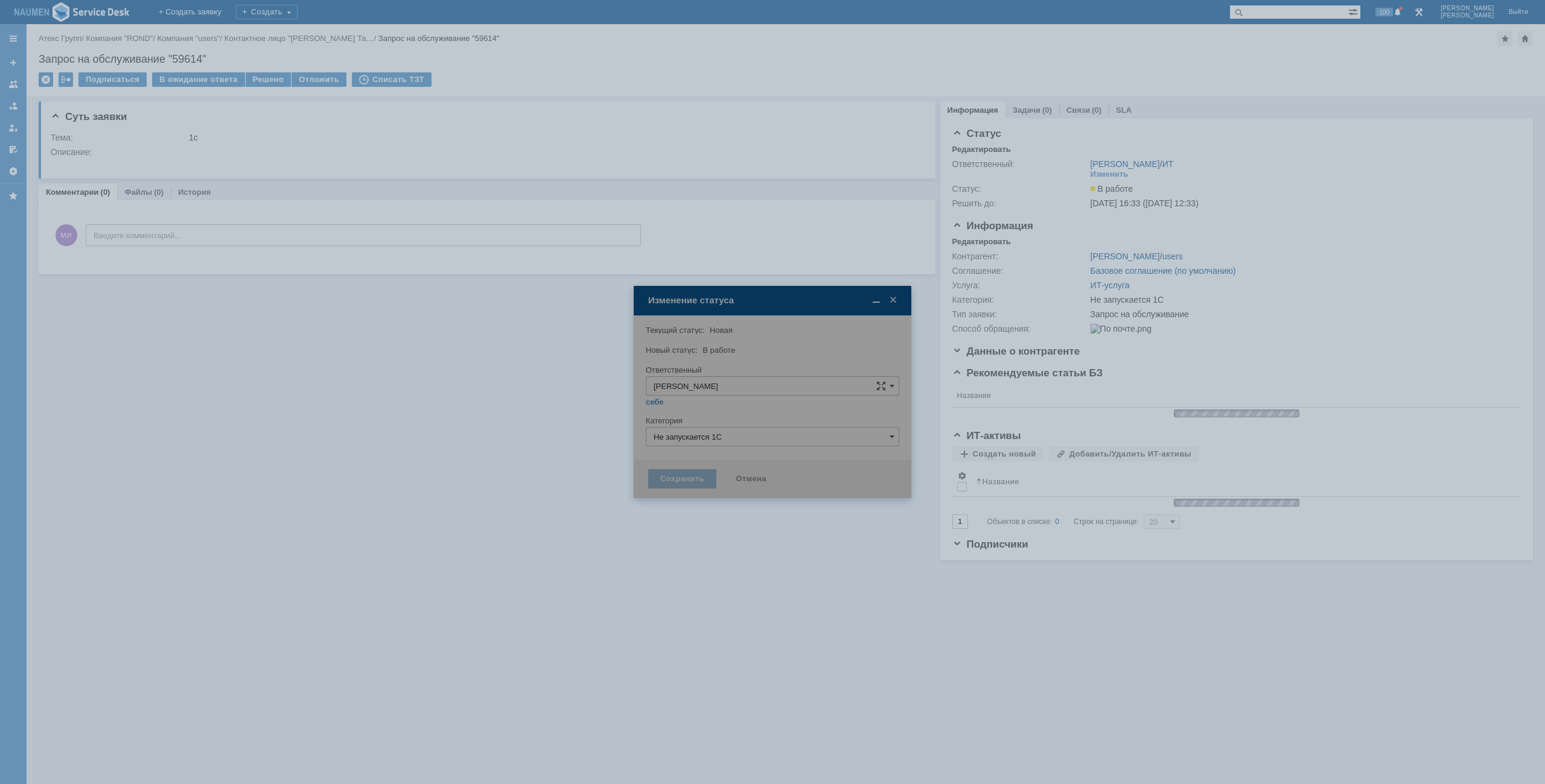
type input "Не запускается 1С"
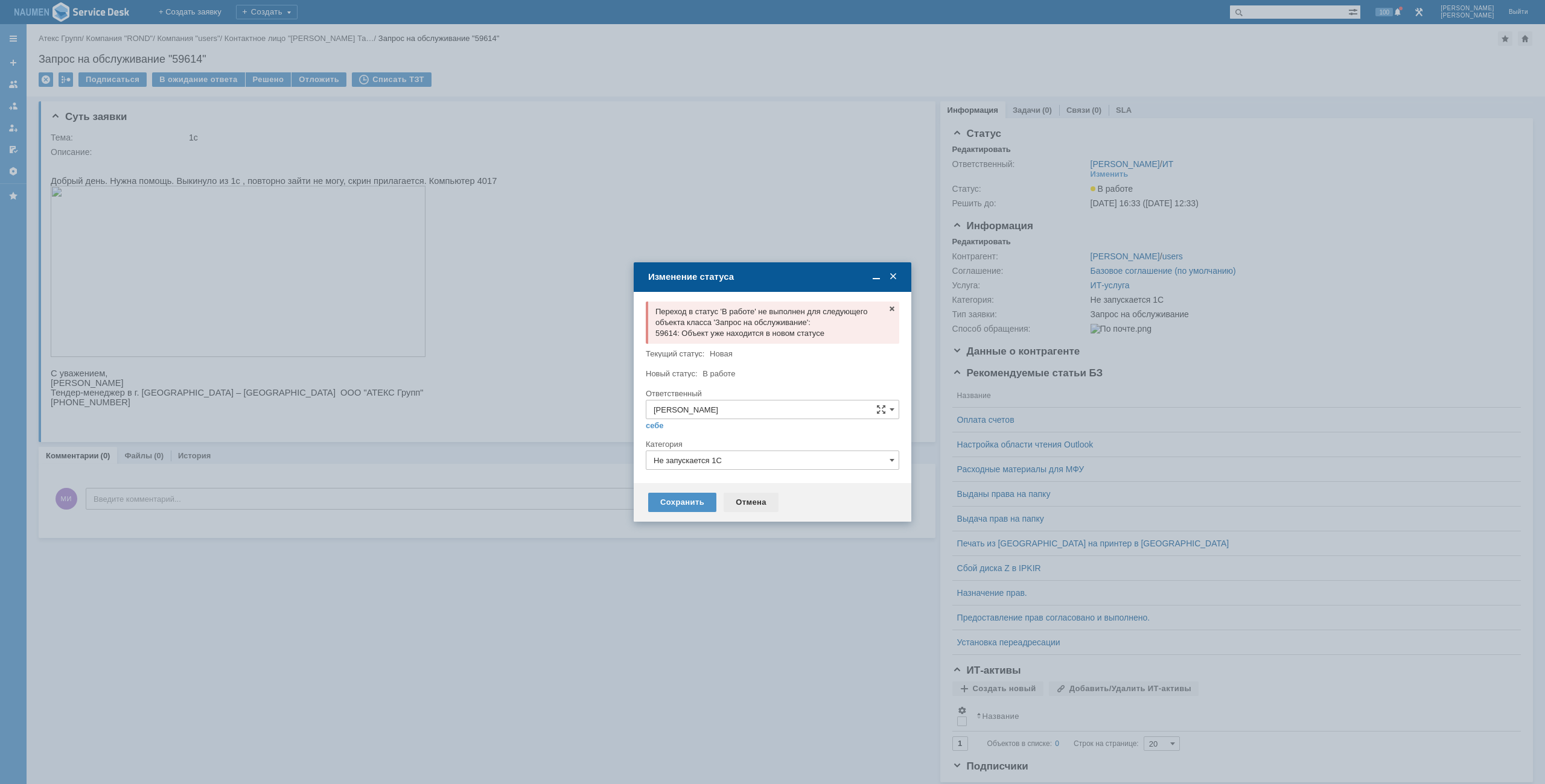
click at [746, 504] on div "Отмена" at bounding box center [751, 502] width 55 height 19
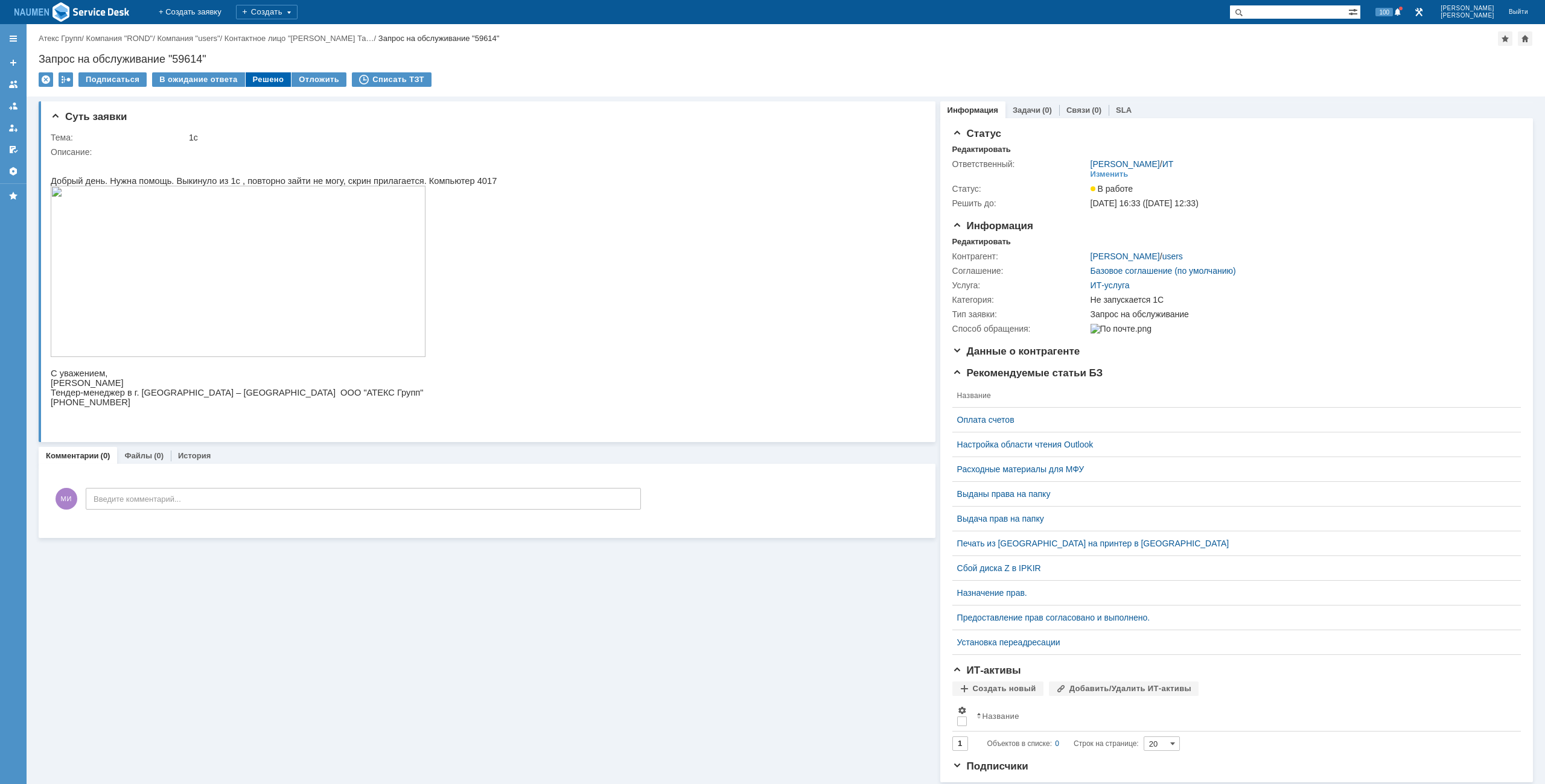
click at [260, 83] on div "Решено" at bounding box center [269, 79] width 46 height 14
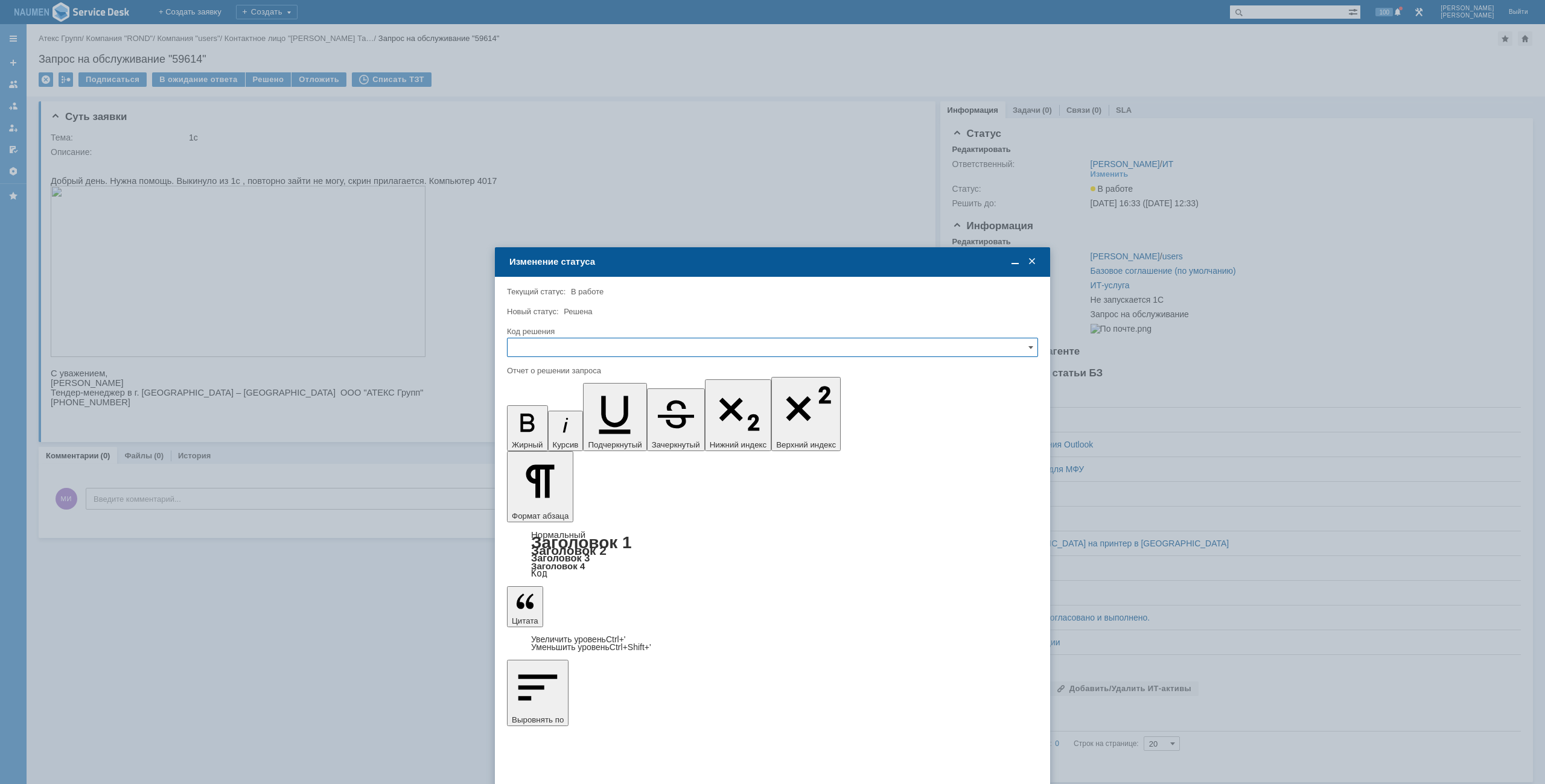
click at [619, 345] on input "text" at bounding box center [773, 347] width 531 height 19
click at [523, 421] on div "Решено" at bounding box center [773, 429] width 530 height 19
type input "Решено"
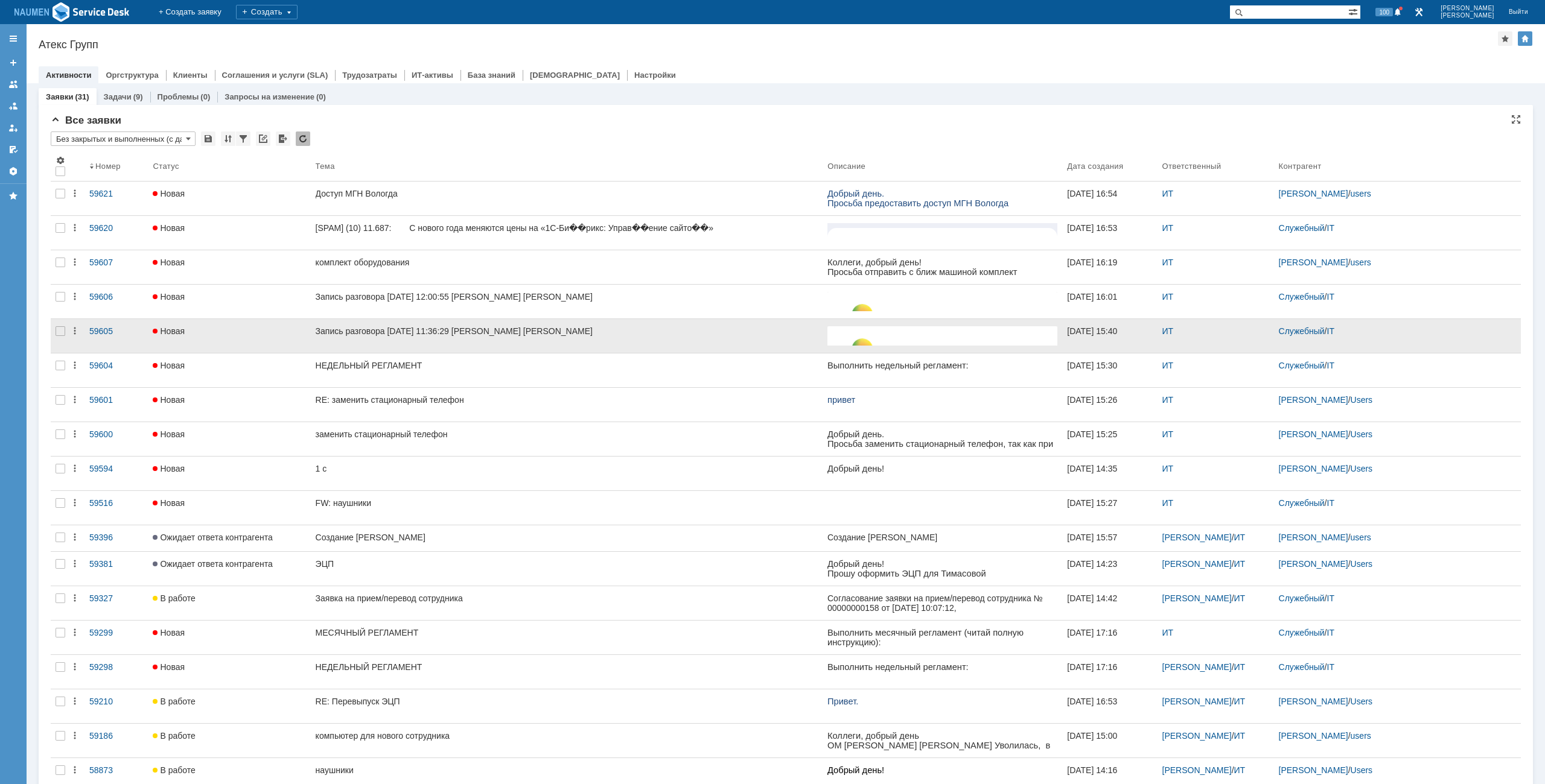
click at [62, 325] on div at bounding box center [60, 335] width 19 height 34
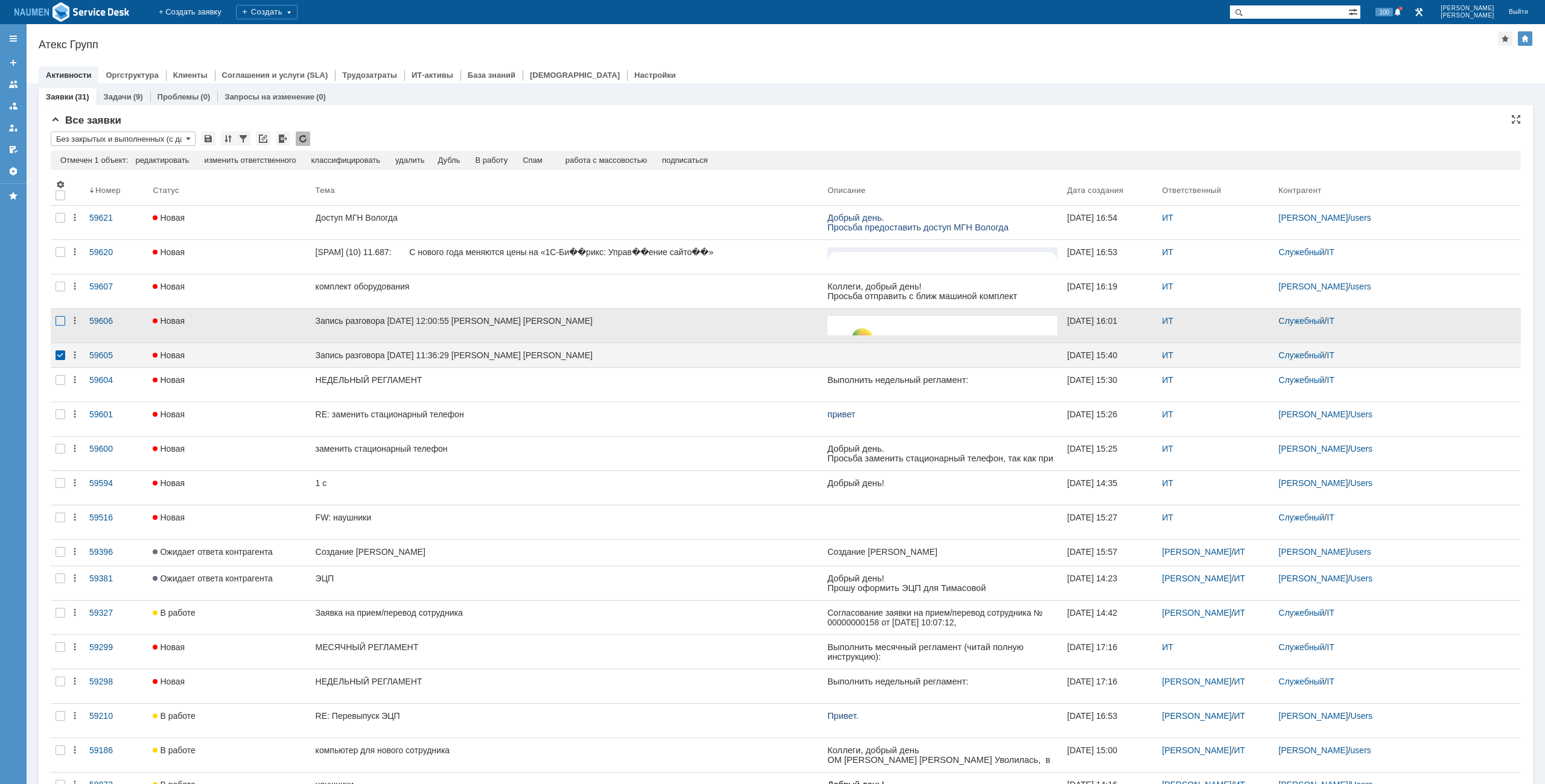
click at [62, 325] on div at bounding box center [60, 321] width 10 height 10
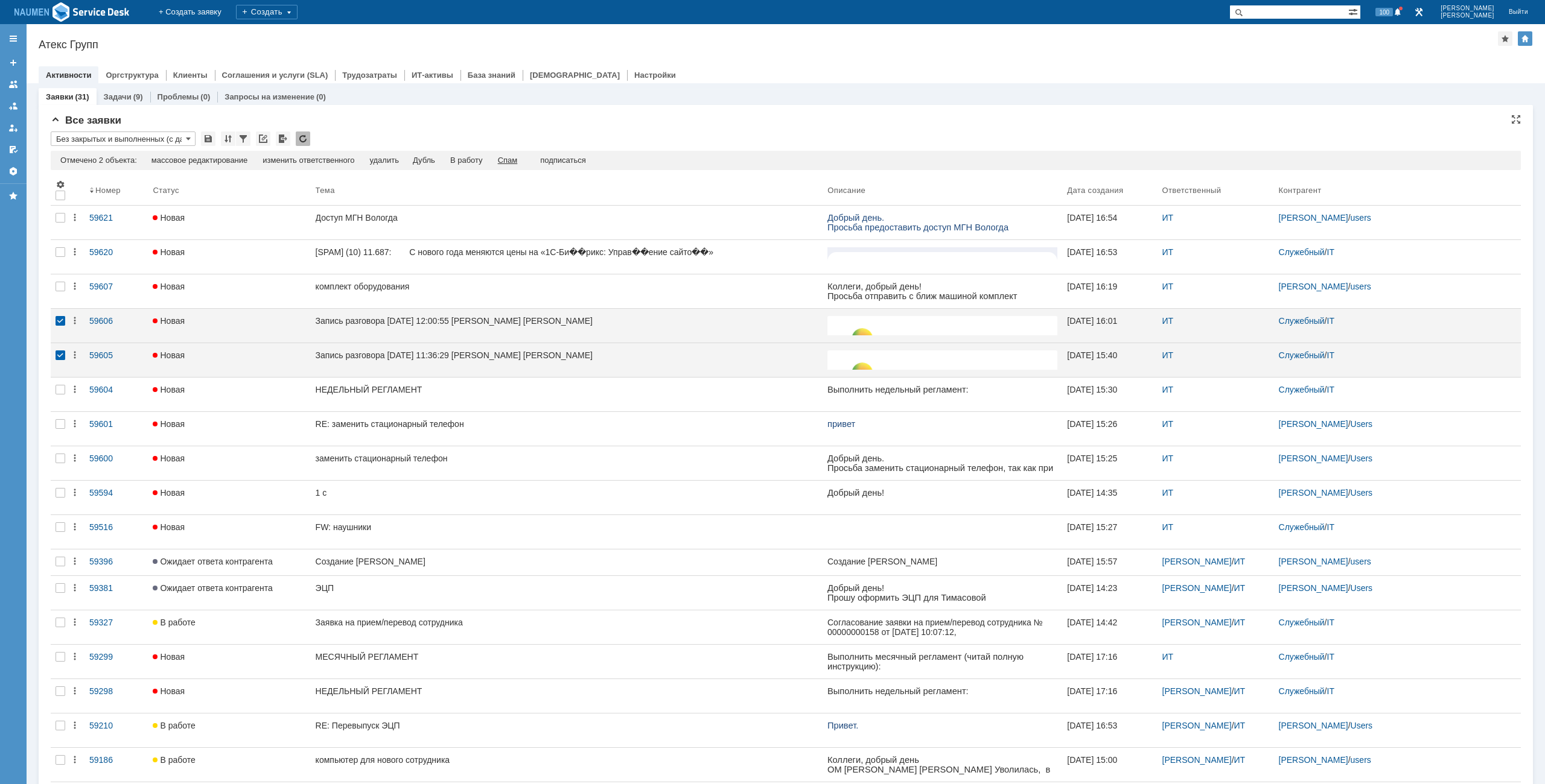
click at [518, 162] on div "Спам" at bounding box center [508, 160] width 20 height 10
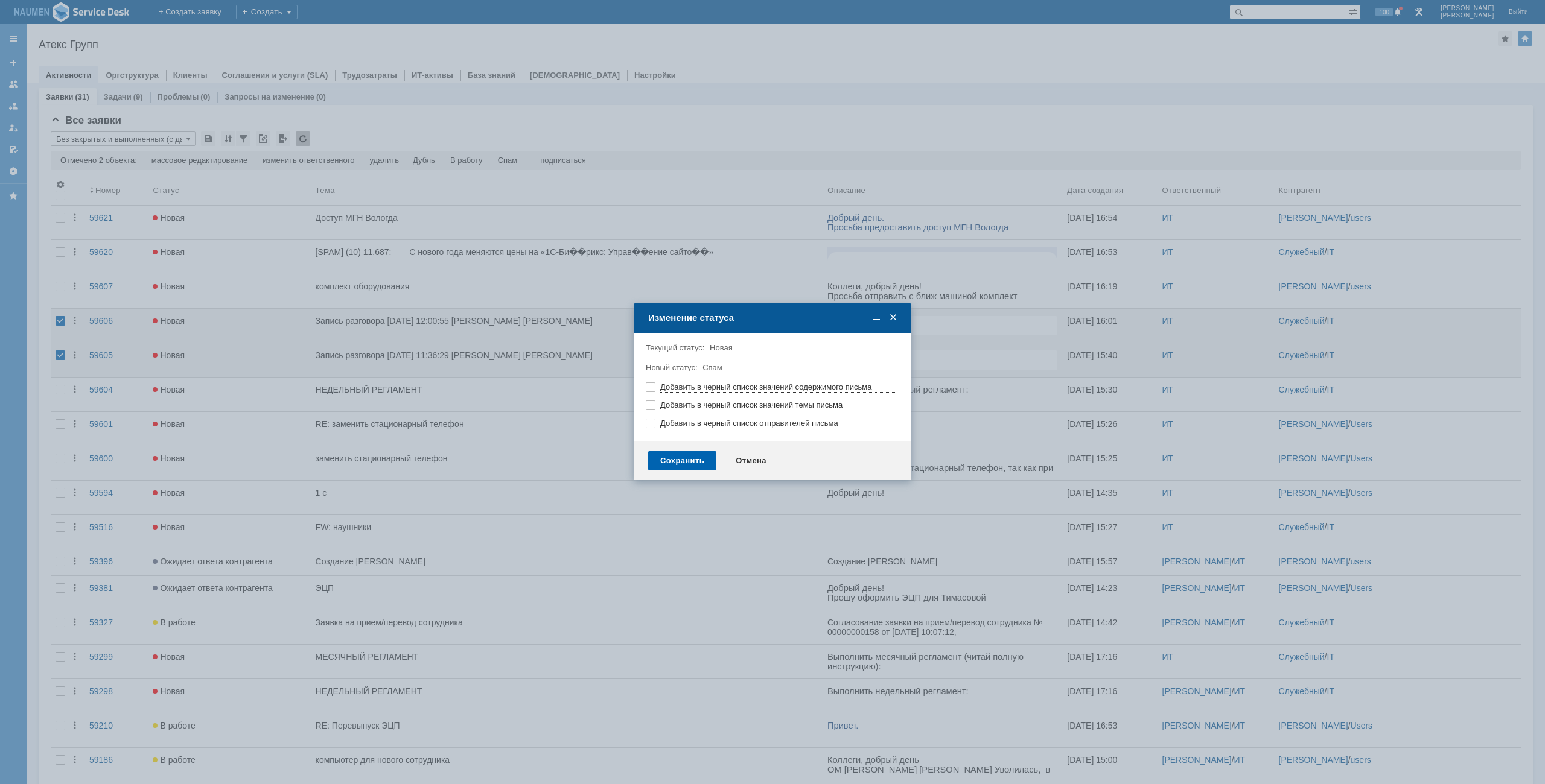
click at [676, 463] on div "Сохранить" at bounding box center [683, 461] width 68 height 19
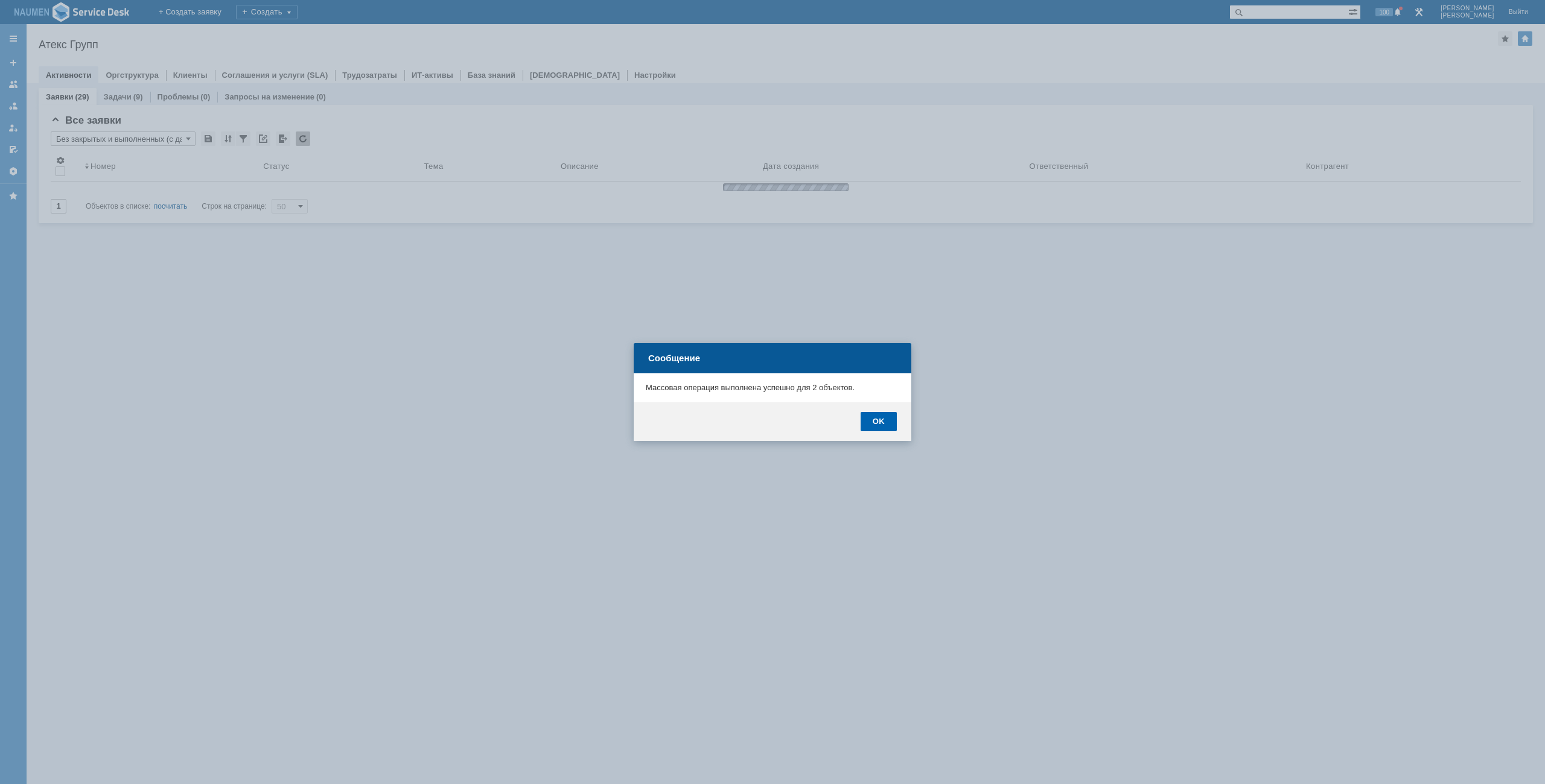
click at [892, 423] on div "OK" at bounding box center [879, 421] width 36 height 19
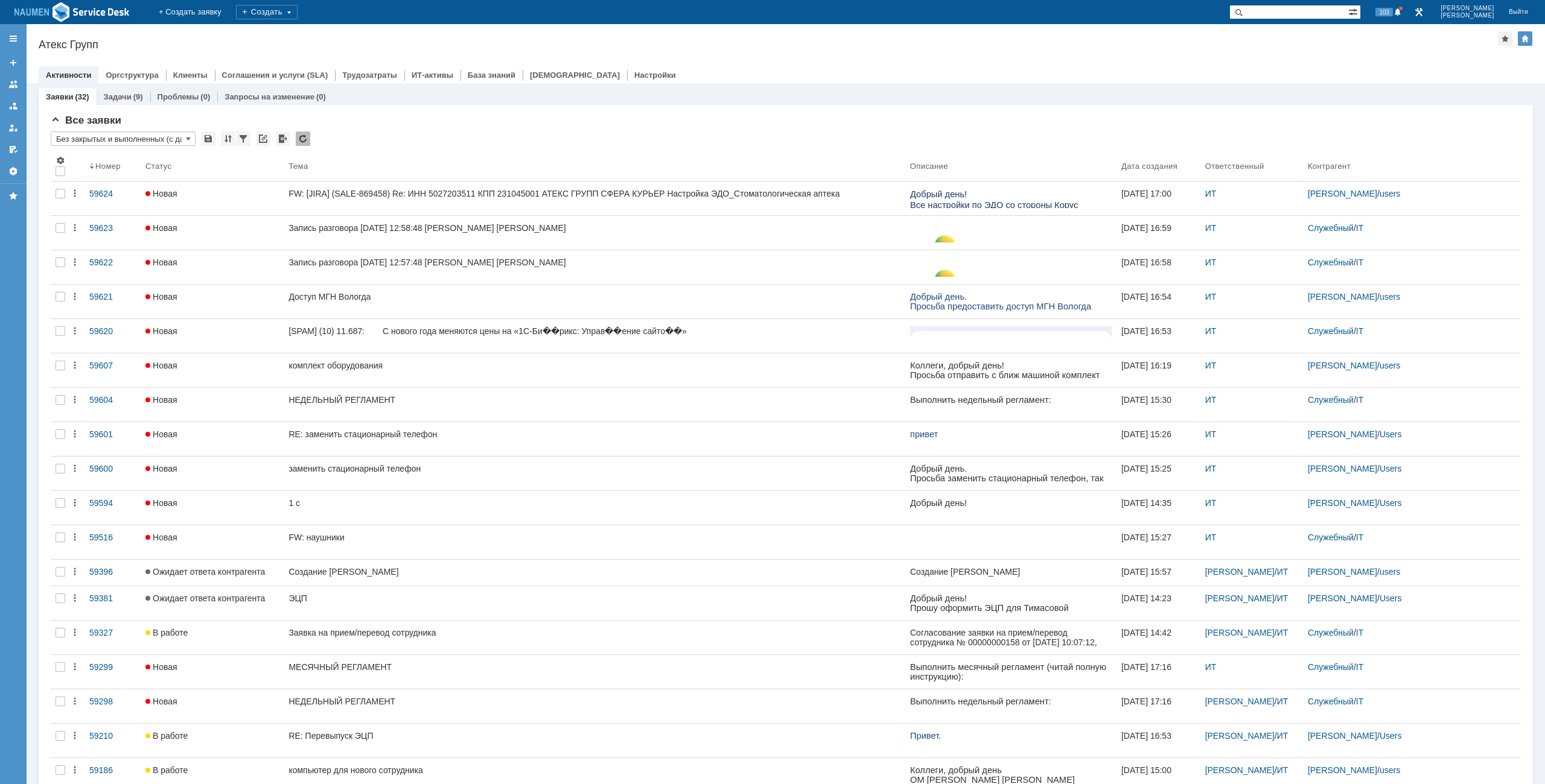
click at [903, 53] on div "Назад | Атекс Групп Атекс Групп root$101 Активности Оргструктура Клиенты Соглаш…" at bounding box center [786, 54] width 1518 height 59
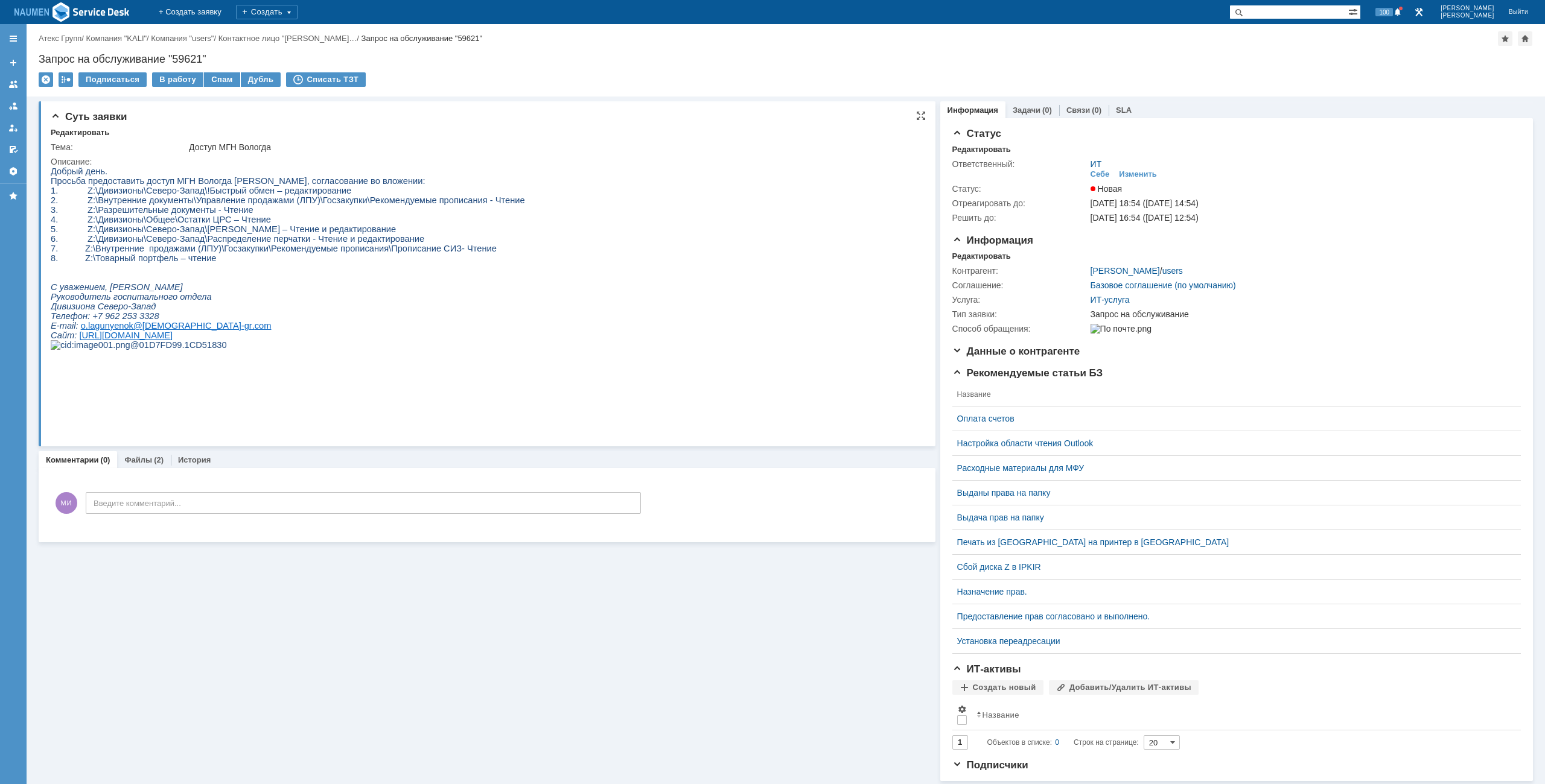
click at [547, 337] on html "Добрый день. Просьба предоставить доступ МГН Вологда Клюшкину Даниилу, согласов…" at bounding box center [481, 263] width 860 height 193
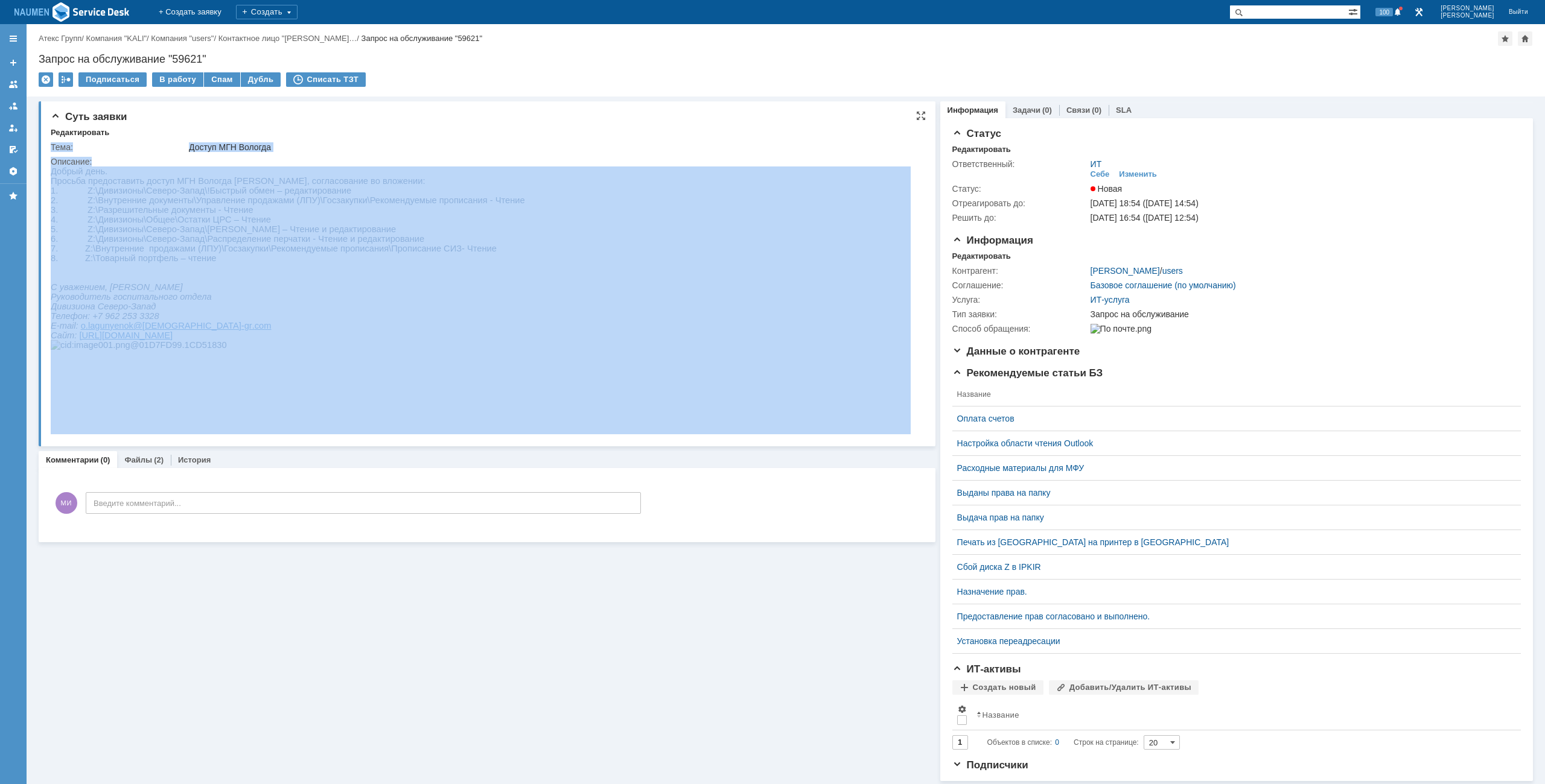
drag, startPoint x: 101, startPoint y: 340, endPoint x: 101, endPoint y: 201, distance: 139.0
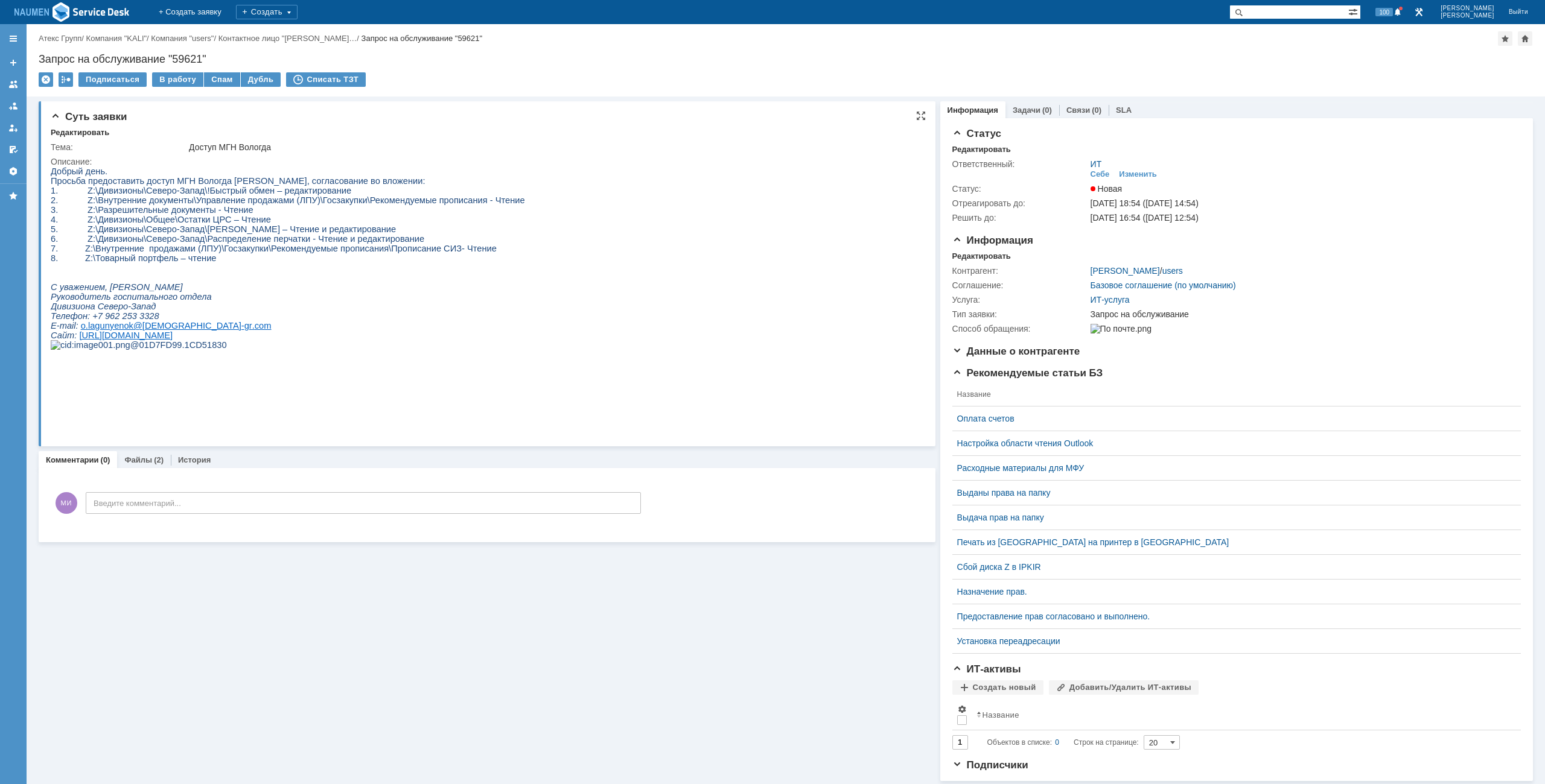
click at [90, 196] on span "1. Z:\Дивизионы\Северо-Запад\!Быстрый обмен – редактирование" at bounding box center [201, 190] width 301 height 10
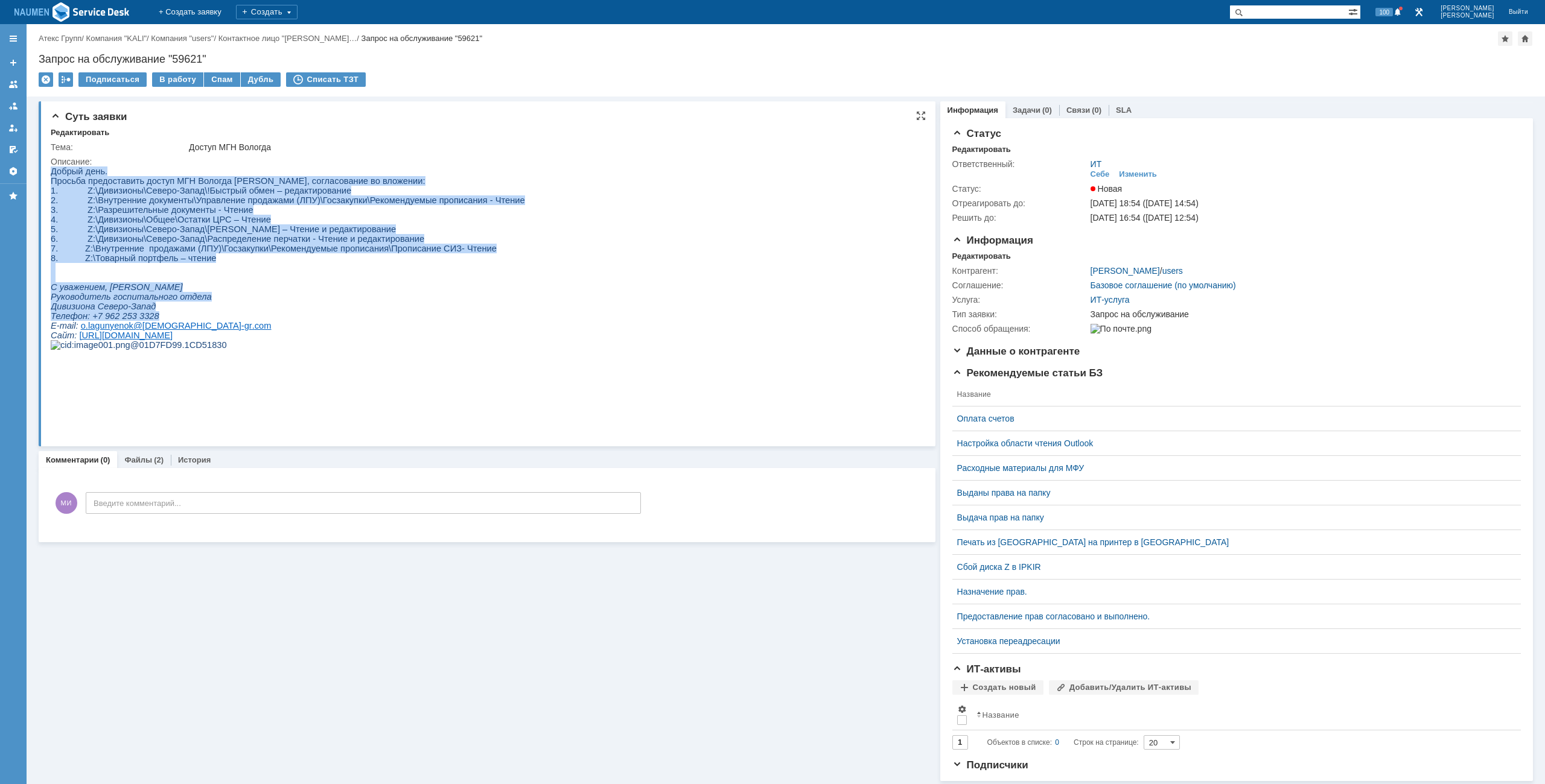
drag, startPoint x: 53, startPoint y: 173, endPoint x: 242, endPoint y: 334, distance: 248.3
click at [242, 334] on div "Добрый день. Просьба предоставить доступ МГН Вологда Клюшкину Даниилу, согласов…" at bounding box center [288, 263] width 475 height 193
click at [229, 301] on p "Руководитель госпитального отдела" at bounding box center [288, 297] width 475 height 10
drag, startPoint x: 58, startPoint y: 175, endPoint x: 218, endPoint y: 319, distance: 215.3
click at [218, 319] on div "Добрый день. Просьба предоставить доступ МГН Вологда Клюшкину Даниилу, согласов…" at bounding box center [288, 263] width 475 height 193
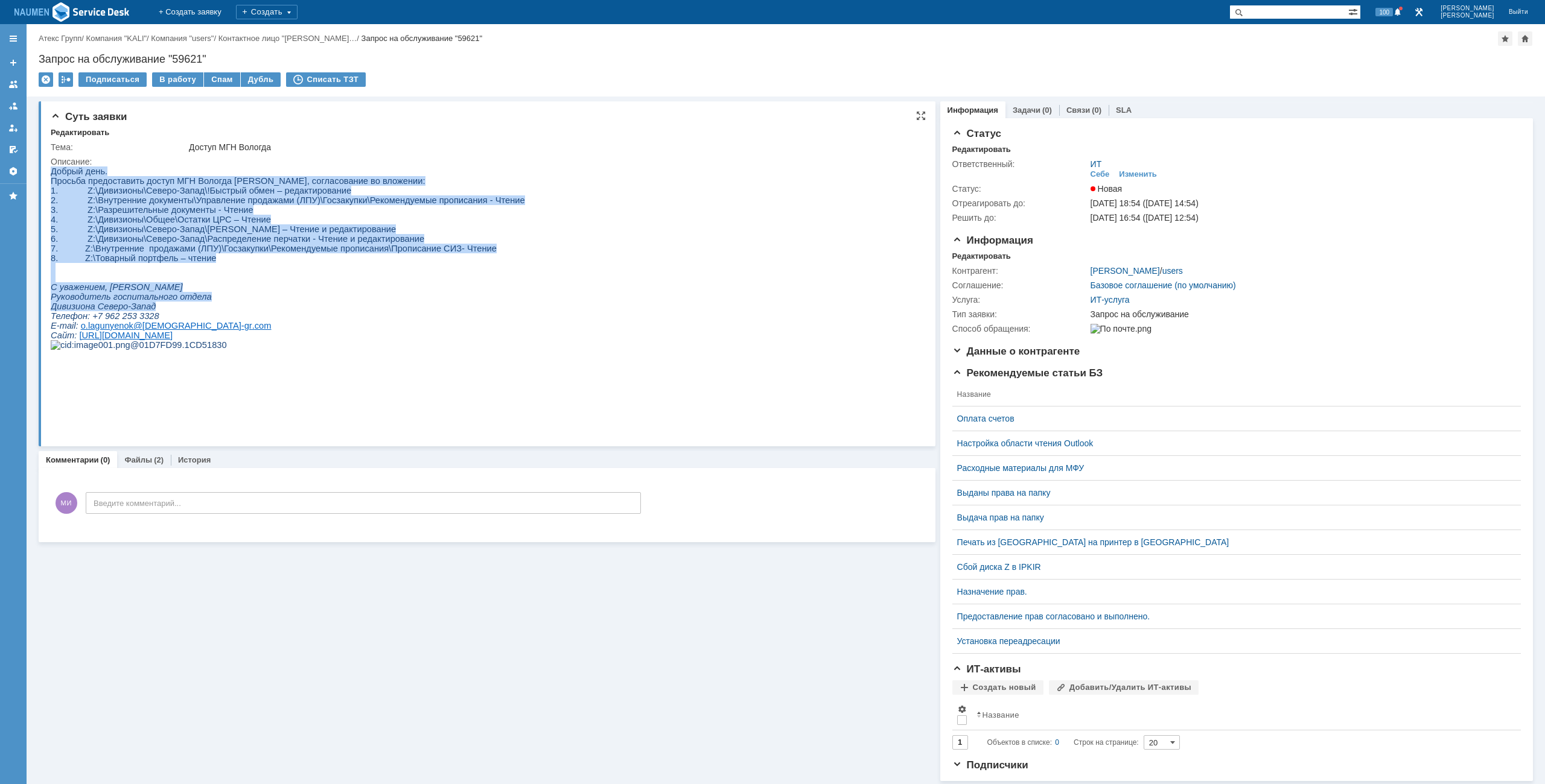
copy div "Добрый день. Просьба предоставить доступ МГН Вологда Клюшкину Даниилу, согласов…"
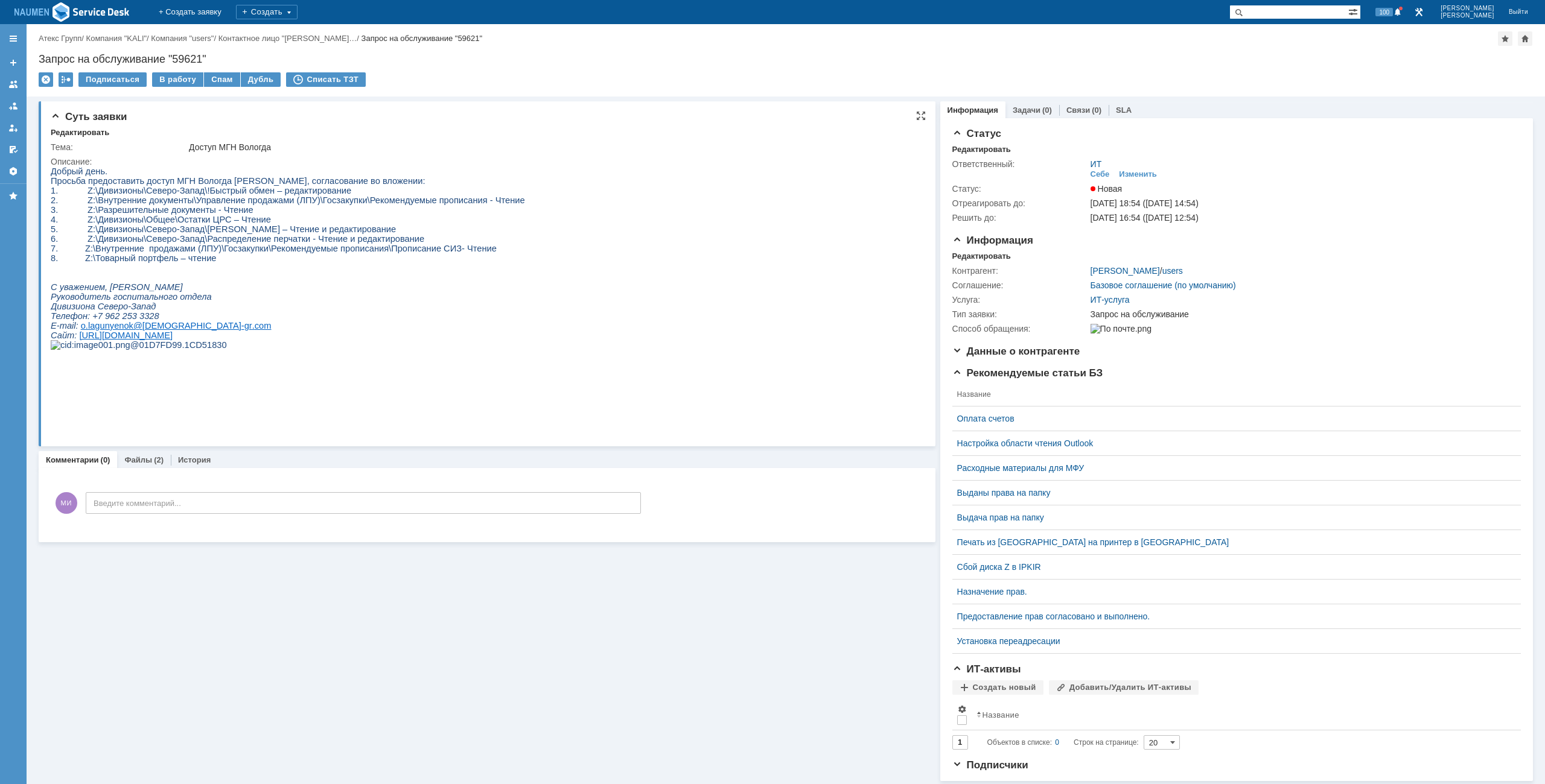
click at [637, 284] on html "Добрый день. Просьба предоставить доступ МГН Вологда Клюшкину Даниилу, согласов…" at bounding box center [481, 263] width 860 height 193
click at [1069, 109] on link "Связи" at bounding box center [1078, 110] width 24 height 9
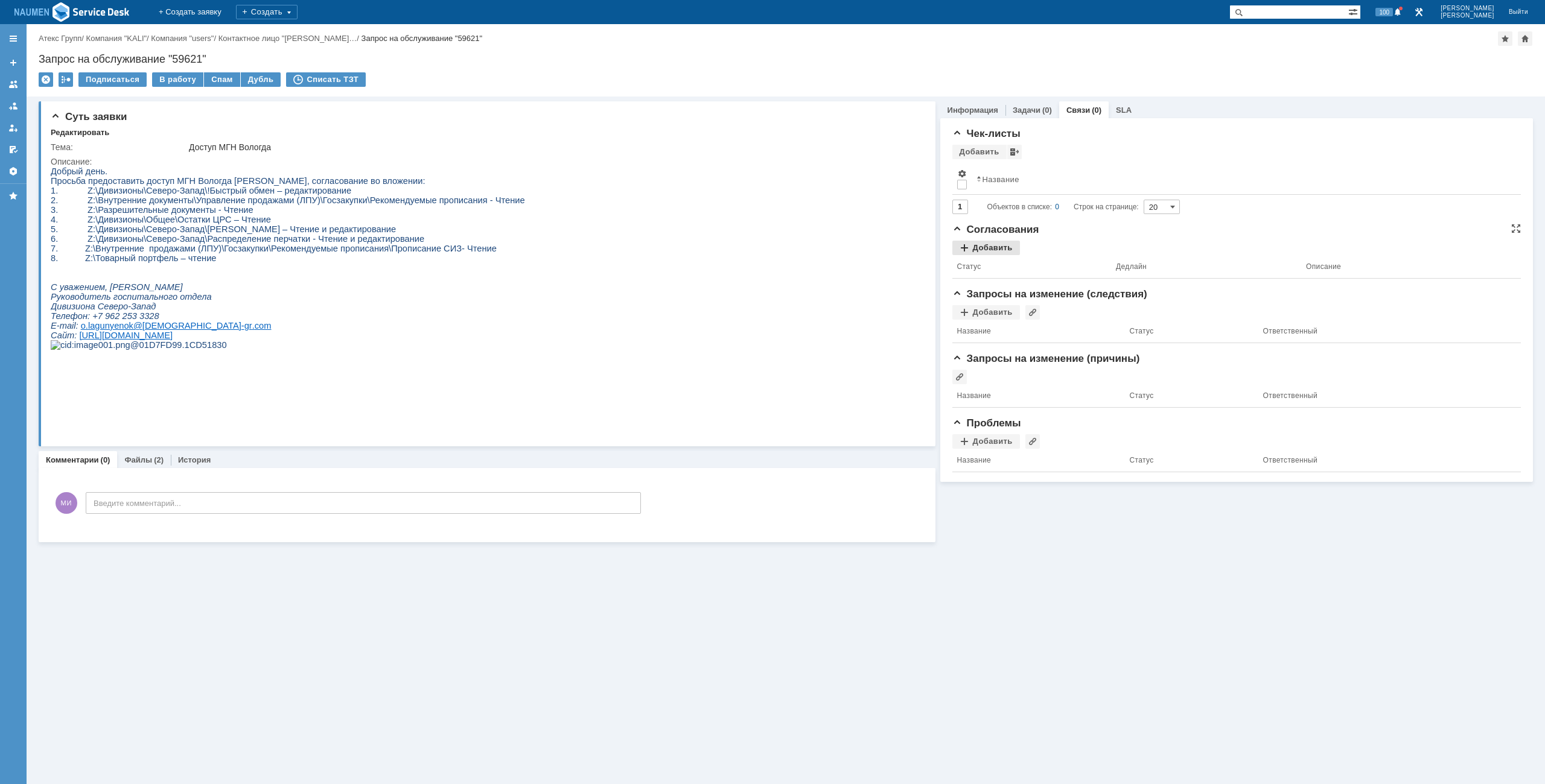
click at [1001, 250] on div "Добавить" at bounding box center [985, 247] width 68 height 14
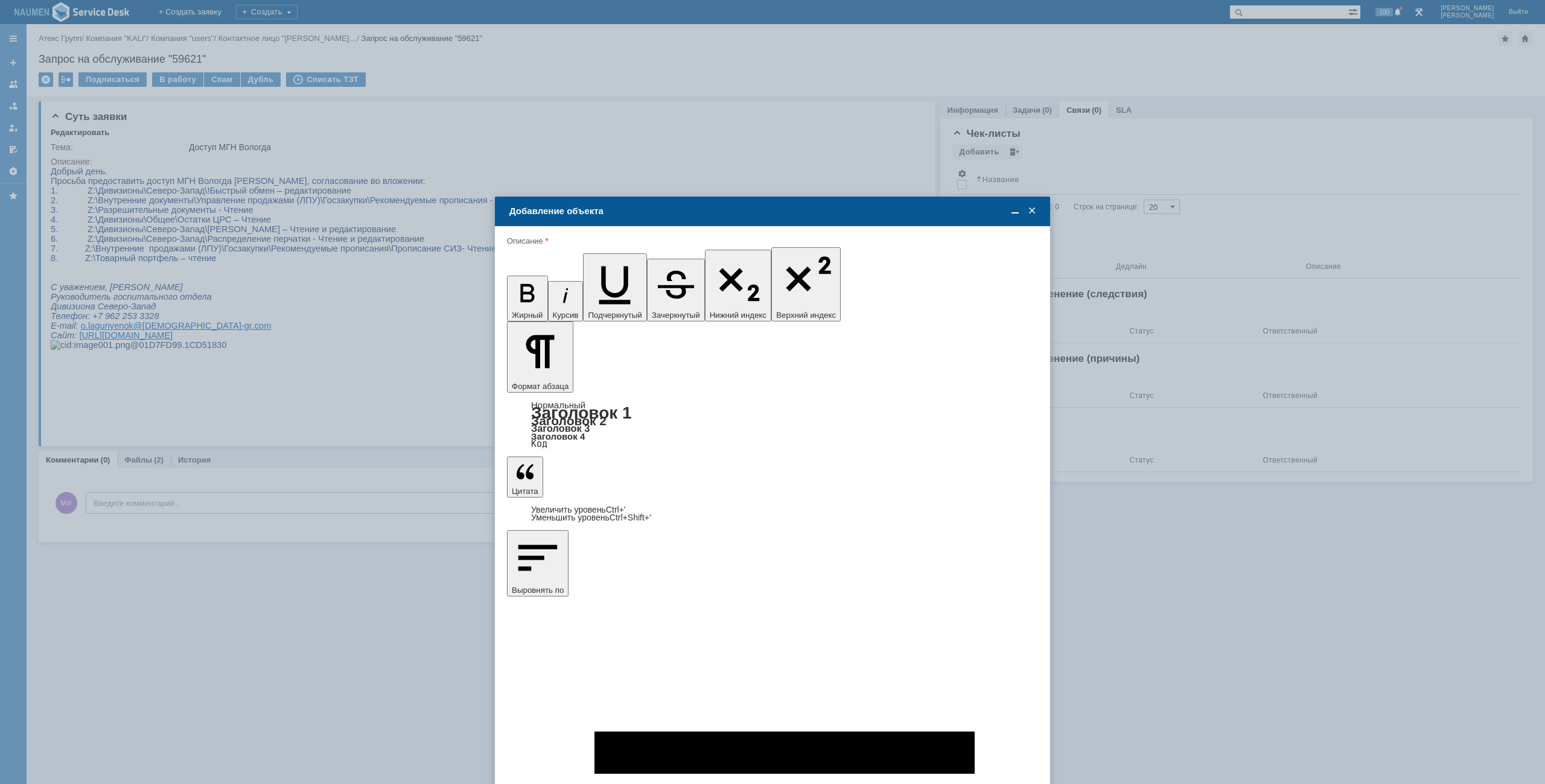
click at [619, 531] on div "Коротков Илья" at bounding box center [773, 527] width 530 height 20
click at [619, 531] on div "Коротков Илья" at bounding box center [802, 527] width 455 height 10
click at [0, 0] on input "Коротков Илья" at bounding box center [0, 0] width 0 height 0
type input "Выбрано: 1 (объекты класса 'Сотрудник')"
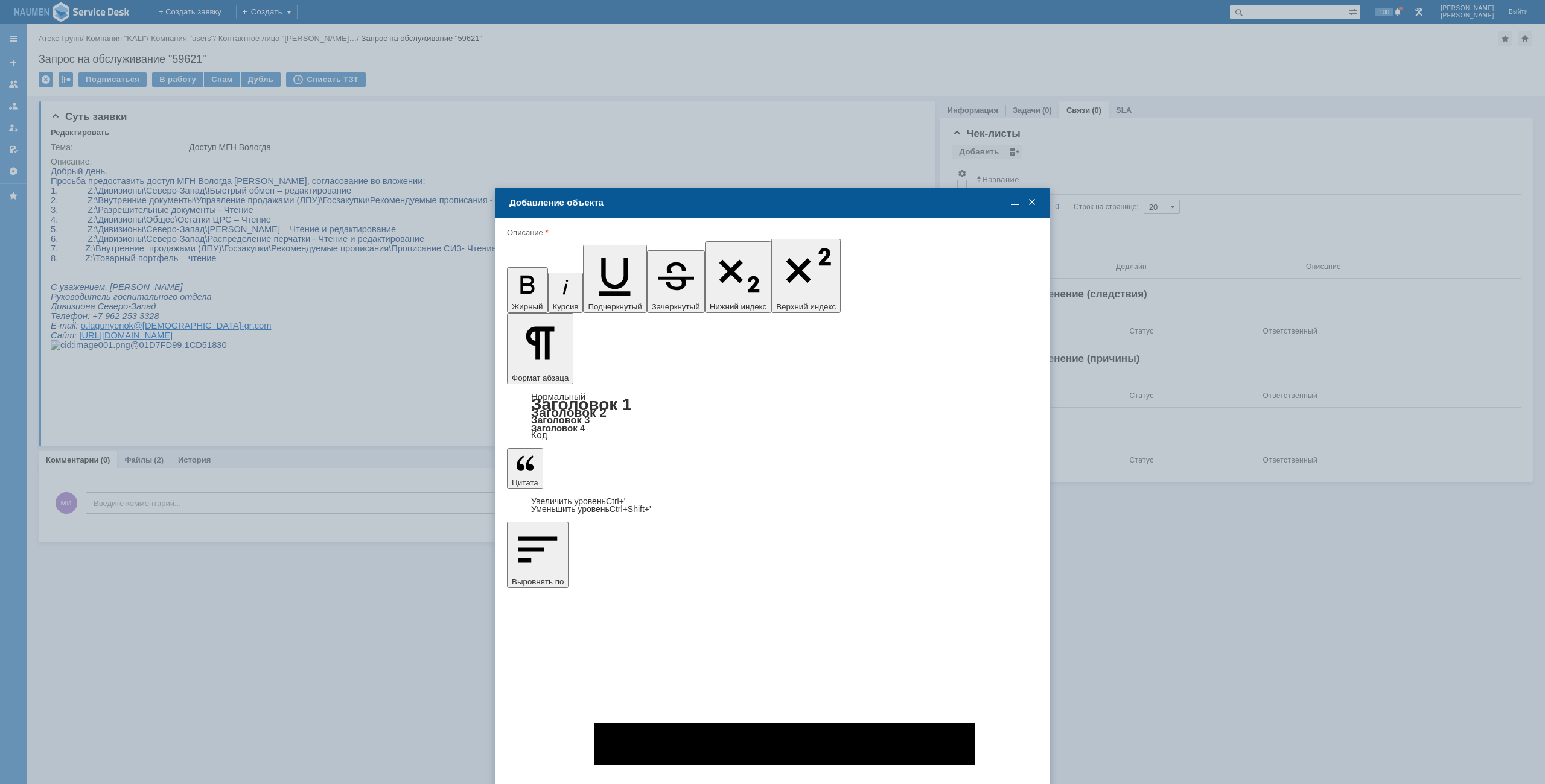
type input "8"
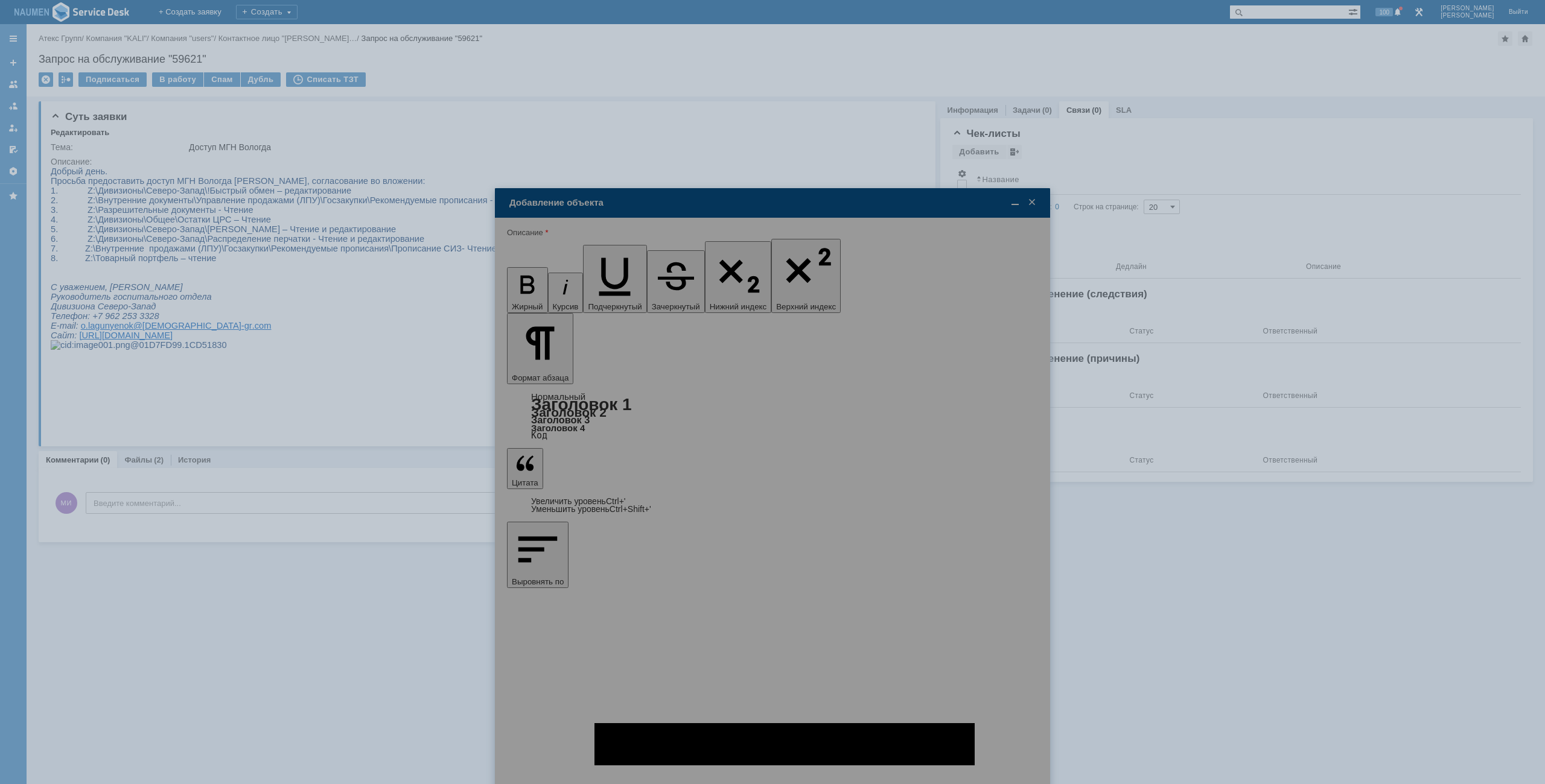
click at [547, 575] on div at bounding box center [772, 575] width 555 height 775
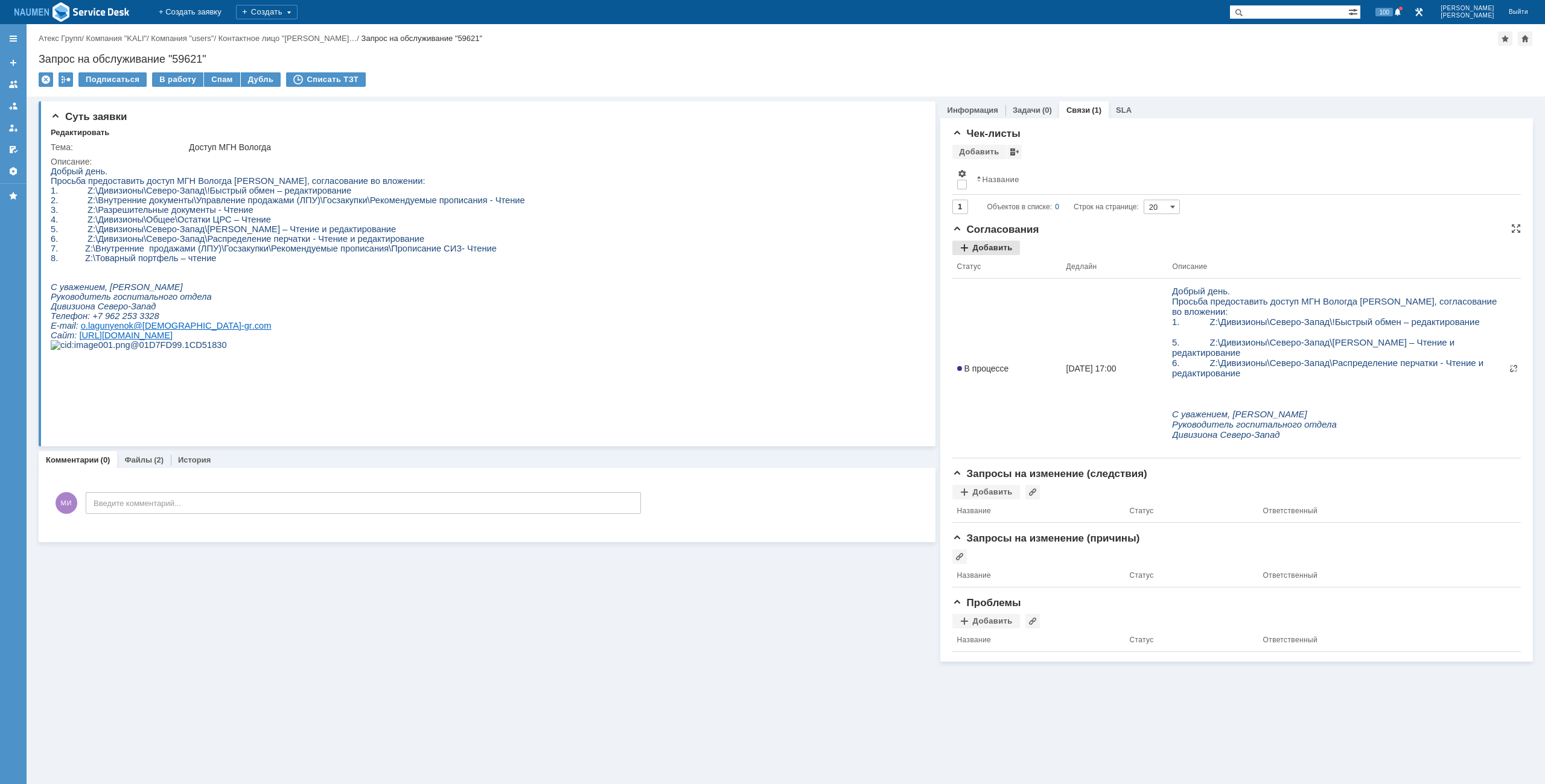
click at [999, 243] on div "Добавить" at bounding box center [985, 247] width 68 height 14
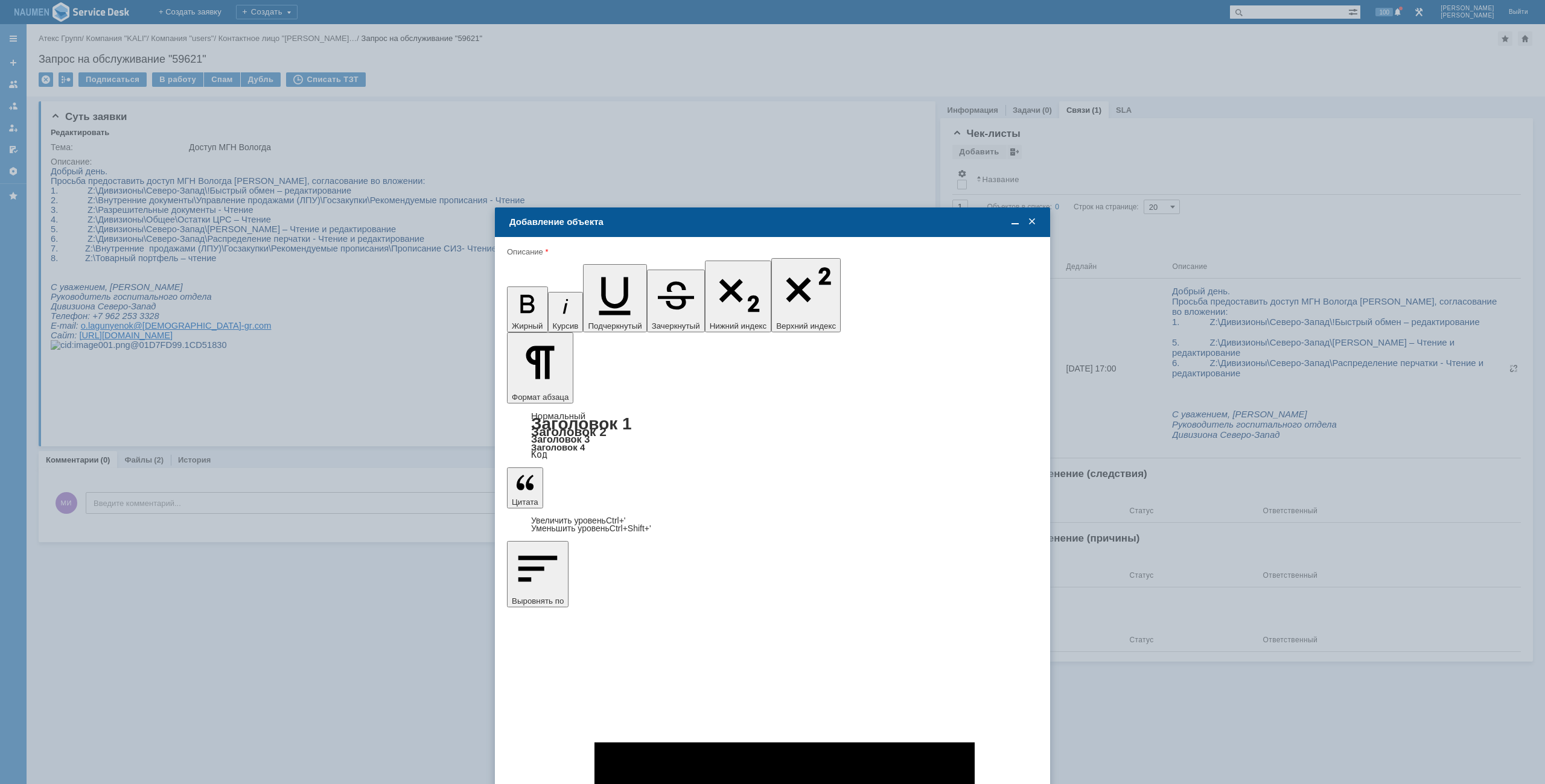
click at [566, 516] on span at bounding box center [565, 515] width 10 height 10
click at [0, 0] on input "Корнева Татьяна" at bounding box center [0, 0] width 0 height 0
type input "Выбрано: 1 (объекты класса 'Сотрудник')"
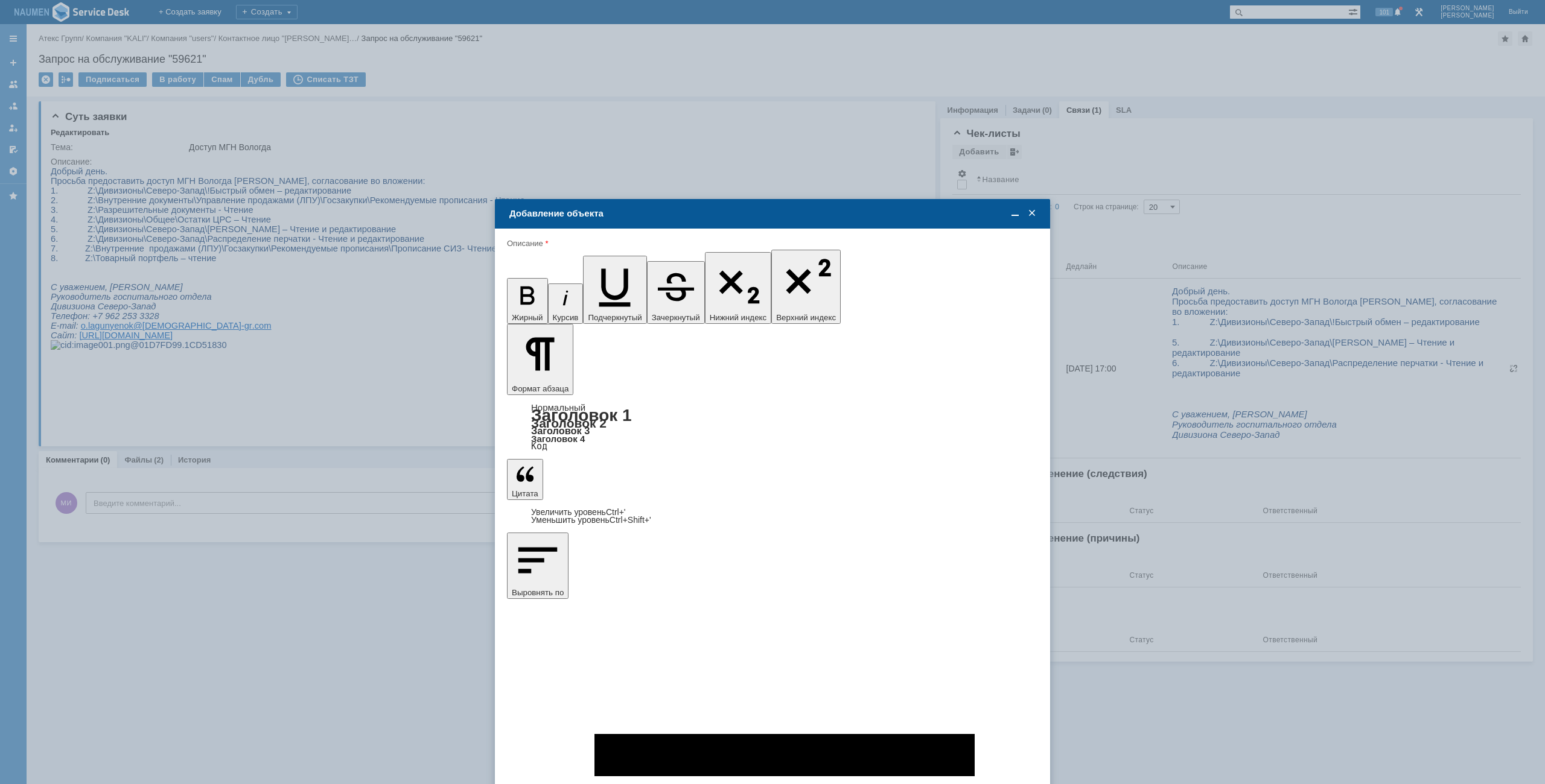
type input "8"
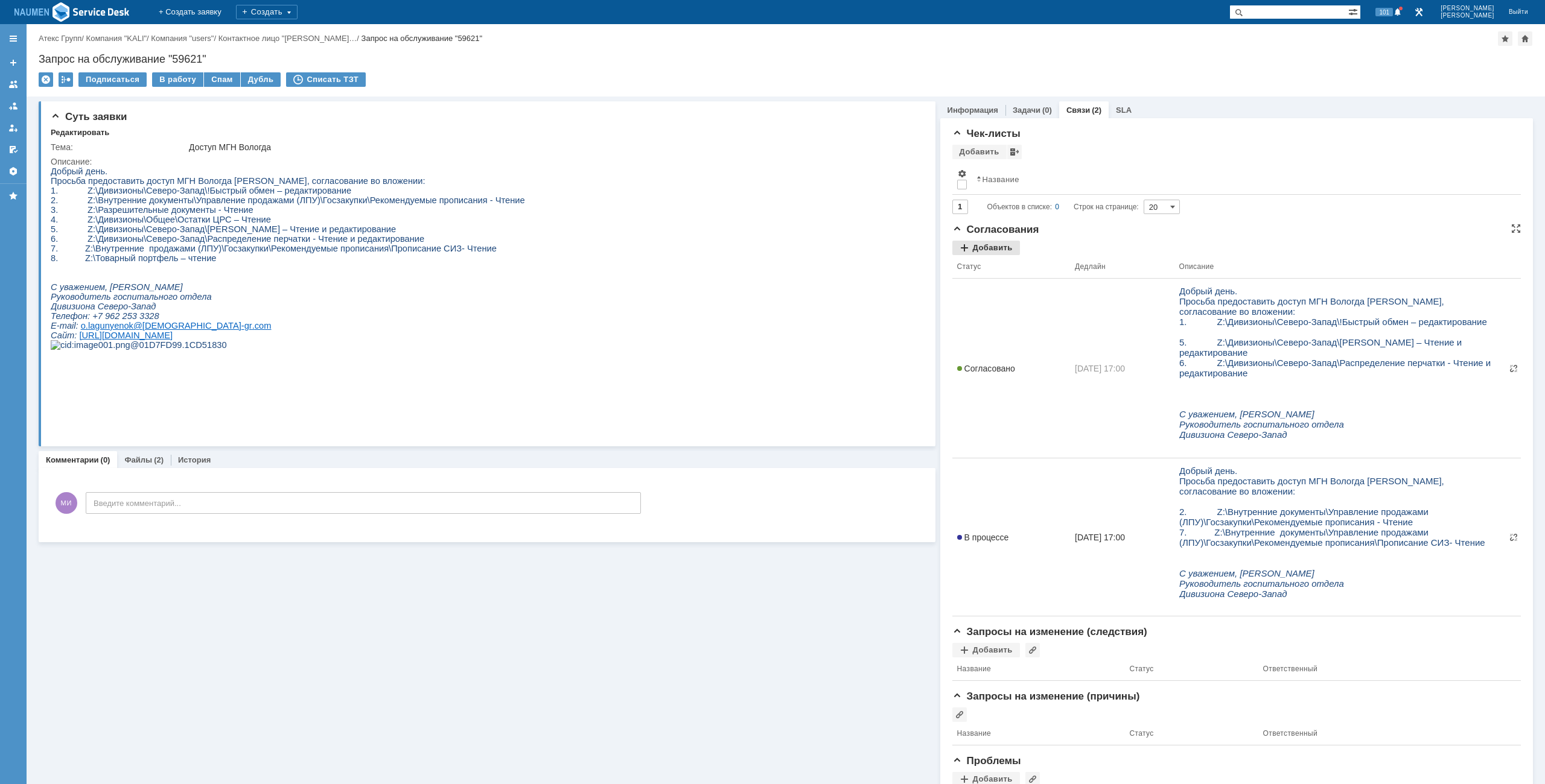
click at [997, 249] on div "Добавить" at bounding box center [985, 247] width 68 height 14
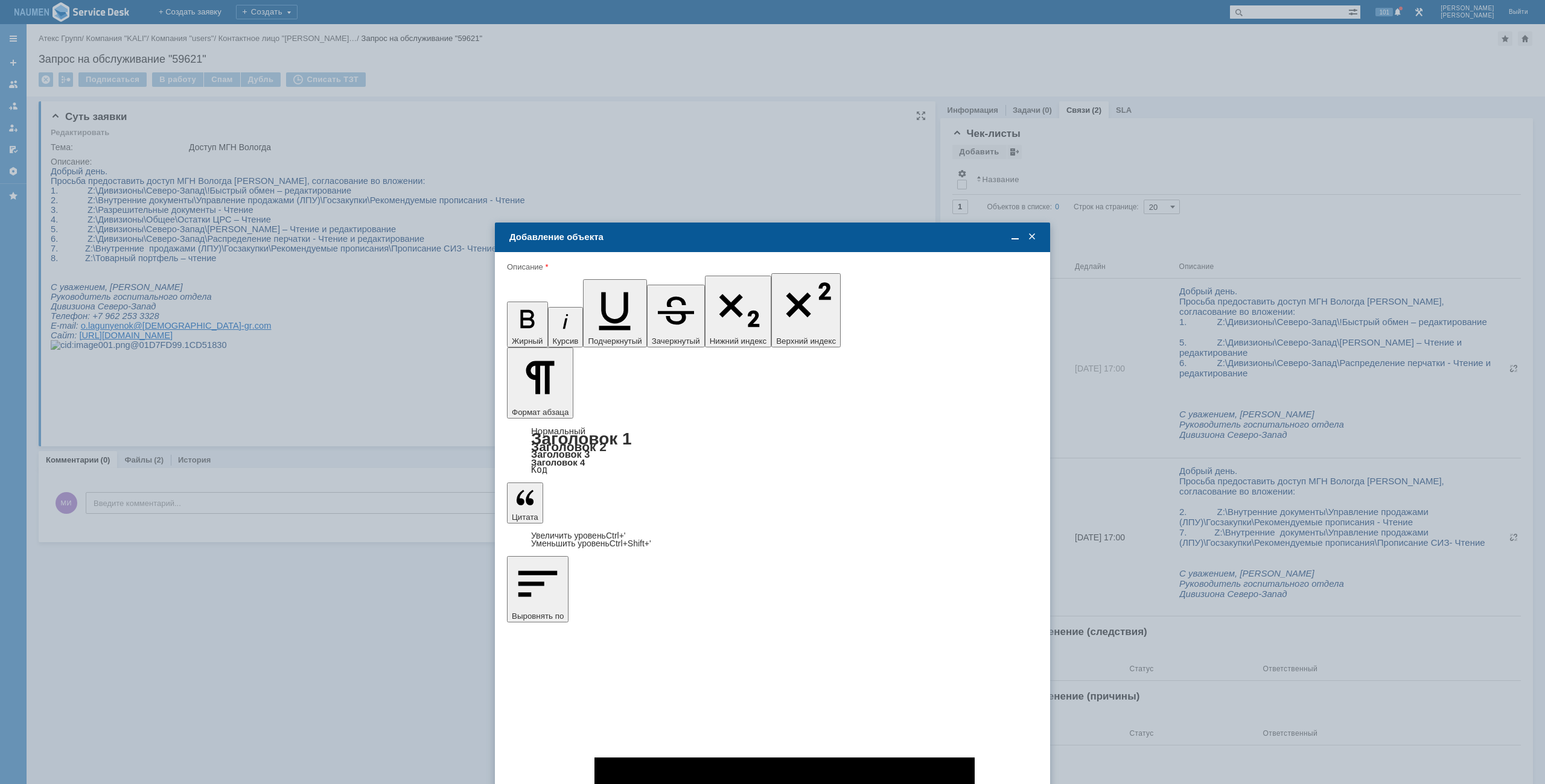
type input "Выбрано: 0 (объекты класса 'Сотрудник')"
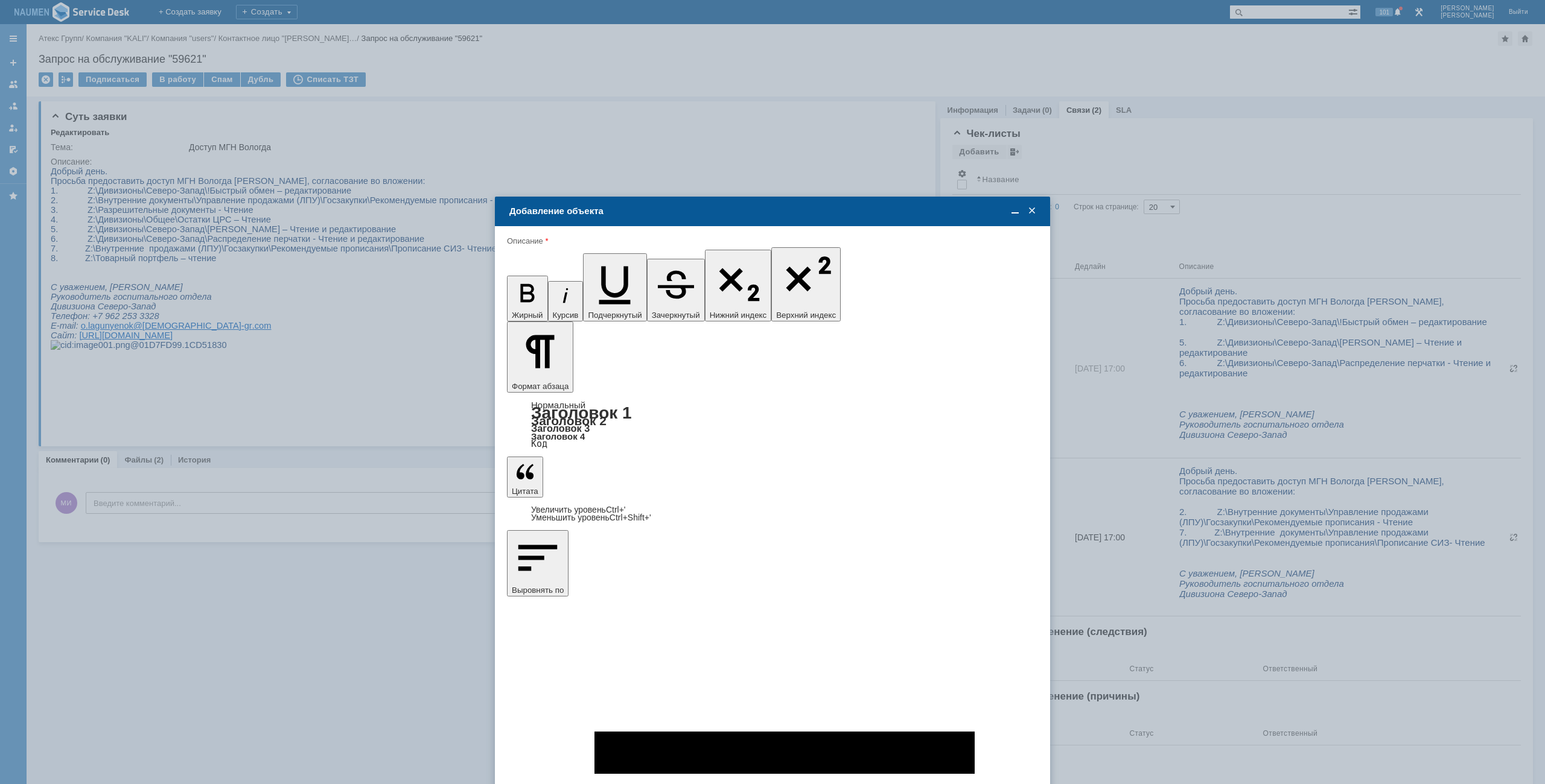
click at [566, 584] on span at bounding box center [565, 586] width 10 height 10
click at [0, 0] on input "[PERSON_NAME]" at bounding box center [0, 0] width 0 height 0
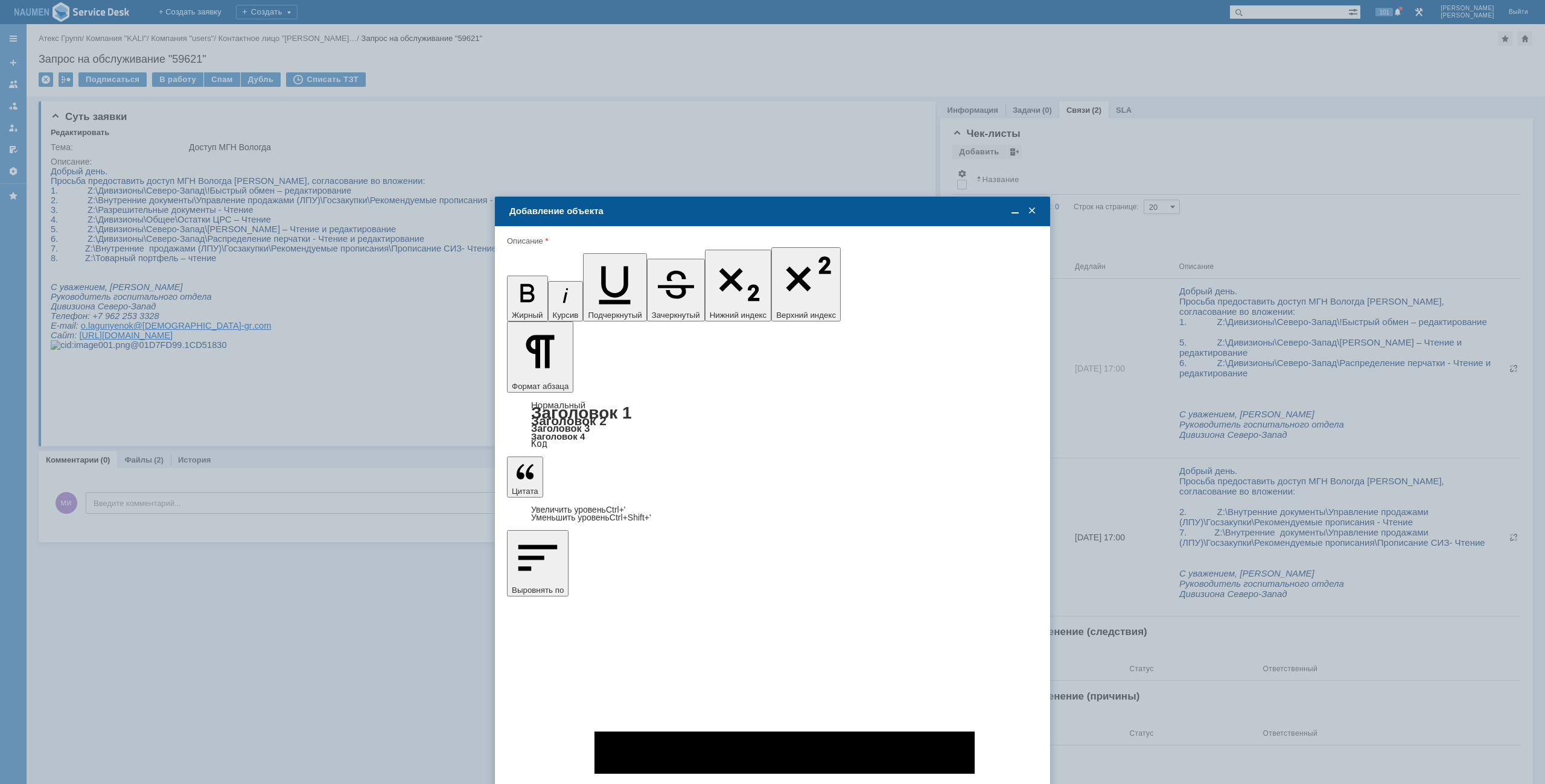
type input "Выбрано: 1 (объекты класса 'Сотрудник')"
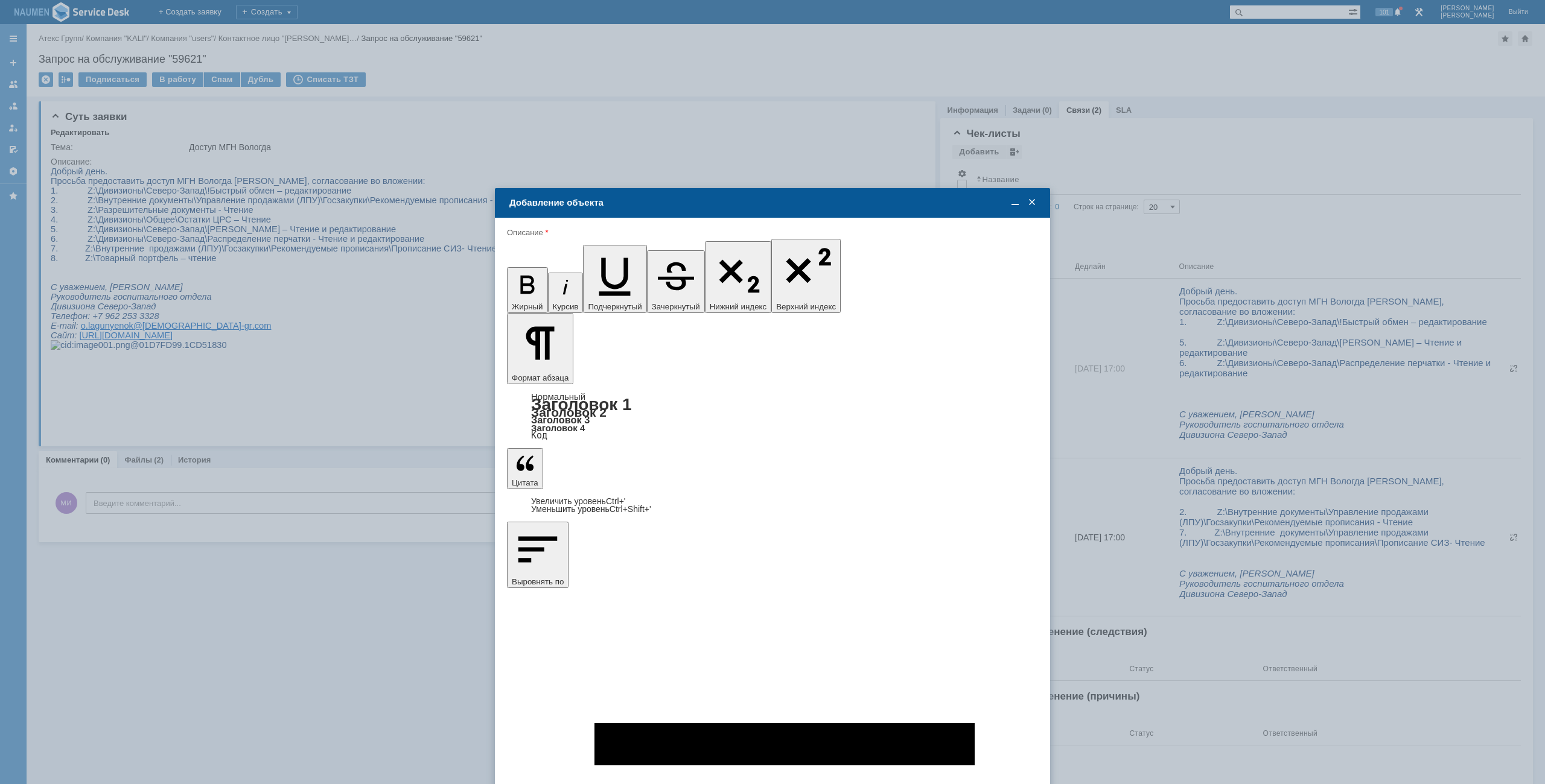
type input "8"
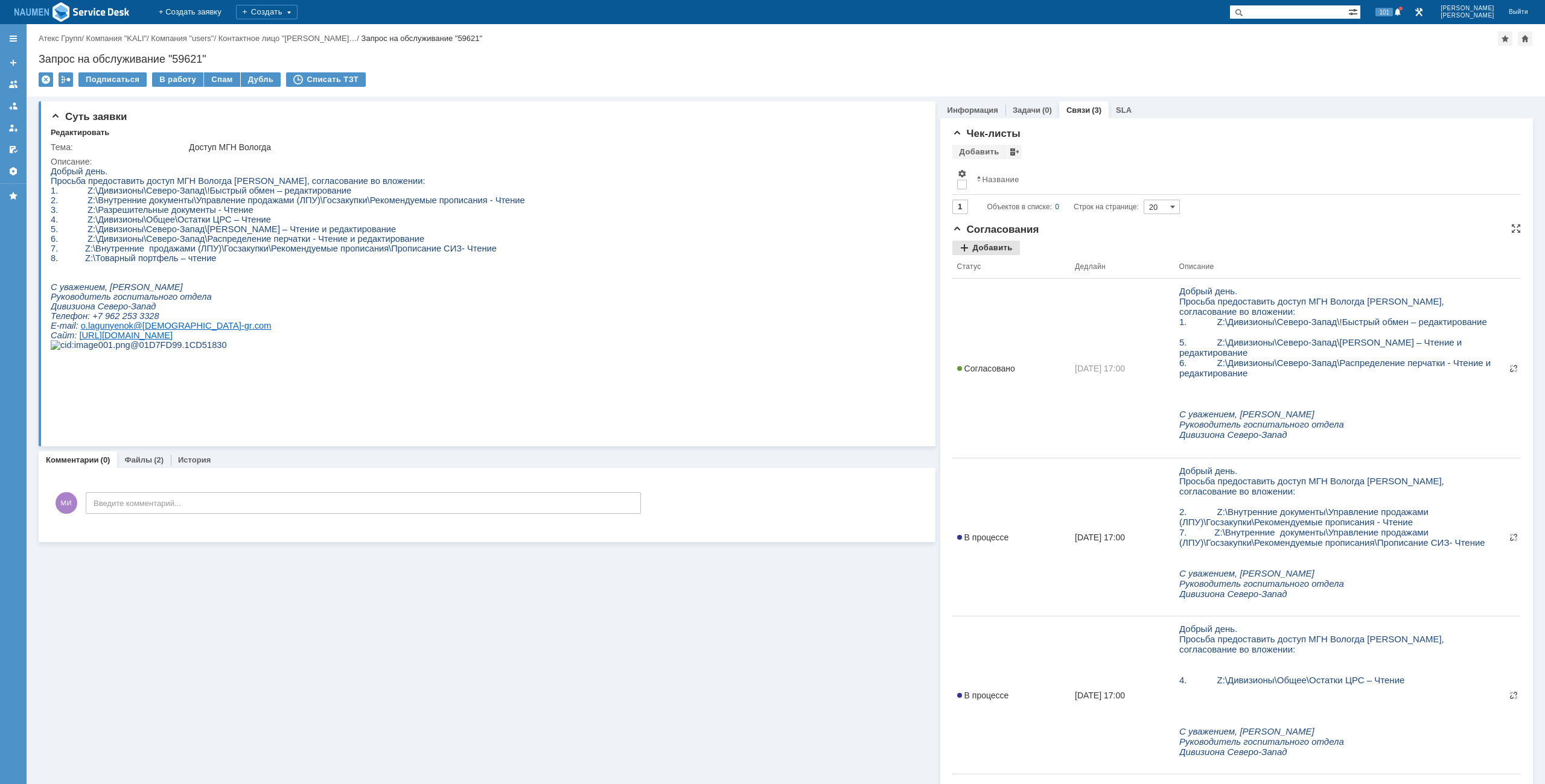
click at [987, 245] on div "Добавить" at bounding box center [985, 247] width 68 height 14
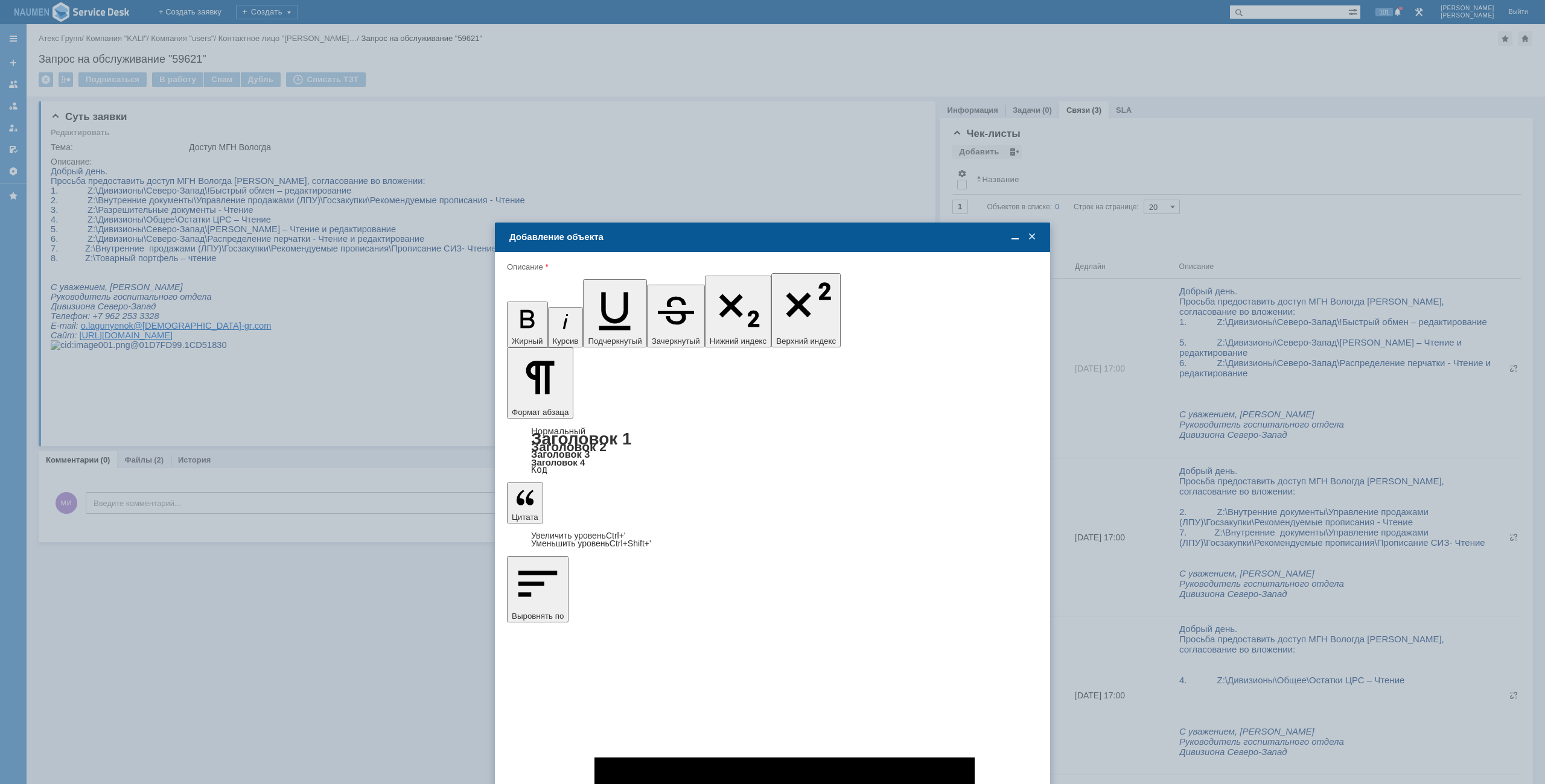
type input "Выбрано: 0 (объекты класса 'Сотрудник')"
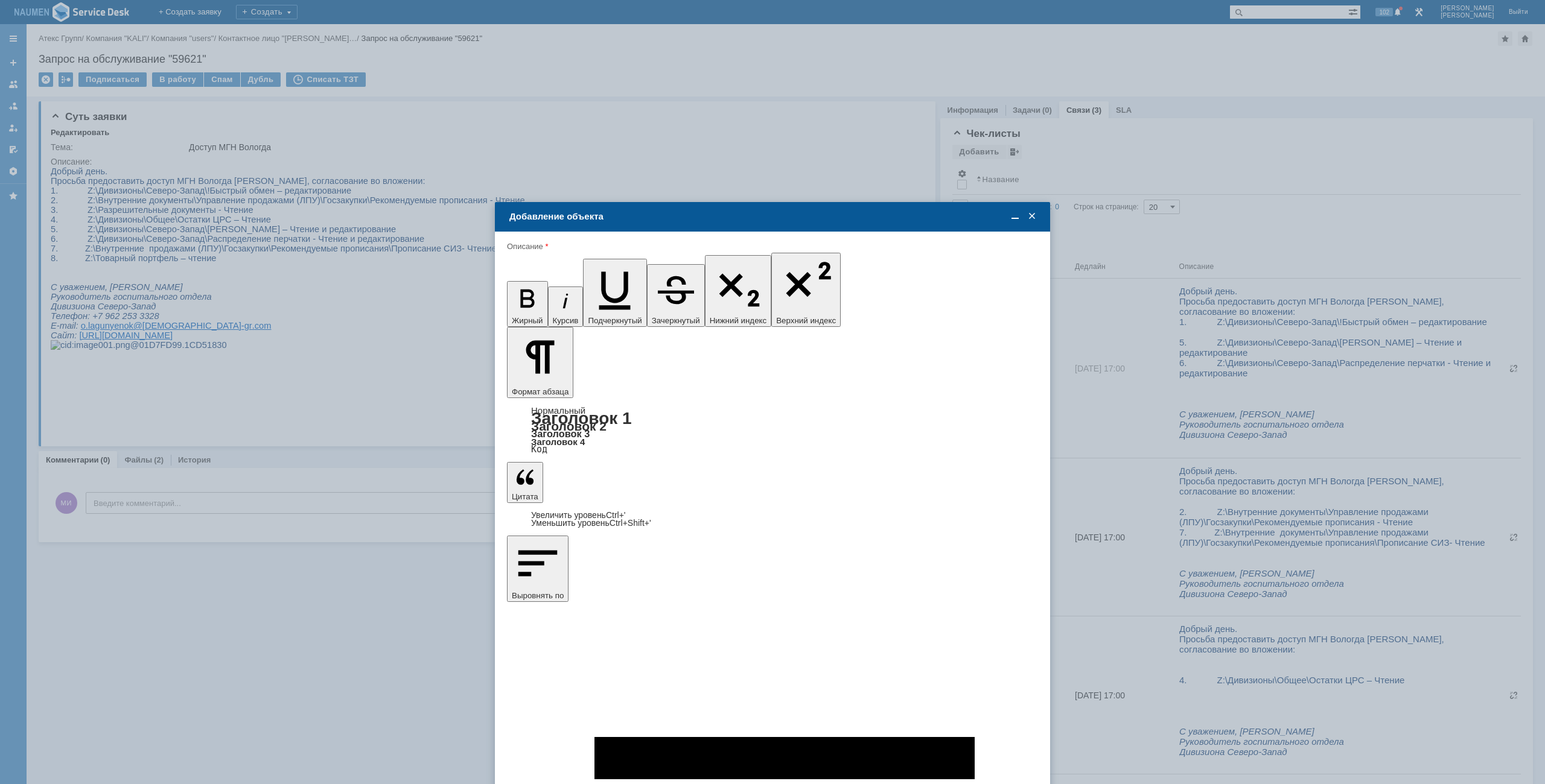
click at [566, 524] on span at bounding box center [565, 521] width 10 height 10
click at [0, 0] on input "[PERSON_NAME]" at bounding box center [0, 0] width 0 height 0
type input "Выбрано: 1 (объекты класса 'Сотрудник')"
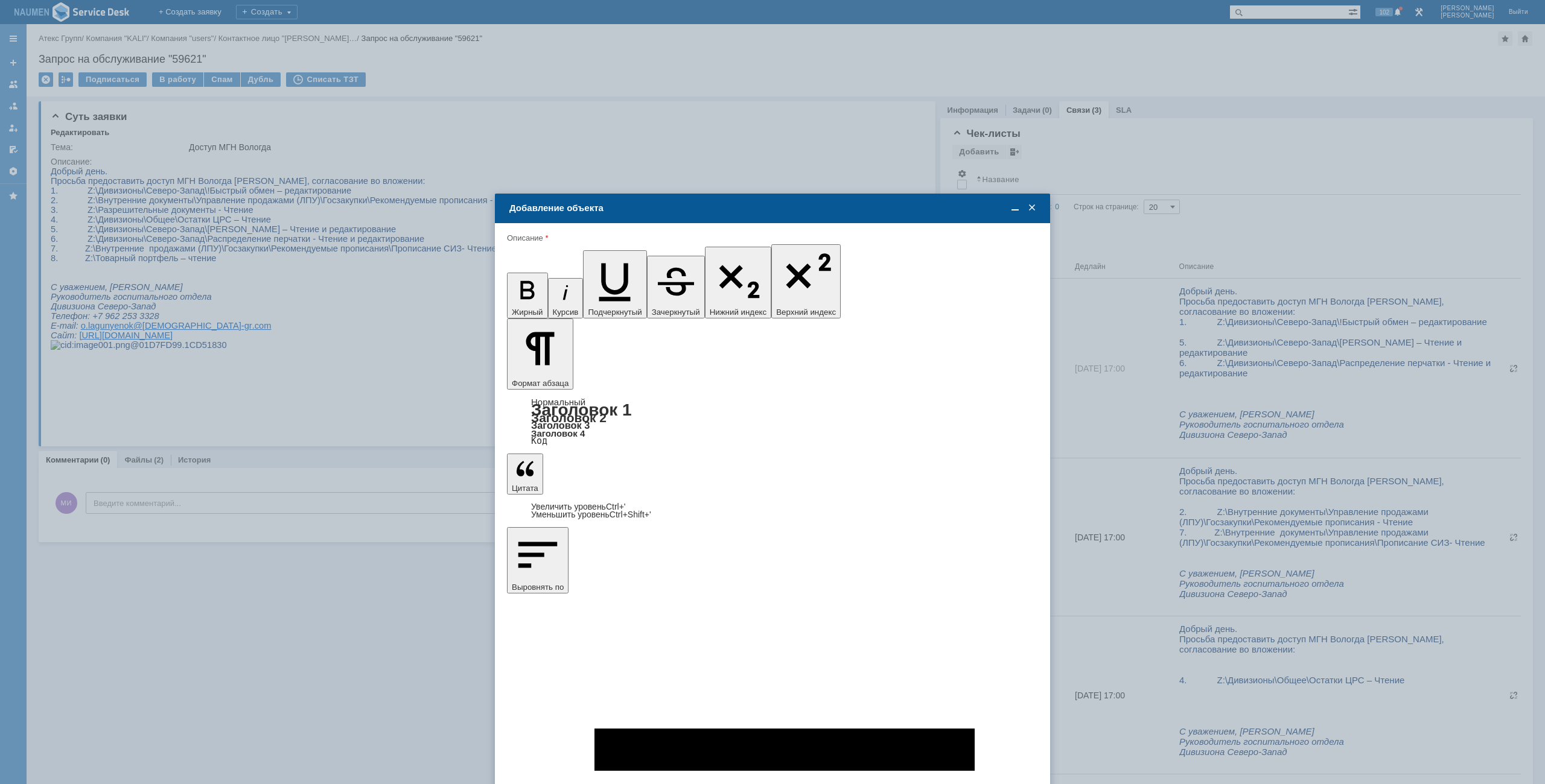
type input "8"
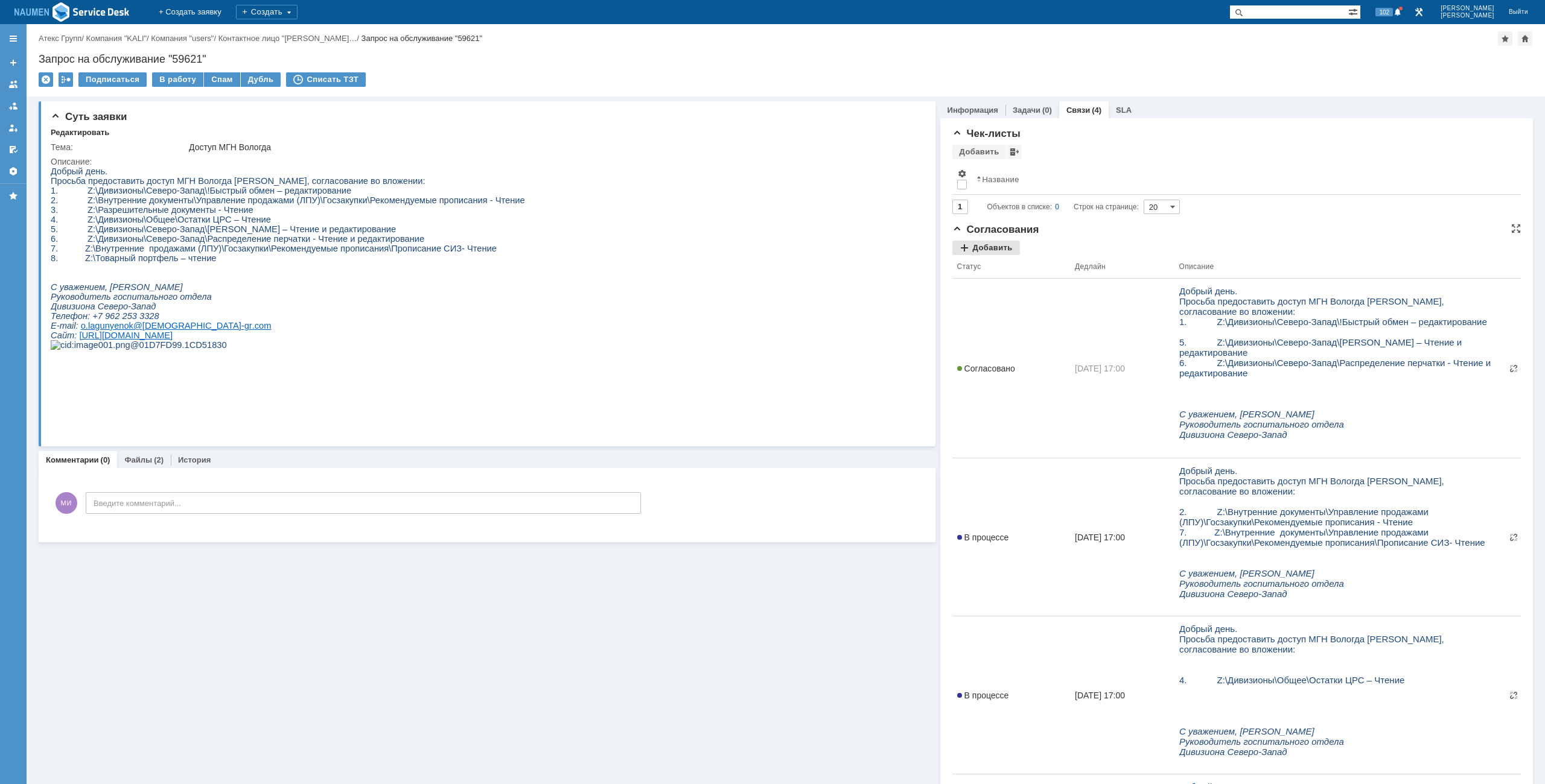
click at [989, 251] on div "Добавить" at bounding box center [985, 247] width 68 height 14
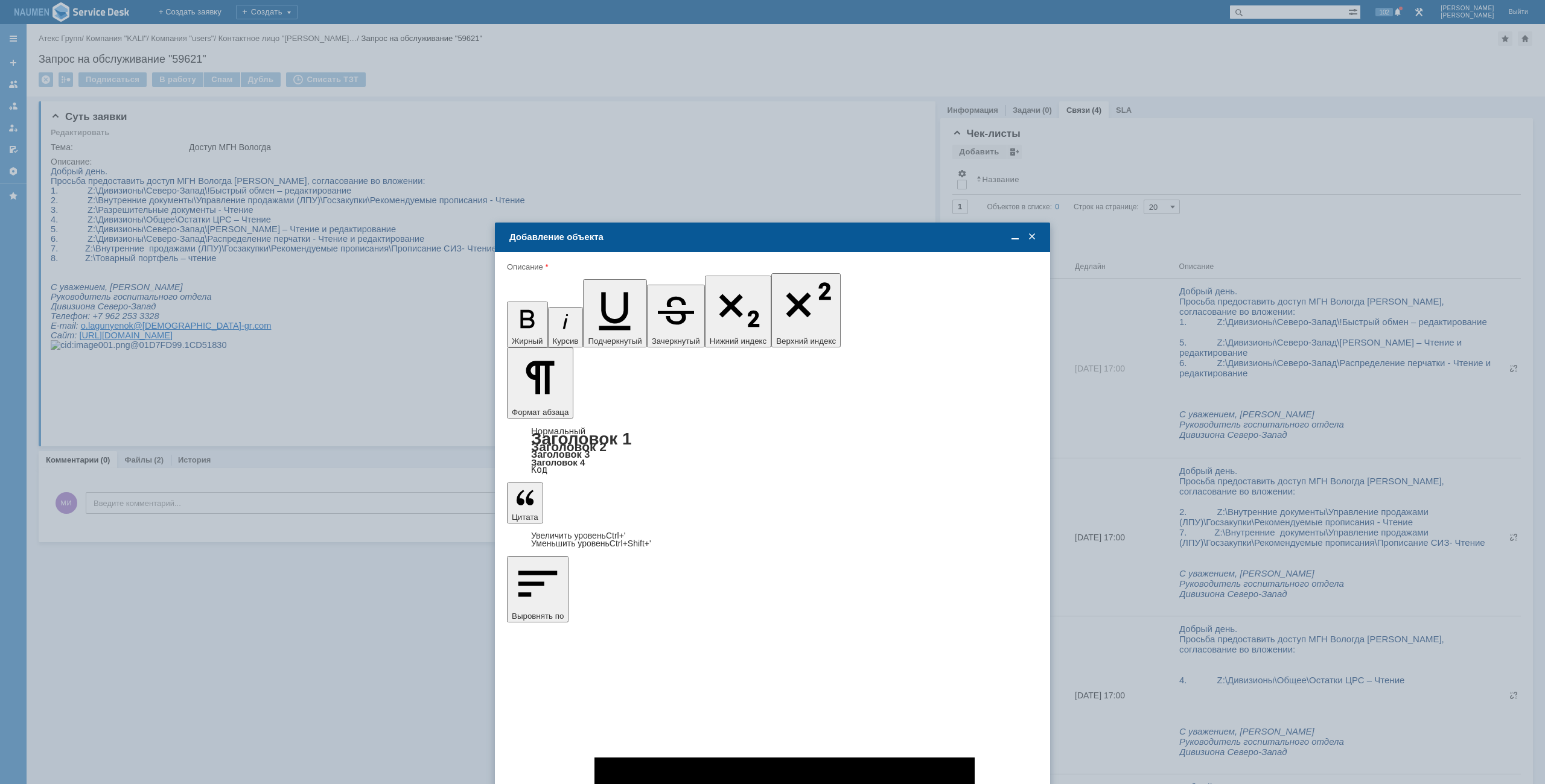
type input "Выбрано: 0 (объекты класса 'Сотрудник')"
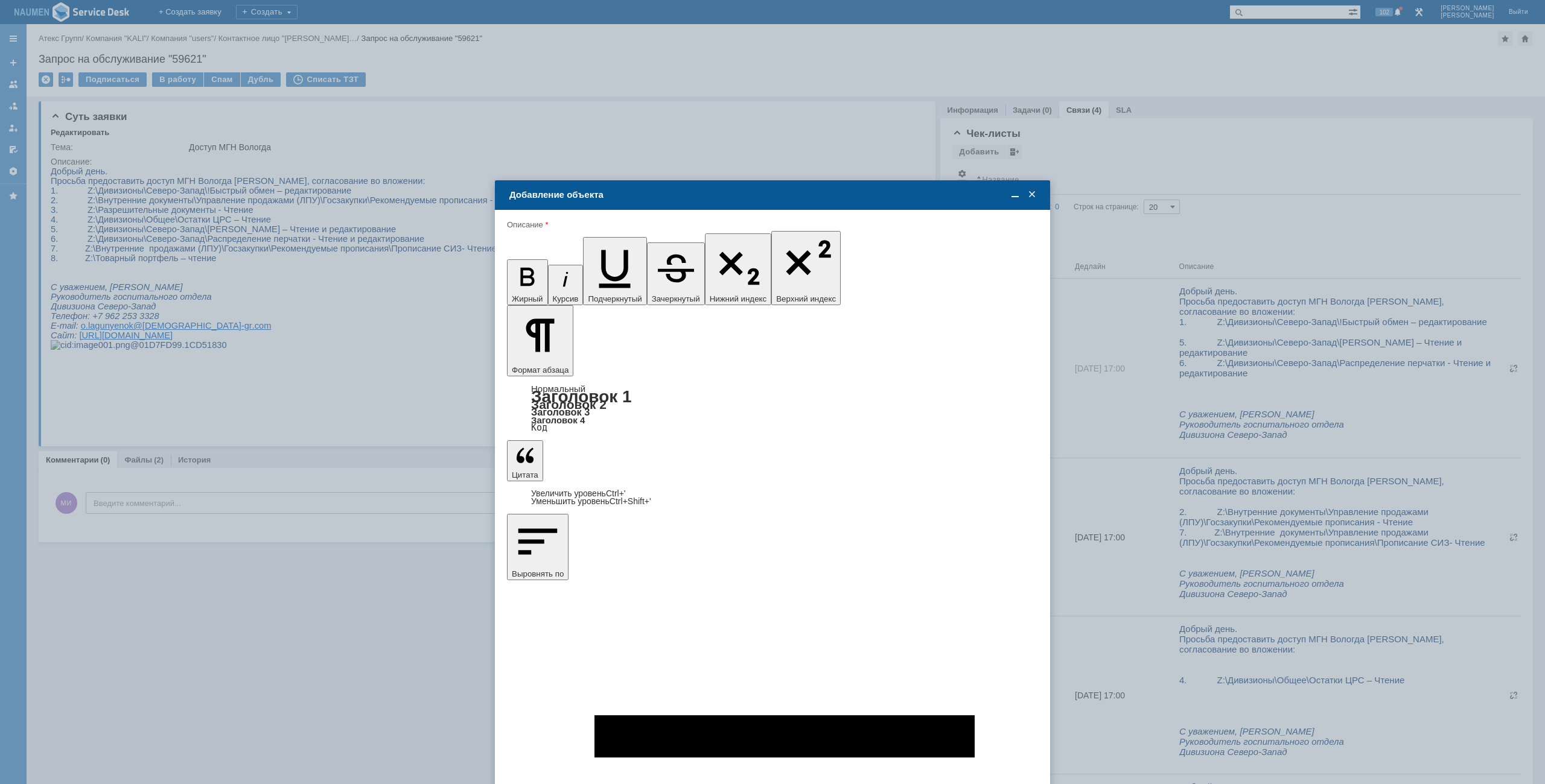
drag, startPoint x: 948, startPoint y: 3556, endPoint x: 736, endPoint y: 3547, distance: 212.2
drag, startPoint x: 519, startPoint y: 3487, endPoint x: 952, endPoint y: 3549, distance: 437.4
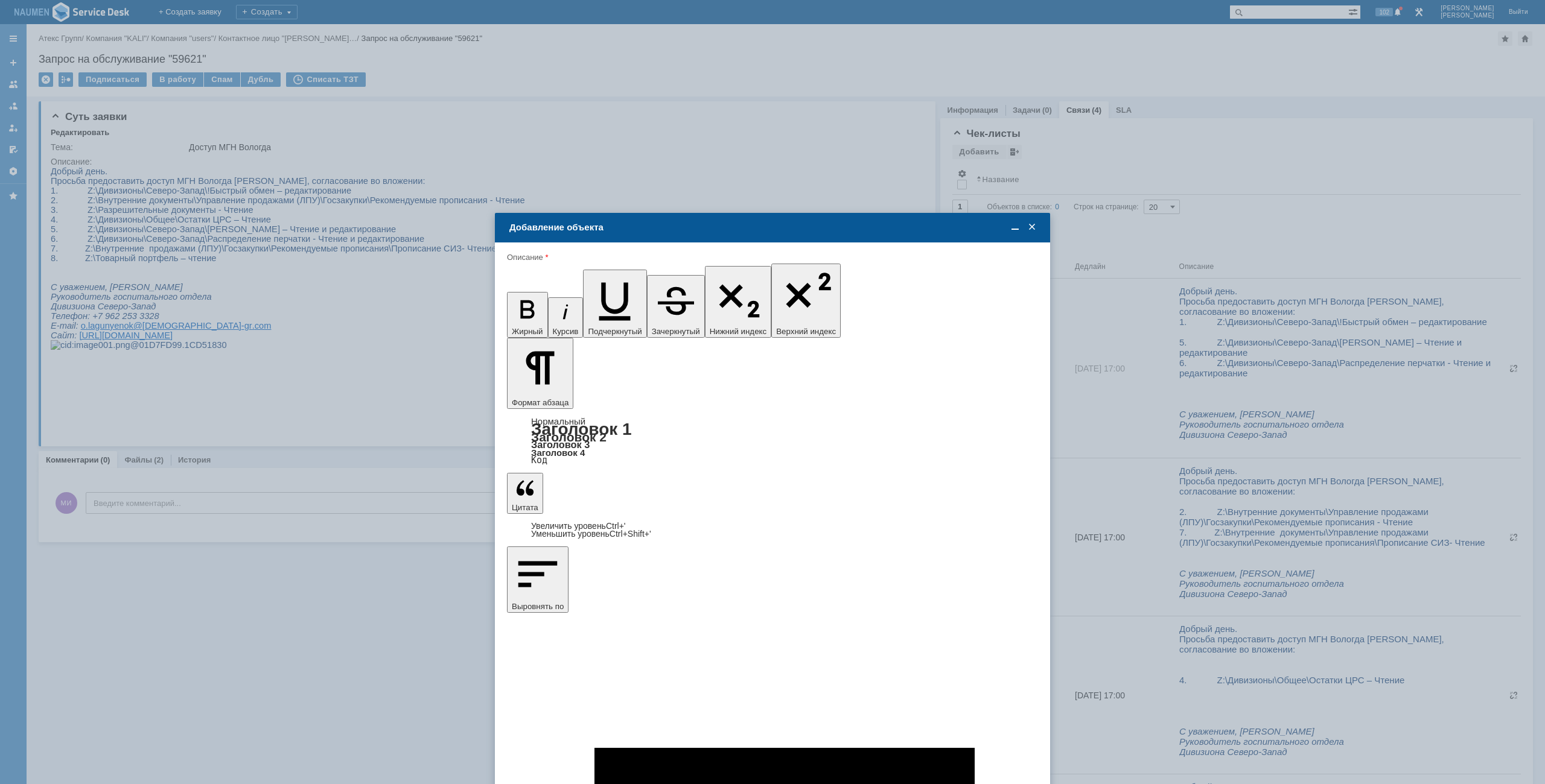
click at [570, 511] on div at bounding box center [566, 510] width 17 height 10
click at [0, 0] on input "Широчин Игорь" at bounding box center [0, 0] width 0 height 0
type input "Выбрано: 1 (объекты класса 'Сотрудник')"
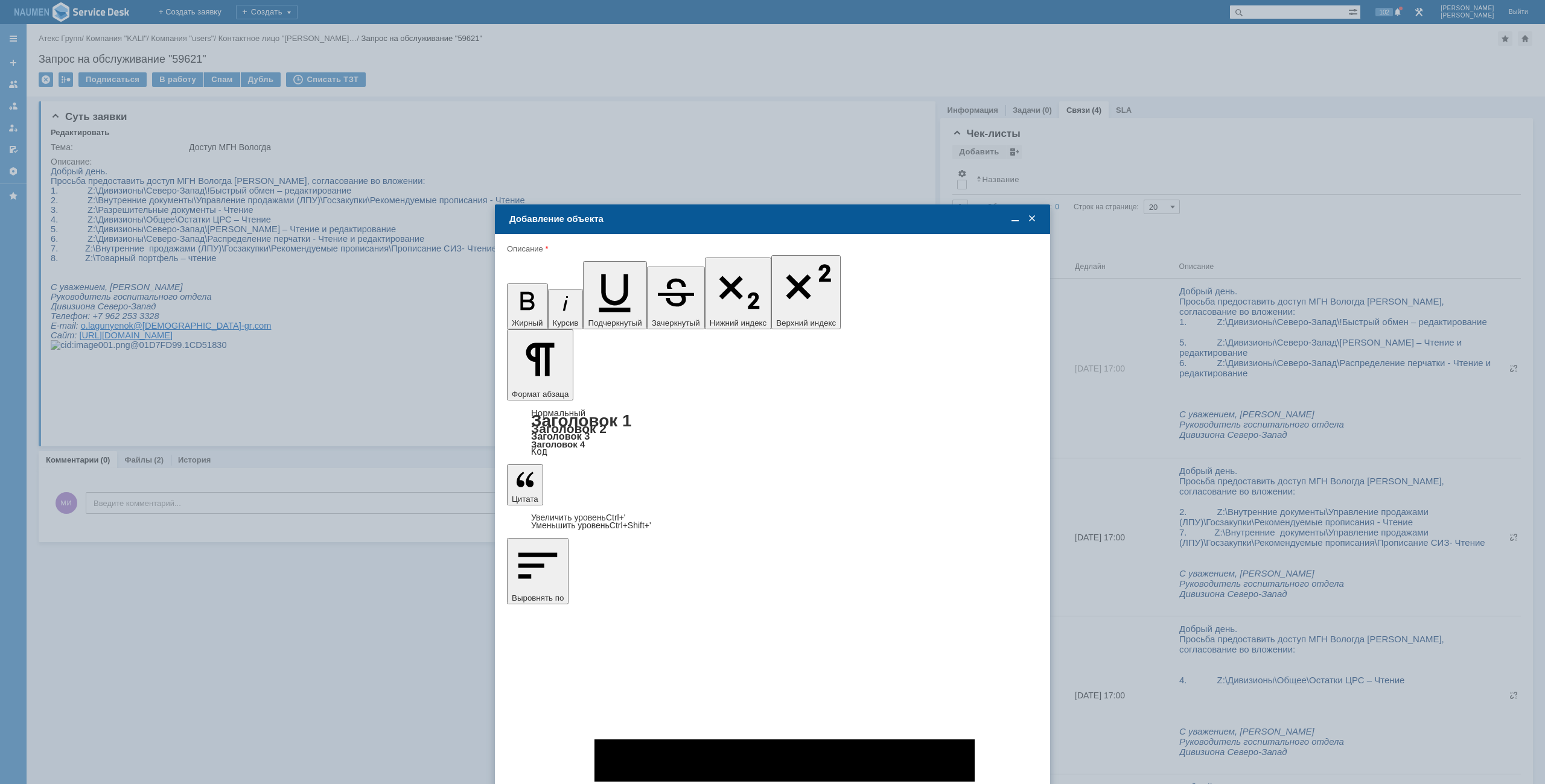
type input "8"
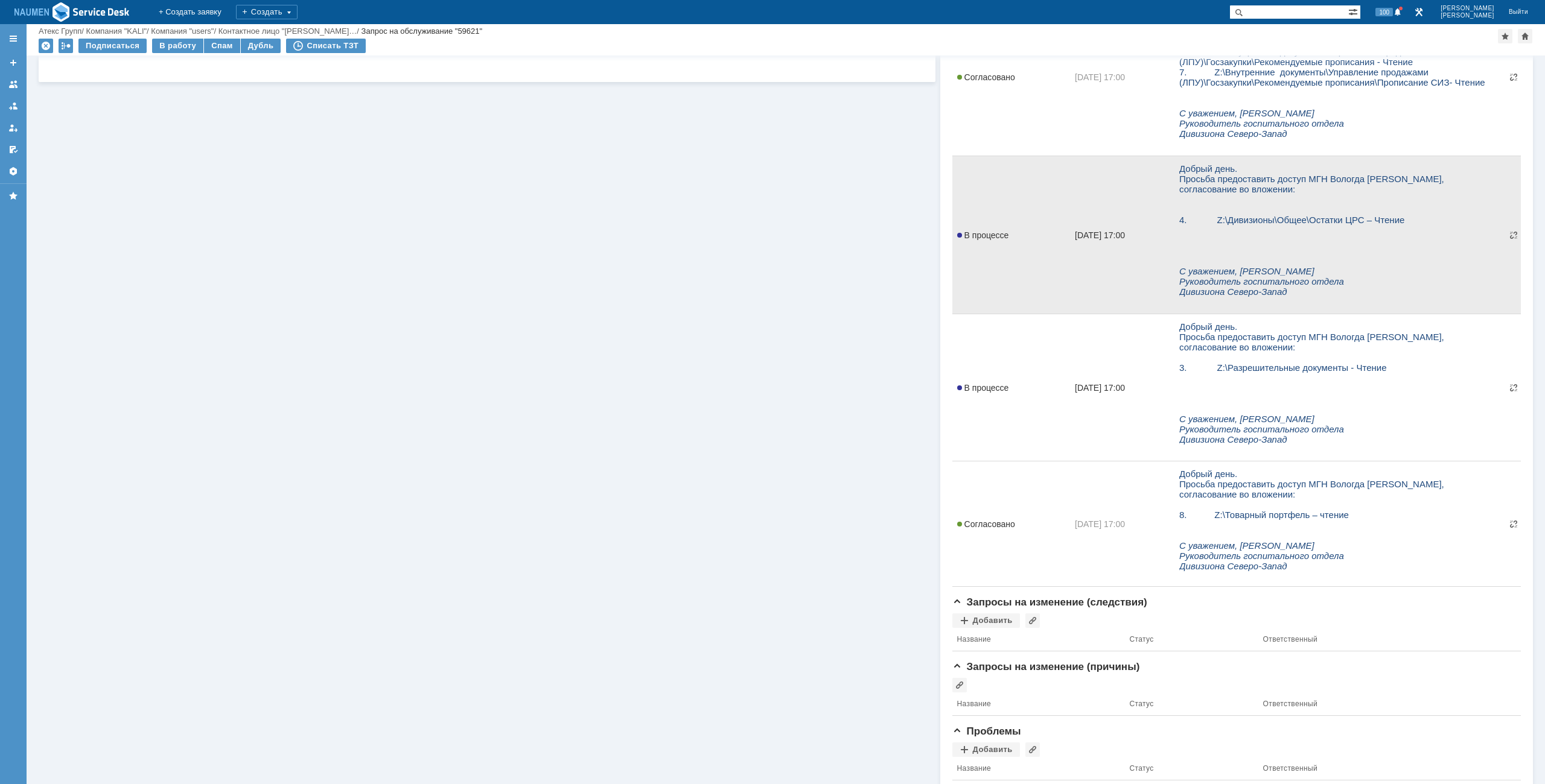
scroll to position [433, 0]
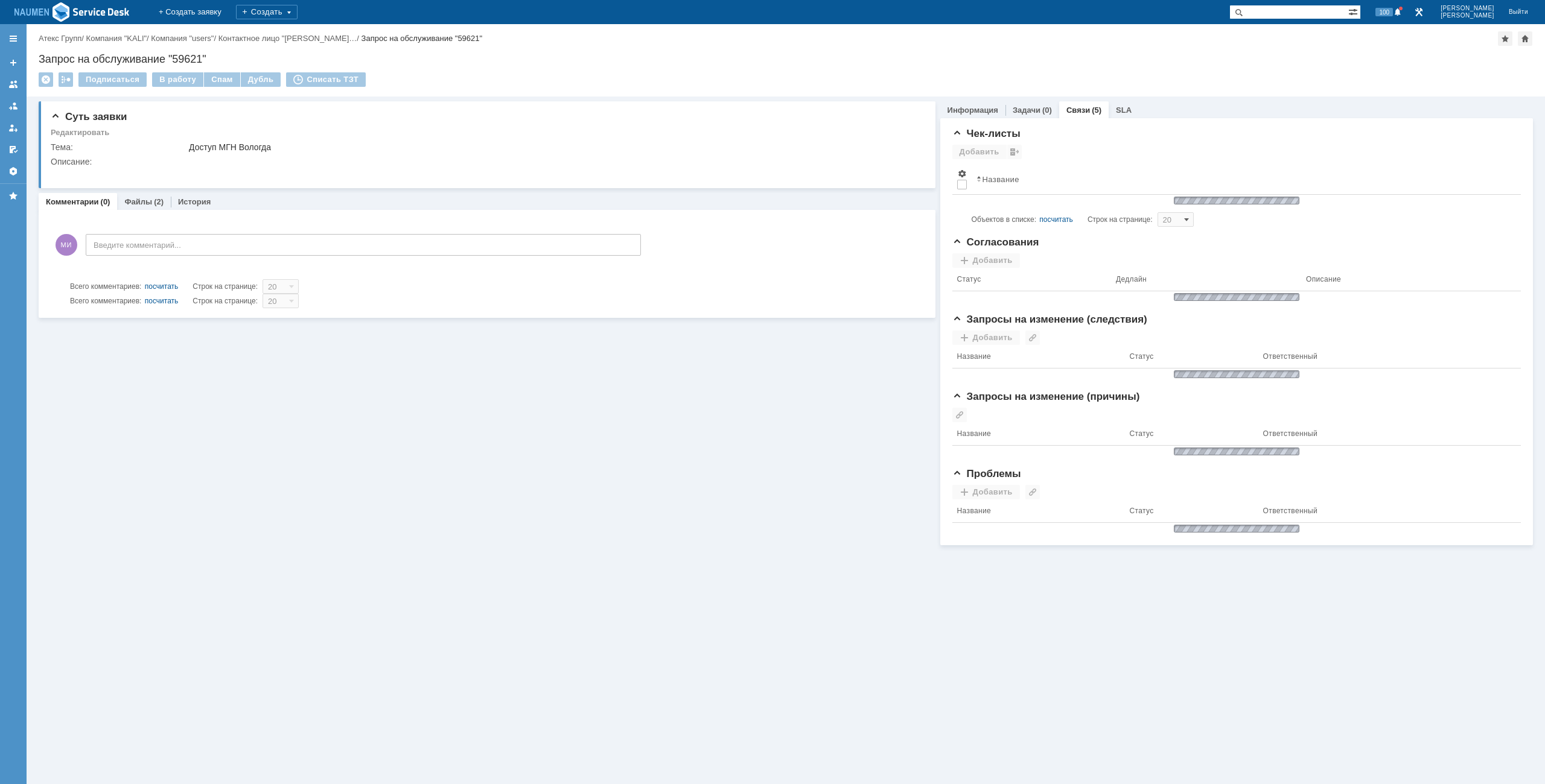
click at [731, 72] on div "Подписаться В работу Спам Дубль Списать ТЗТ" at bounding box center [786, 84] width 1494 height 25
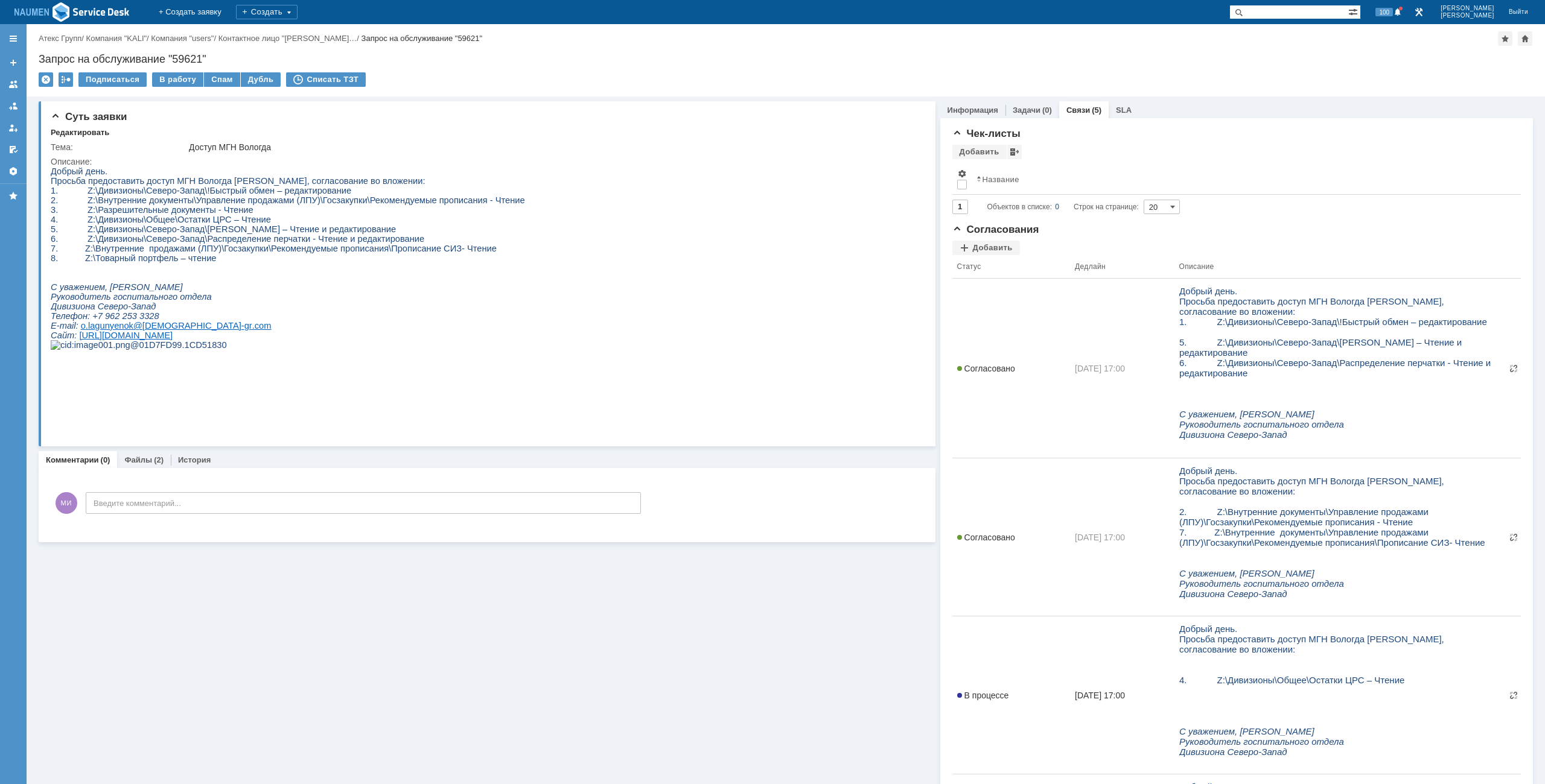
click at [876, 58] on div "Запрос на обслуживание "59621"" at bounding box center [786, 59] width 1494 height 12
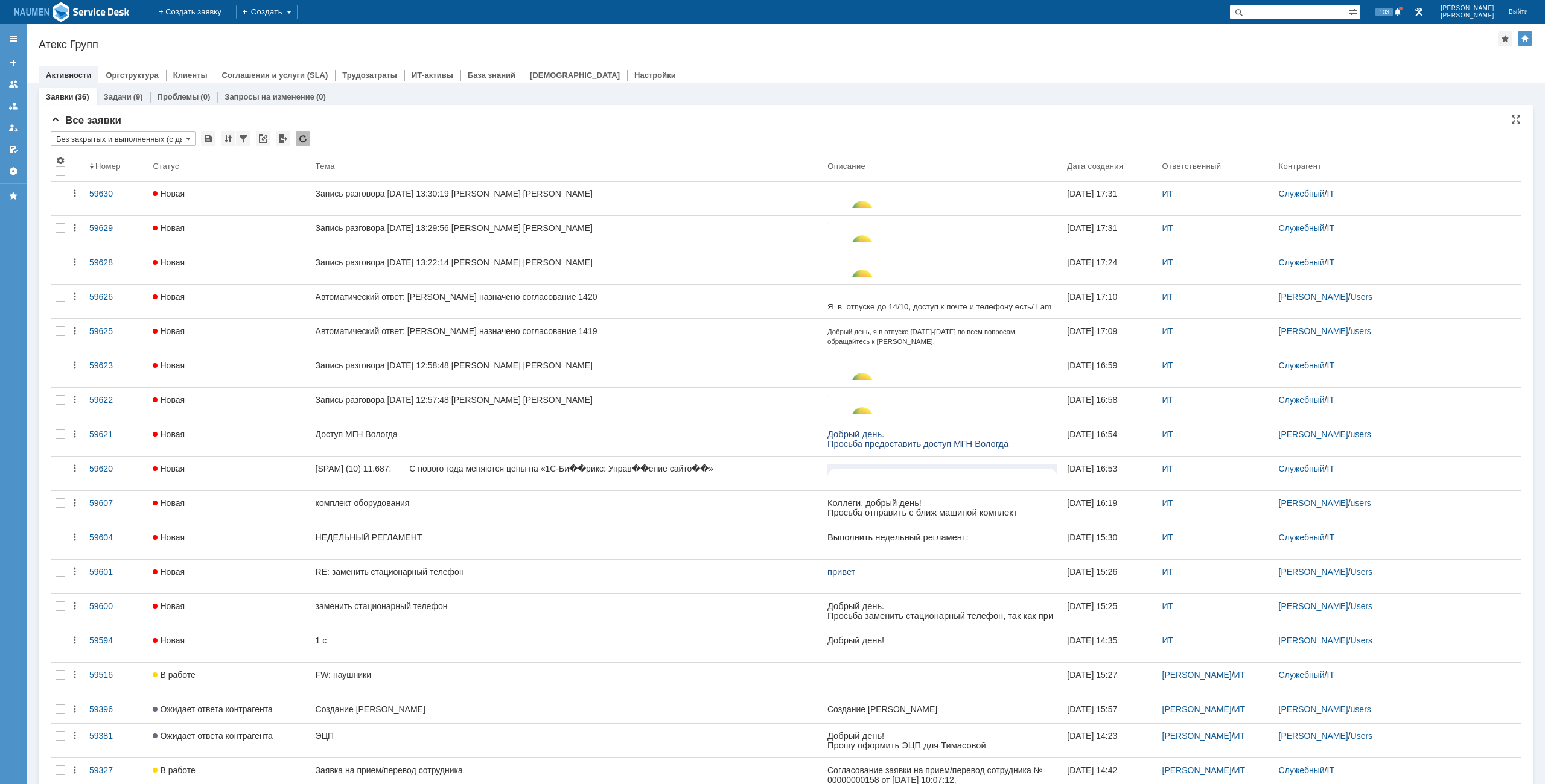
click at [667, 65] on div at bounding box center [786, 62] width 1494 height 10
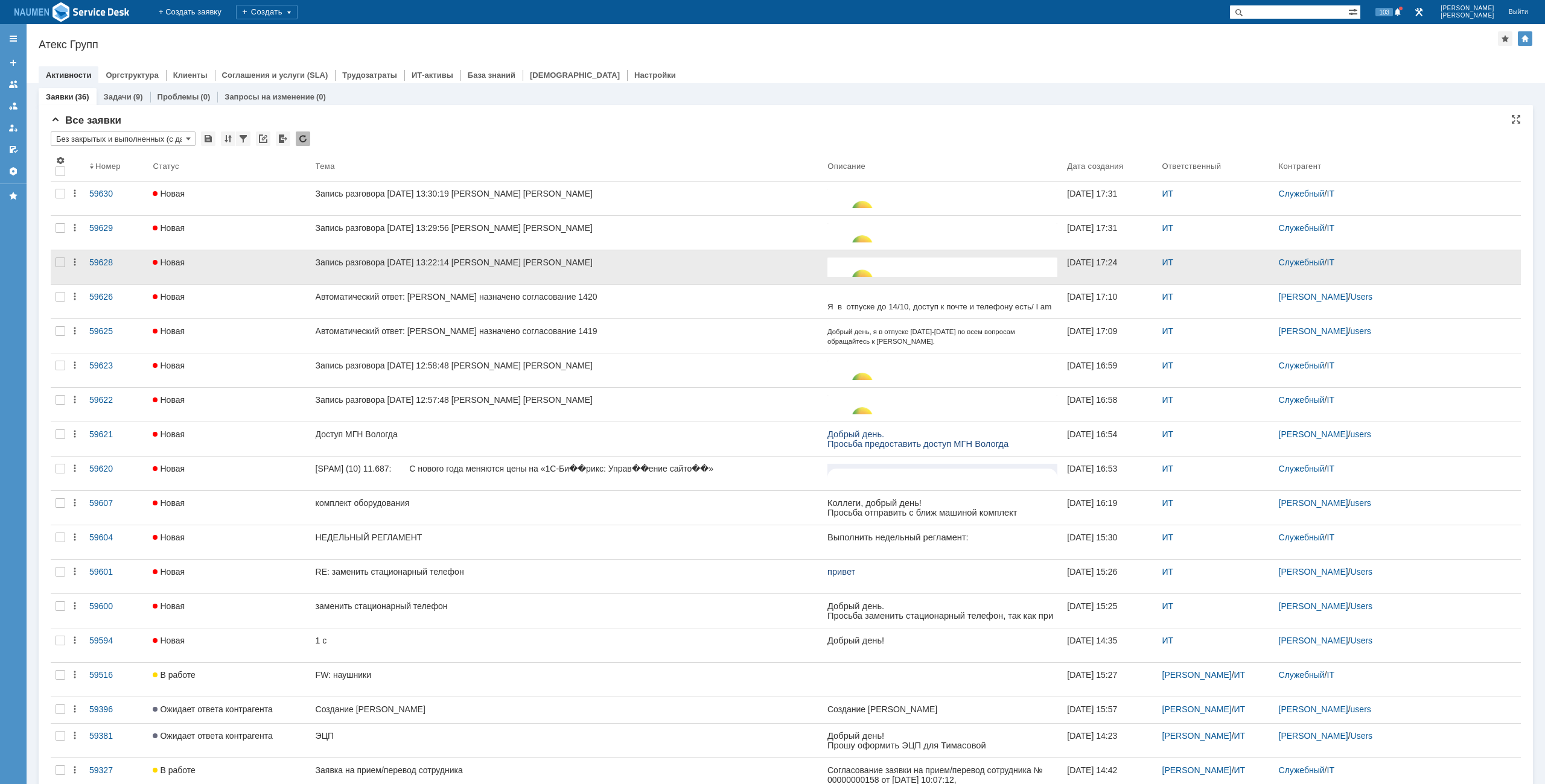
click at [55, 265] on div at bounding box center [60, 267] width 19 height 34
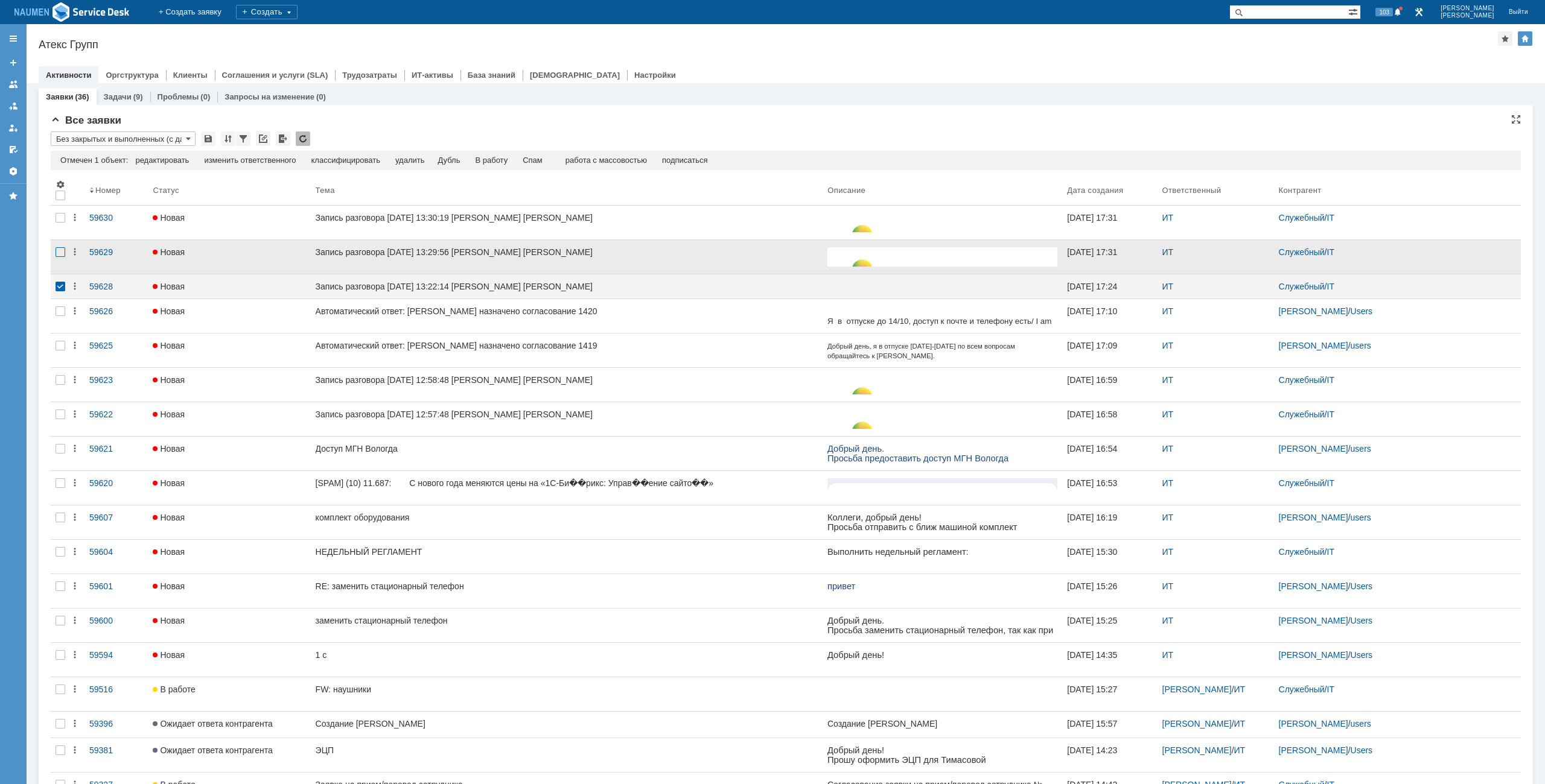
click at [59, 253] on div at bounding box center [60, 252] width 10 height 10
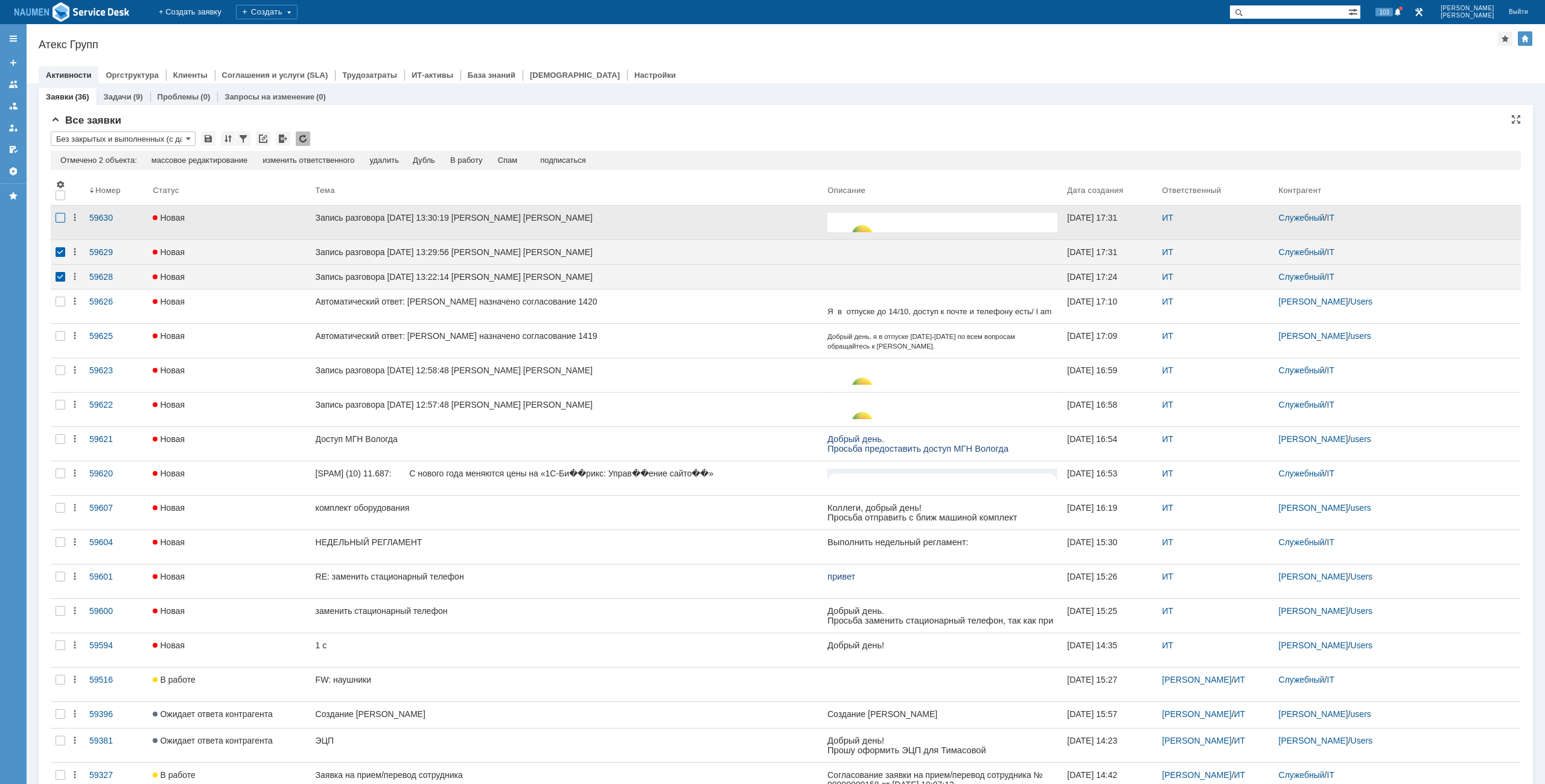
click at [61, 219] on div at bounding box center [60, 218] width 10 height 10
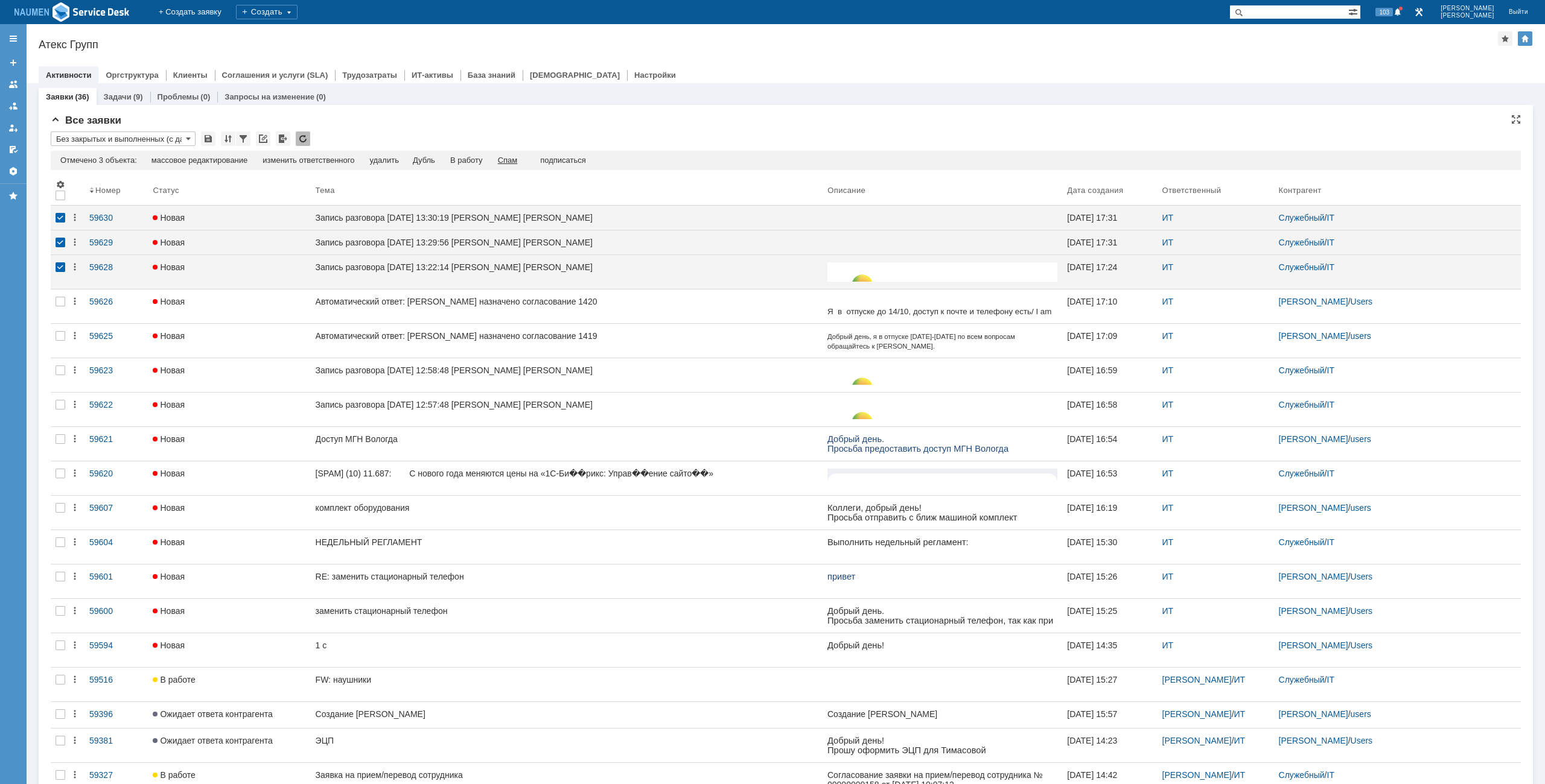
click at [513, 158] on div "Спам" at bounding box center [508, 160] width 20 height 10
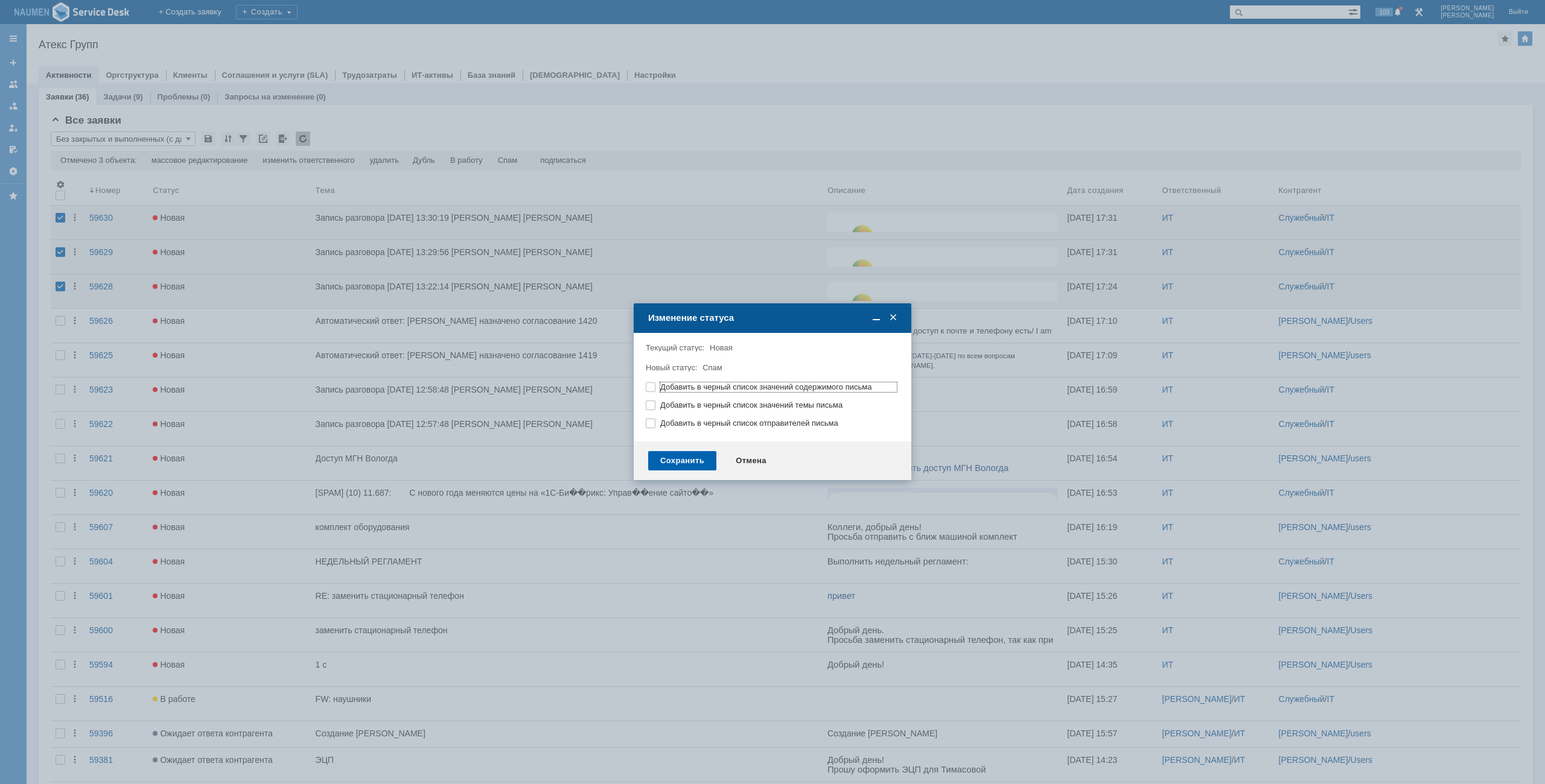
click at [696, 467] on div "Сохранить" at bounding box center [683, 461] width 68 height 19
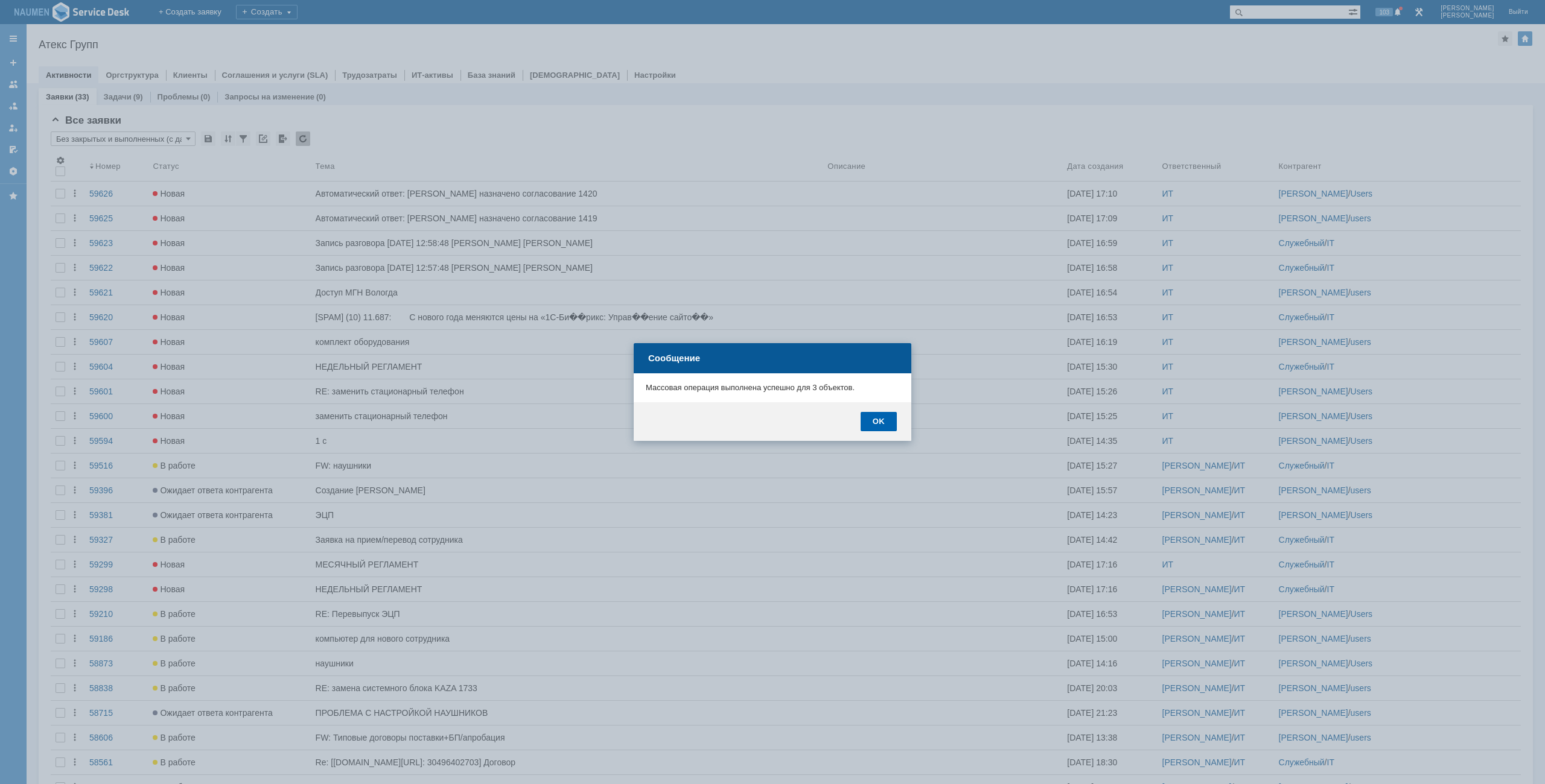
click at [884, 428] on div "OK" at bounding box center [879, 421] width 36 height 19
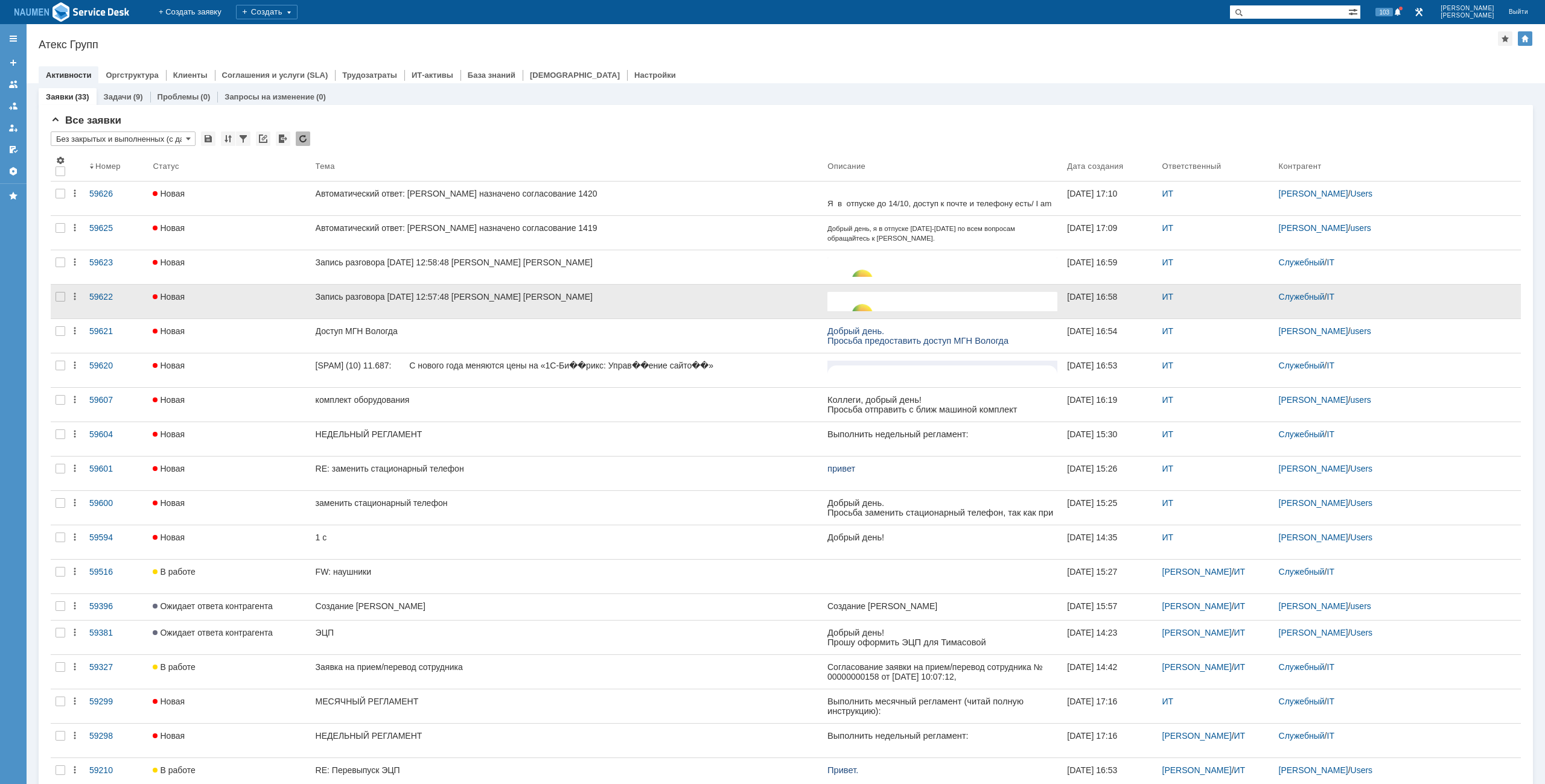
click at [62, 304] on div at bounding box center [60, 301] width 19 height 34
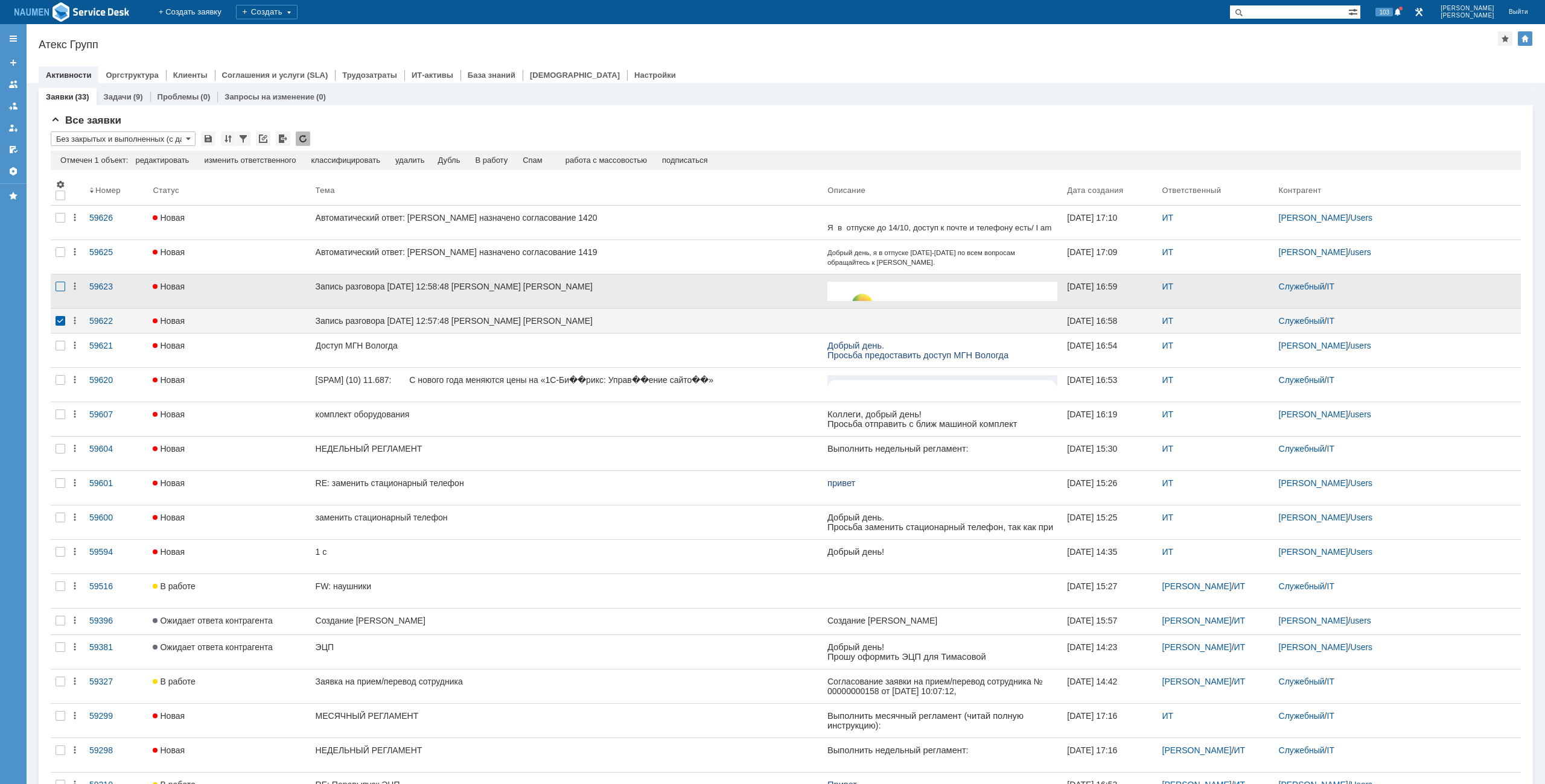
click at [61, 282] on div at bounding box center [60, 286] width 10 height 10
click at [525, 161] on td "Спам" at bounding box center [508, 161] width 35 height 11
click at [518, 161] on div "Спам" at bounding box center [508, 160] width 20 height 10
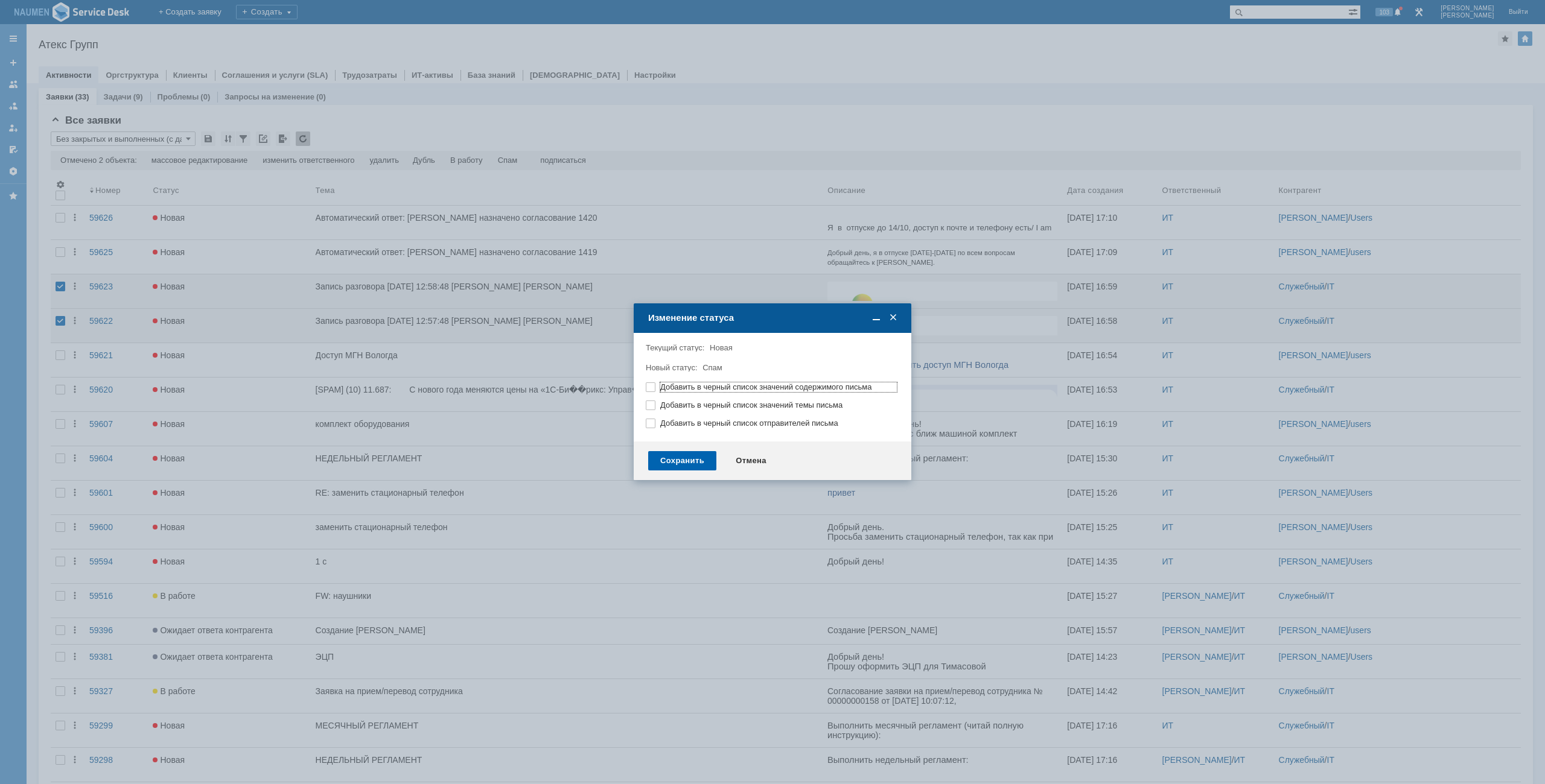
click at [702, 458] on div "Сохранить" at bounding box center [683, 461] width 68 height 19
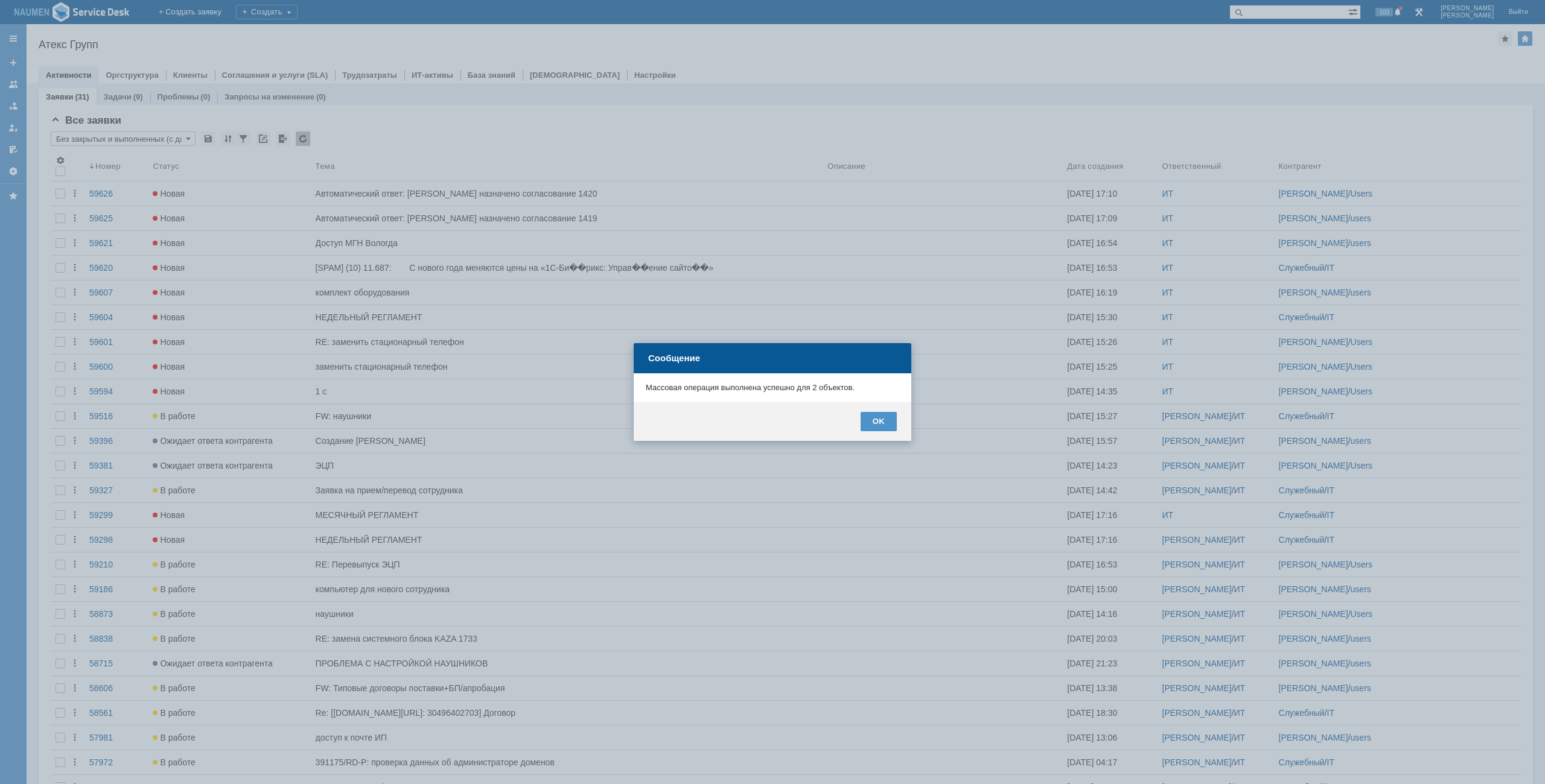
click at [887, 411] on div "OK" at bounding box center [773, 421] width 278 height 39
click at [878, 418] on div "OK" at bounding box center [879, 421] width 36 height 19
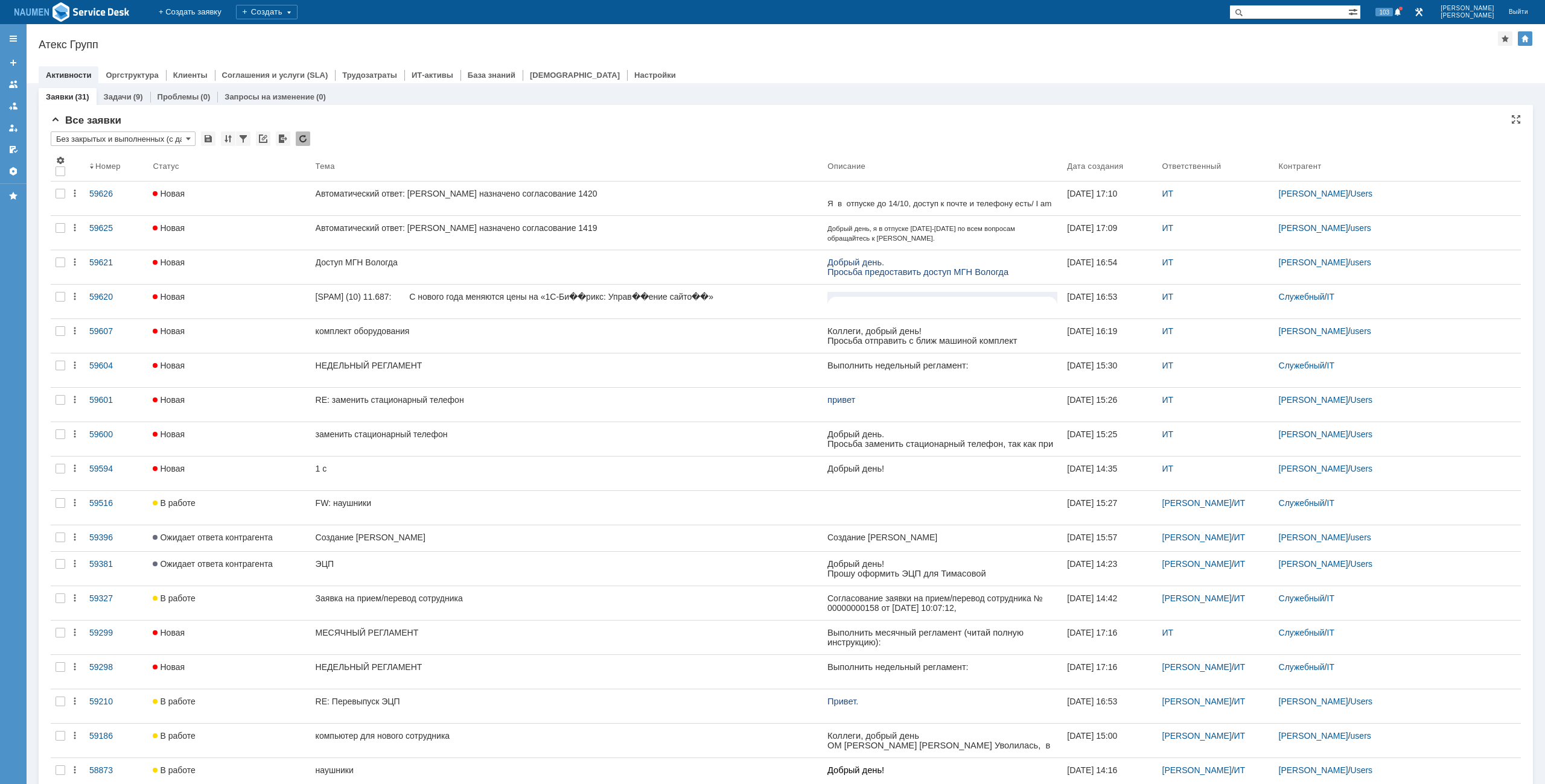
click at [1026, 115] on div "Все заявки" at bounding box center [786, 121] width 1470 height 12
click at [1049, 81] on div "Активности Оргструктура Клиенты Соглашения и услуги (SLA) Трудозатраты ИТ-актив…" at bounding box center [786, 74] width 1494 height 17
click at [1108, 65] on div at bounding box center [786, 62] width 1494 height 10
click at [1140, 69] on div "Активности Оргструктура Клиенты Соглашения и услуги (SLA) Трудозатраты ИТ-актив…" at bounding box center [786, 74] width 1494 height 17
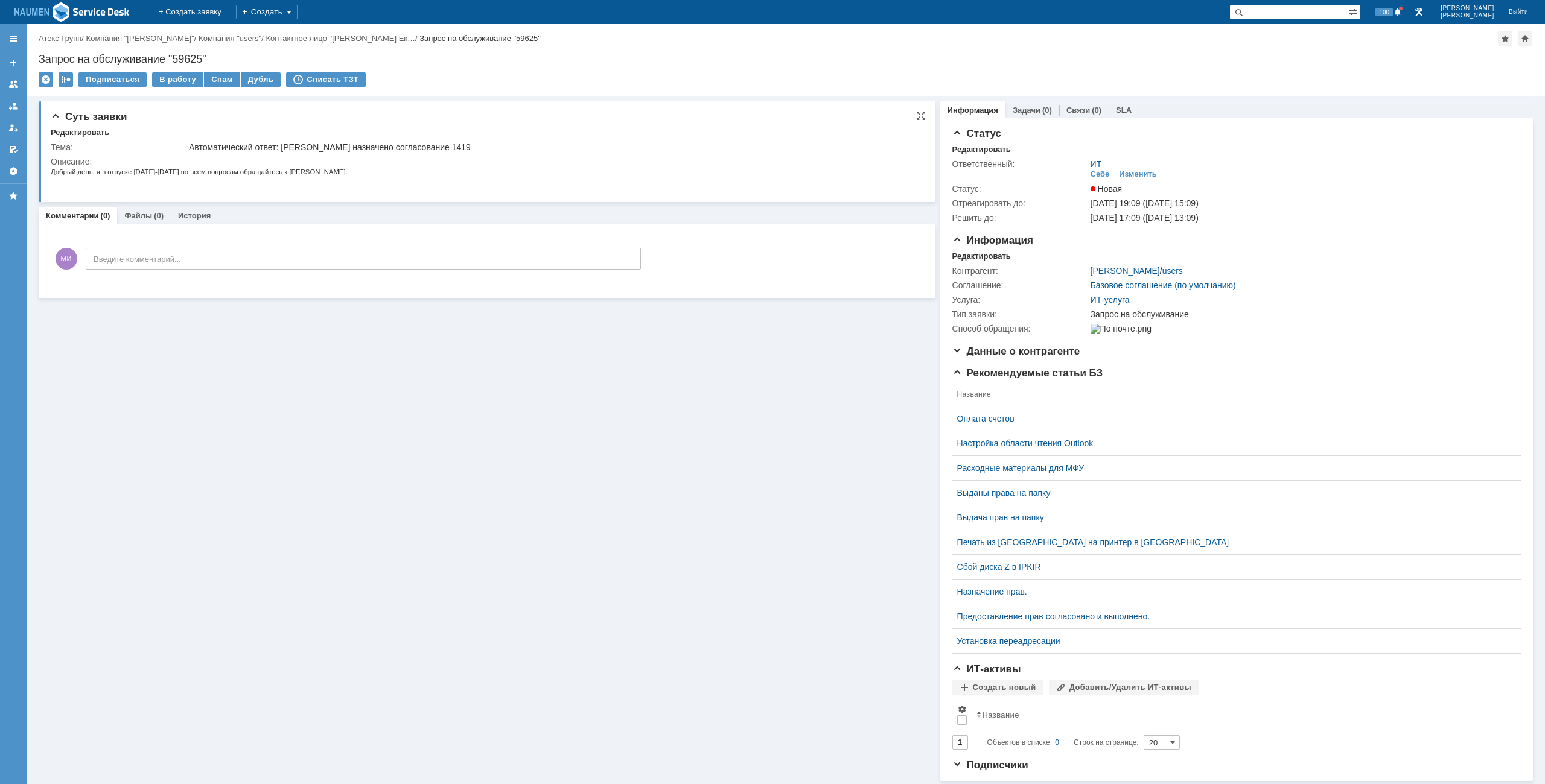
click at [219, 168] on span "Добрый день, я в отпуске [DATE]-[DATE] по всем вопросам обращайтесь к [PERSON_N…" at bounding box center [199, 172] width 297 height 8
